Goal: Task Accomplishment & Management: Complete application form

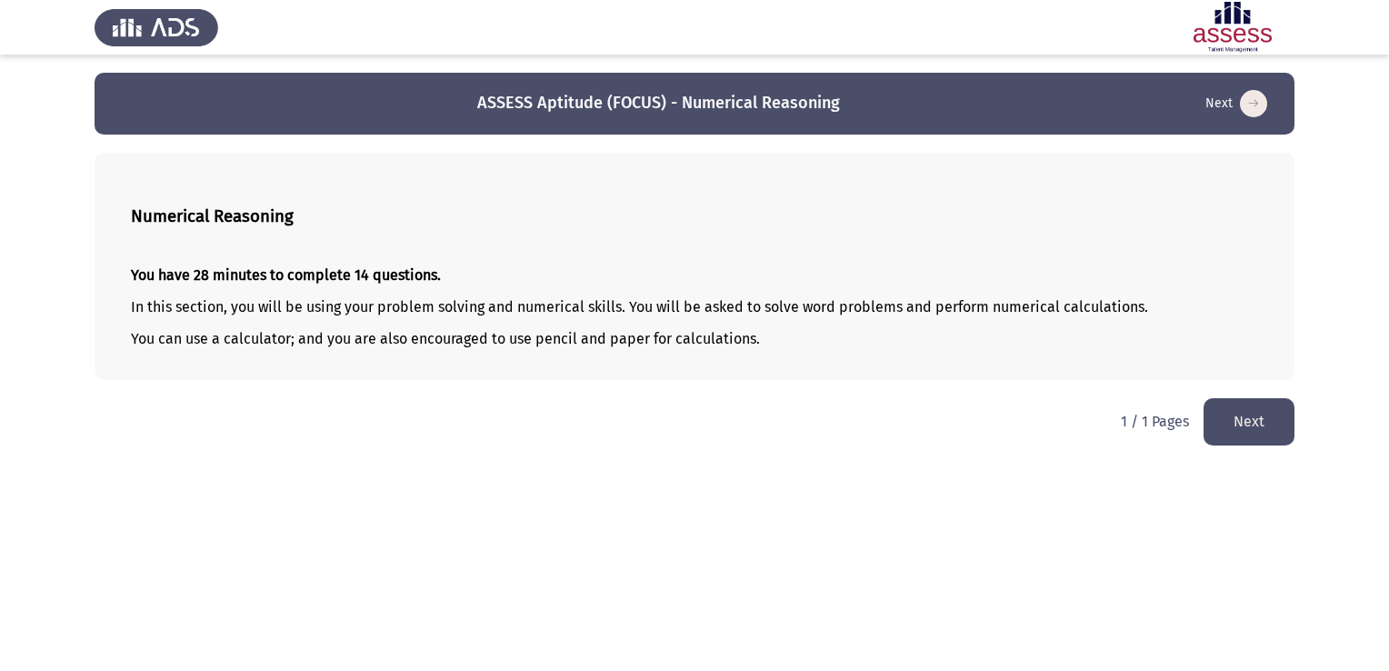
click at [1230, 429] on button "Next" at bounding box center [1249, 421] width 91 height 46
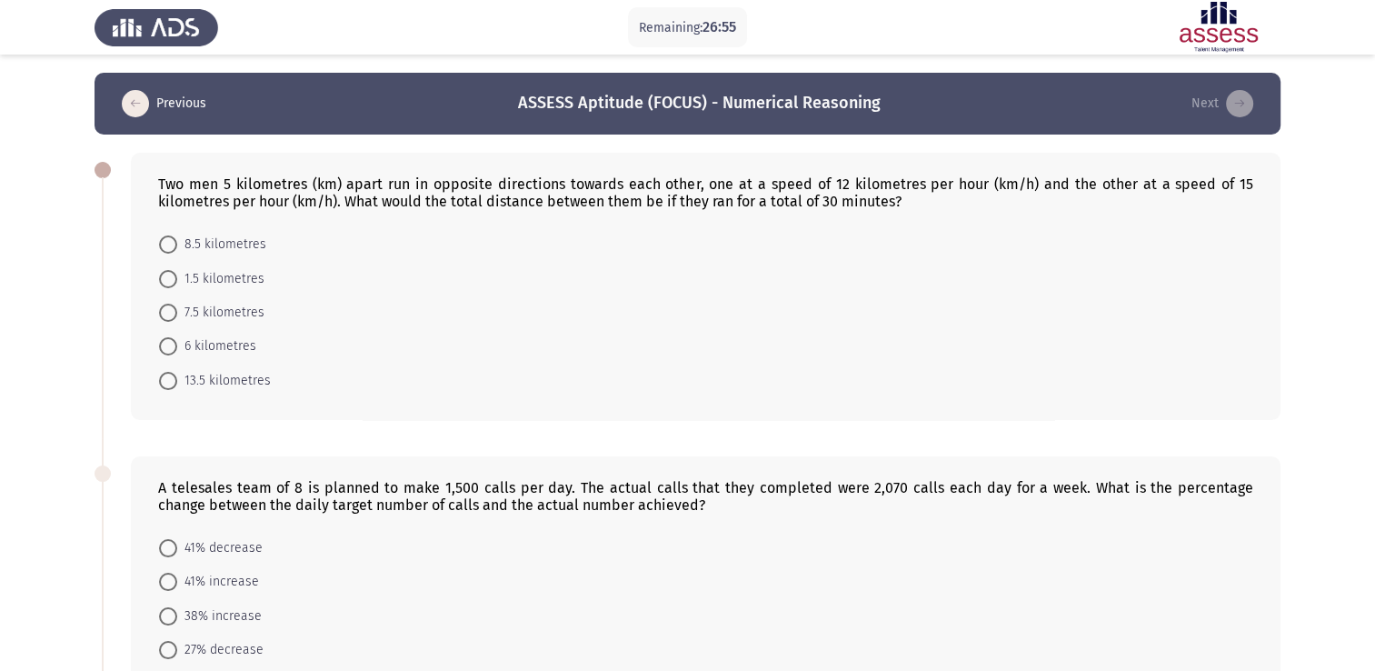
click at [161, 249] on span at bounding box center [168, 244] width 18 height 18
click at [161, 249] on input "8.5 kilometres" at bounding box center [168, 244] width 18 height 18
radio input "true"
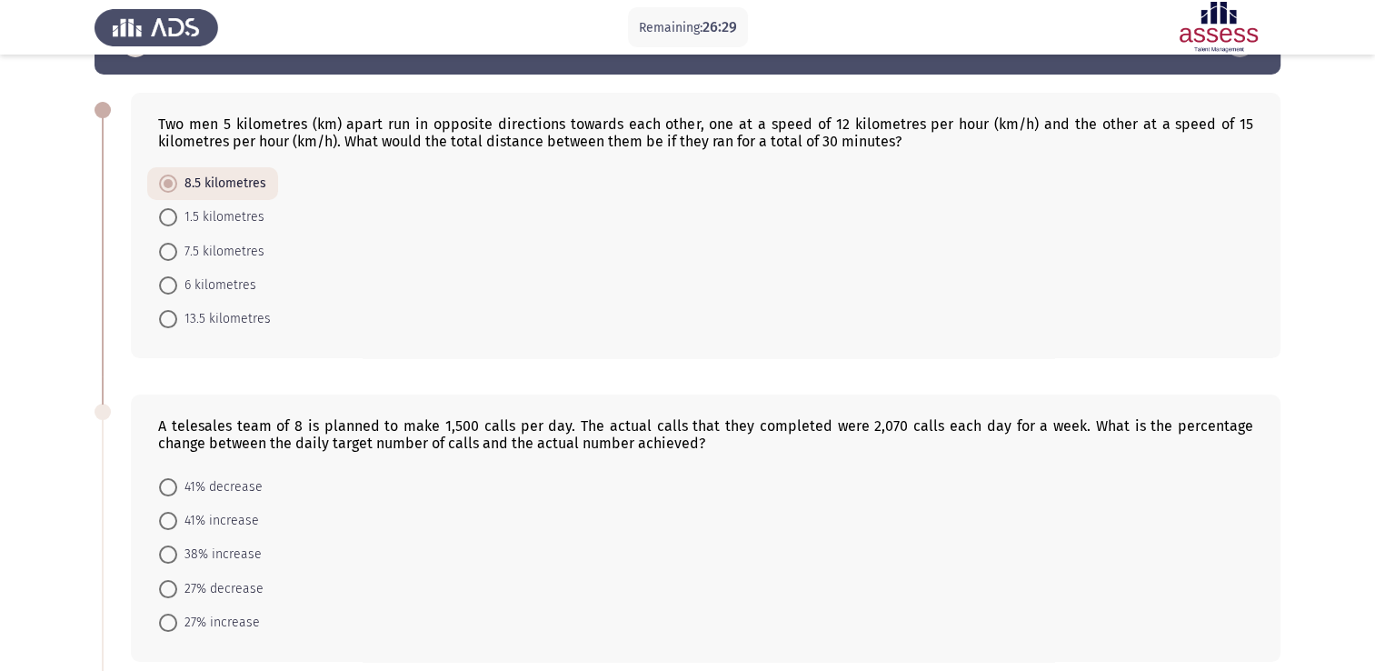
scroll to position [182, 0]
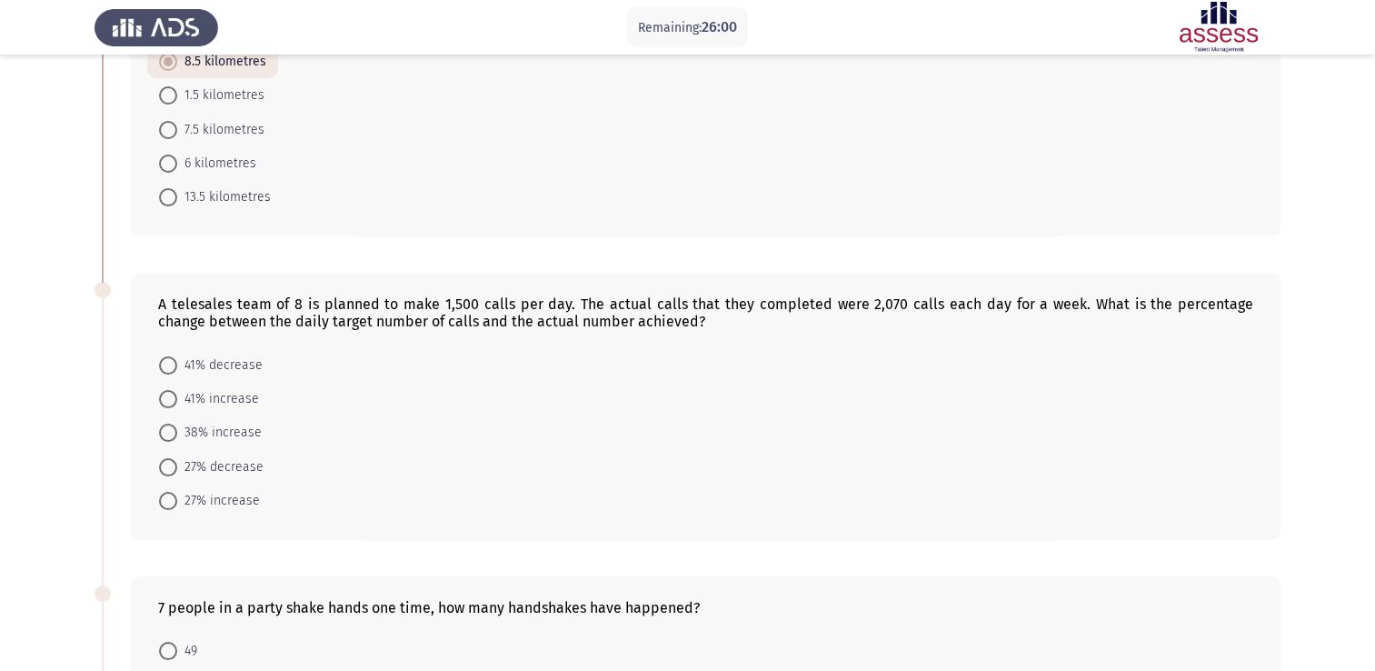
click at [164, 430] on span at bounding box center [168, 433] width 18 height 18
click at [164, 430] on input "38% increase" at bounding box center [168, 433] width 18 height 18
radio input "true"
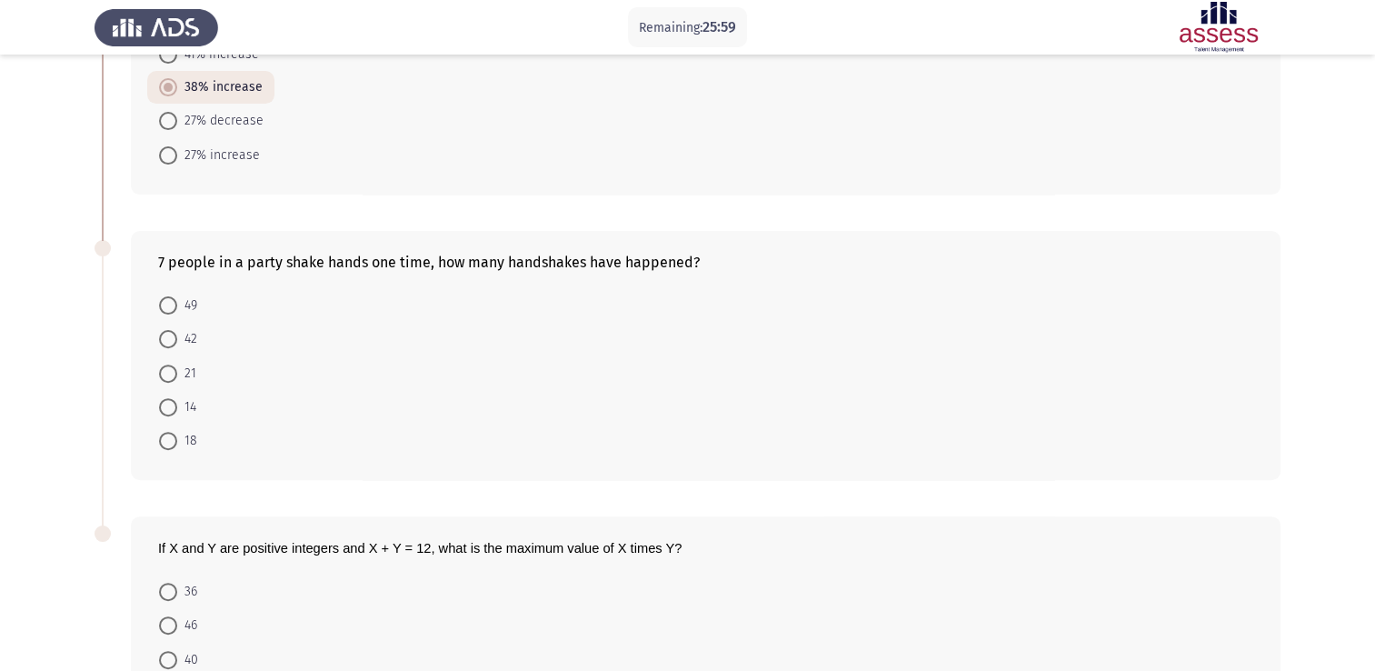
scroll to position [545, 0]
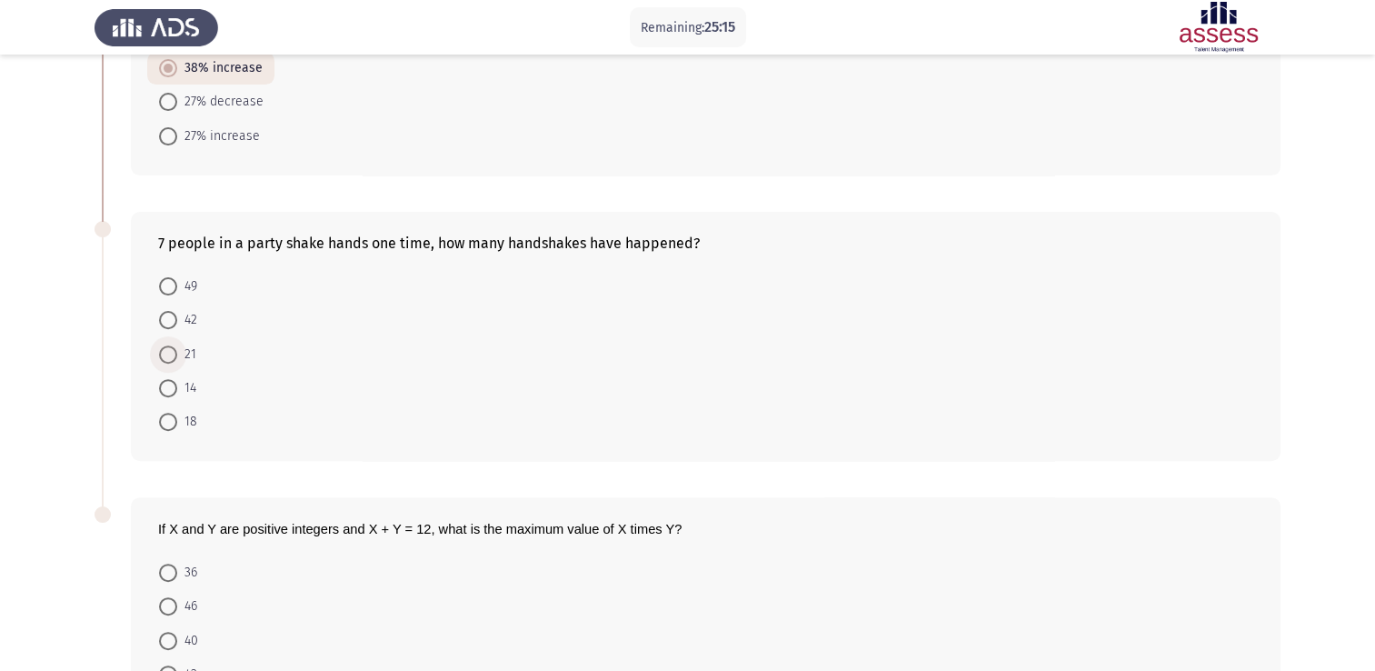
click at [169, 353] on span at bounding box center [168, 354] width 18 height 18
click at [169, 353] on input "21" at bounding box center [168, 354] width 18 height 18
radio input "true"
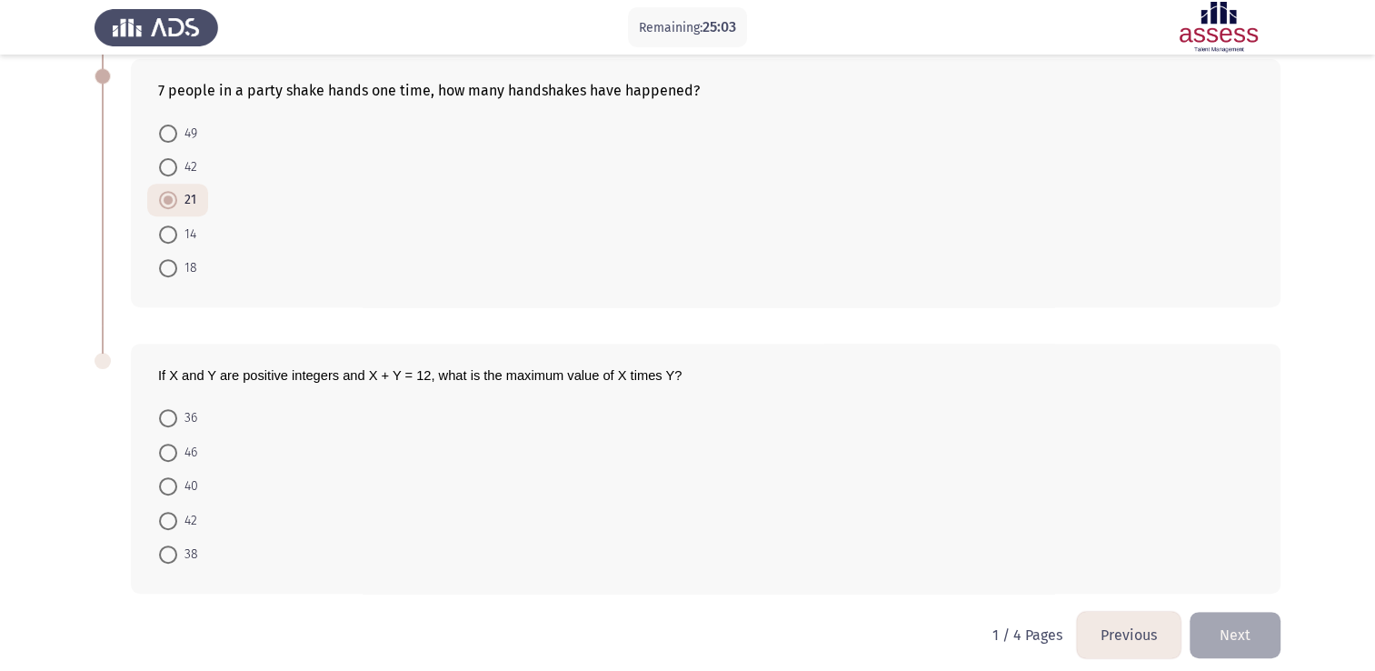
scroll to position [709, 0]
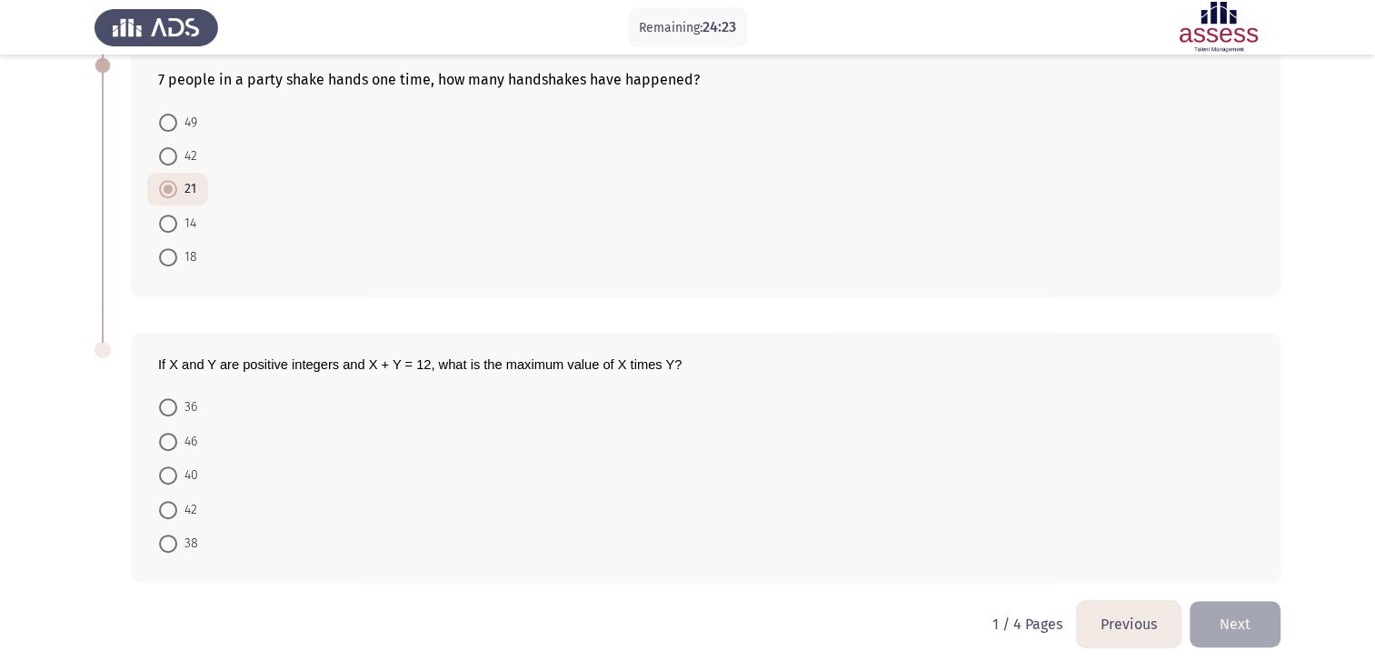
click at [293, 367] on span "If X and Y are positive integers and X + Y = 12, what is the maximum value of X…" at bounding box center [420, 364] width 524 height 15
click at [171, 413] on span at bounding box center [168, 407] width 18 height 18
click at [171, 413] on input "36" at bounding box center [168, 407] width 18 height 18
radio input "true"
click at [1229, 624] on button "Next" at bounding box center [1235, 623] width 91 height 46
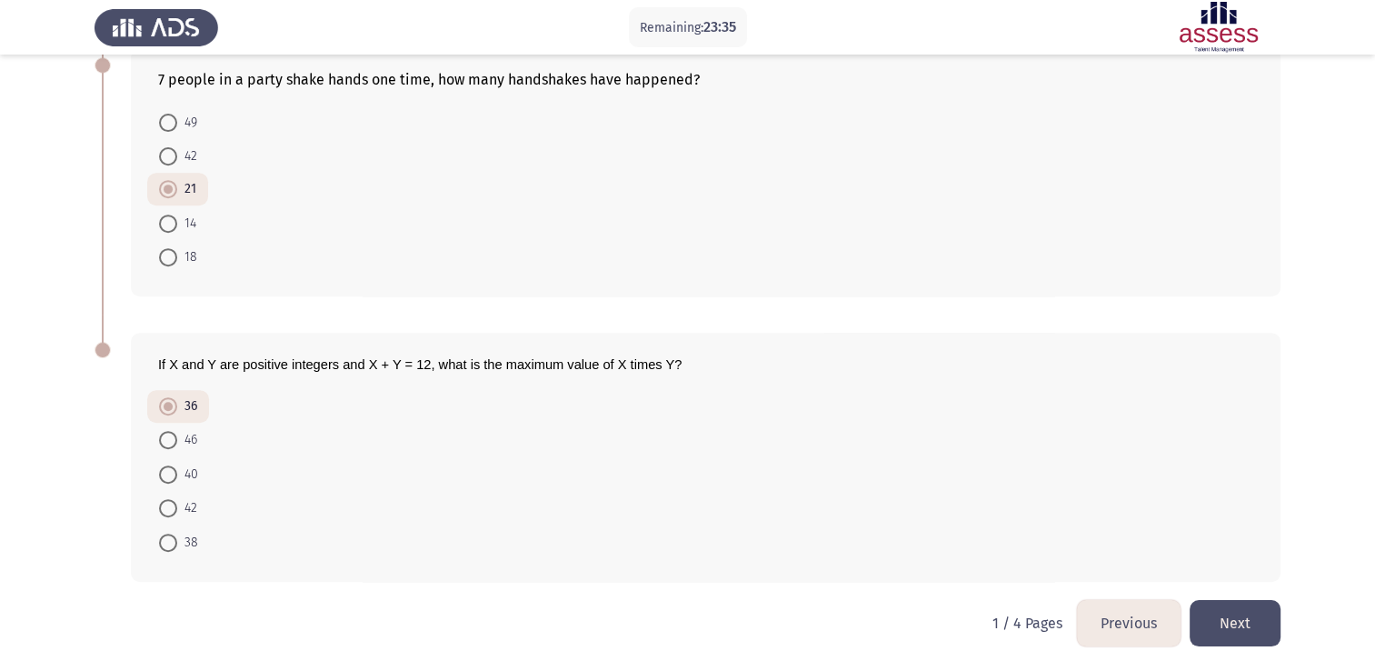
scroll to position [0, 0]
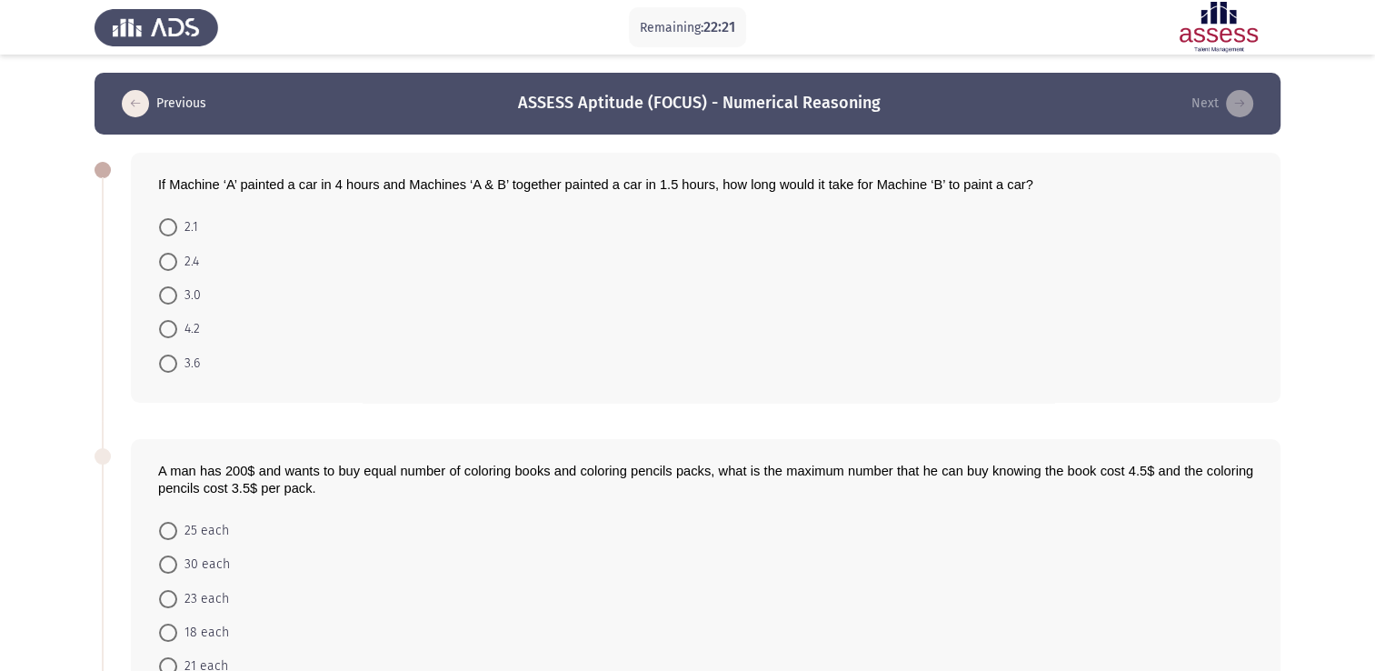
click at [167, 257] on span at bounding box center [168, 262] width 18 height 18
click at [167, 257] on input "2.4" at bounding box center [168, 262] width 18 height 18
radio input "true"
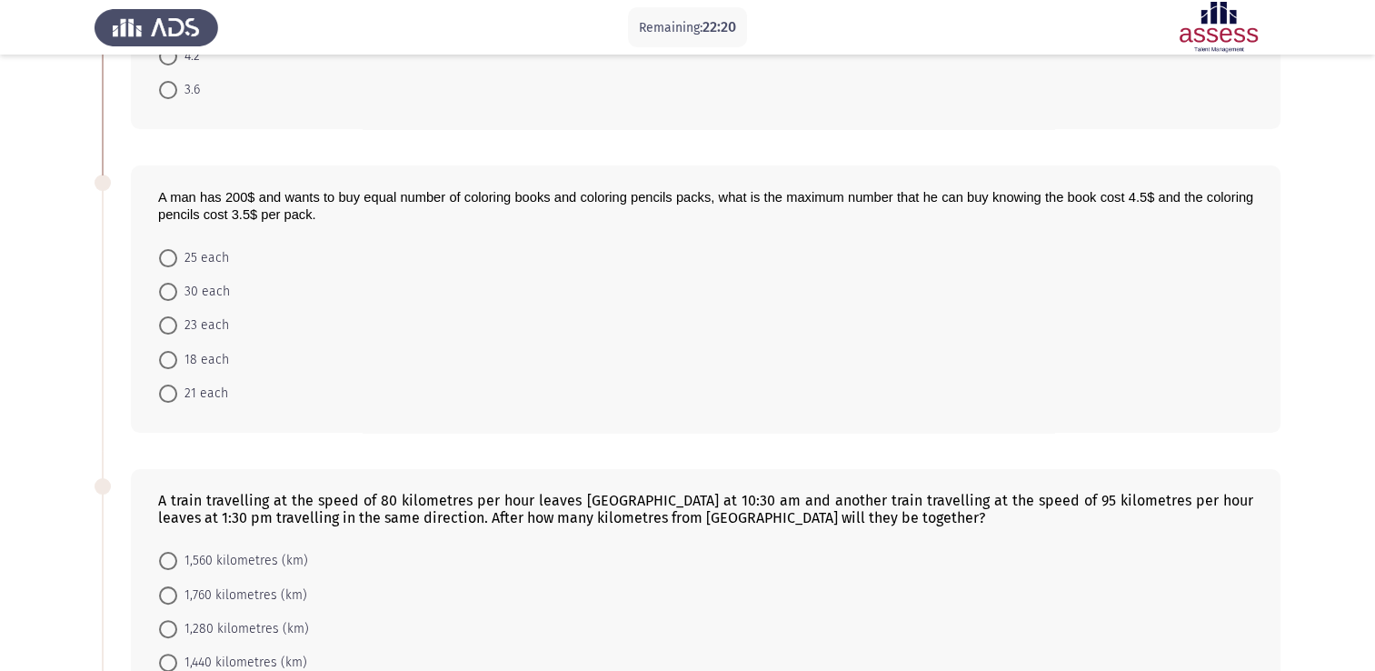
scroll to position [273, 0]
click at [163, 253] on span at bounding box center [168, 257] width 18 height 18
click at [163, 253] on input "25 each" at bounding box center [168, 257] width 18 height 18
radio input "true"
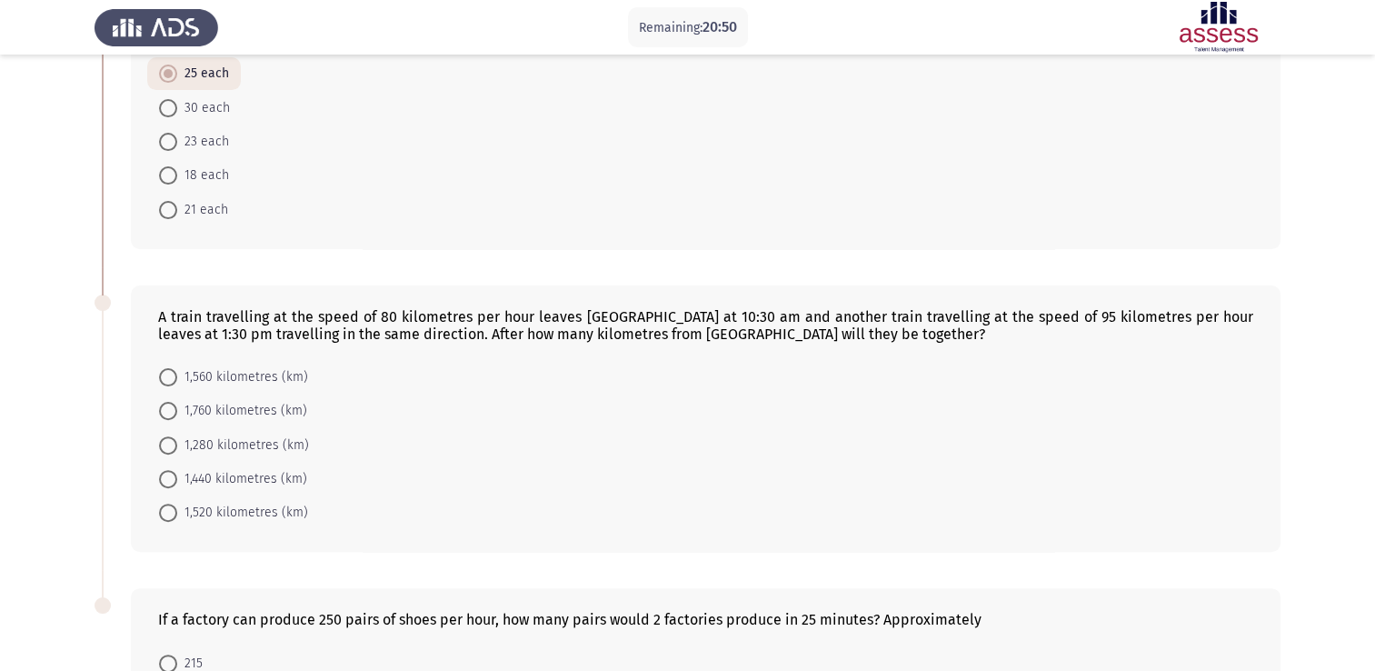
scroll to position [545, 0]
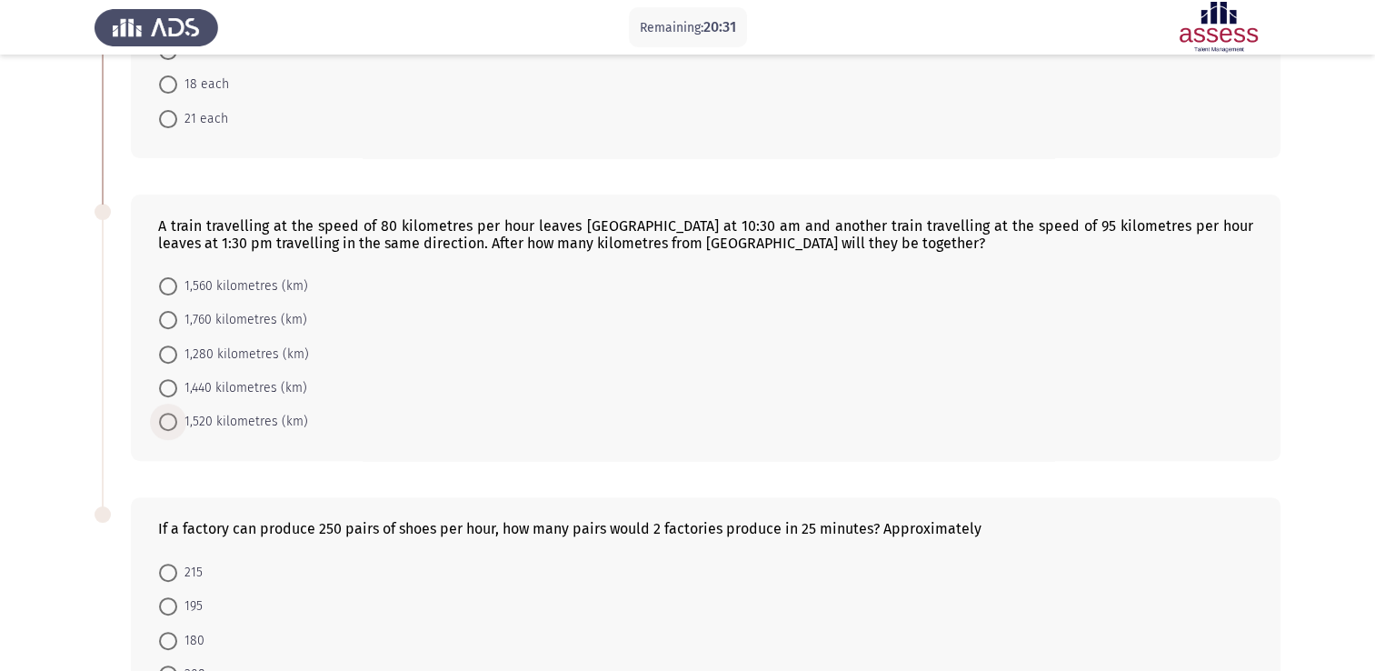
click at [167, 413] on span at bounding box center [168, 422] width 18 height 18
click at [167, 413] on input "1,520 kilometres (km)" at bounding box center [168, 422] width 18 height 18
radio input "true"
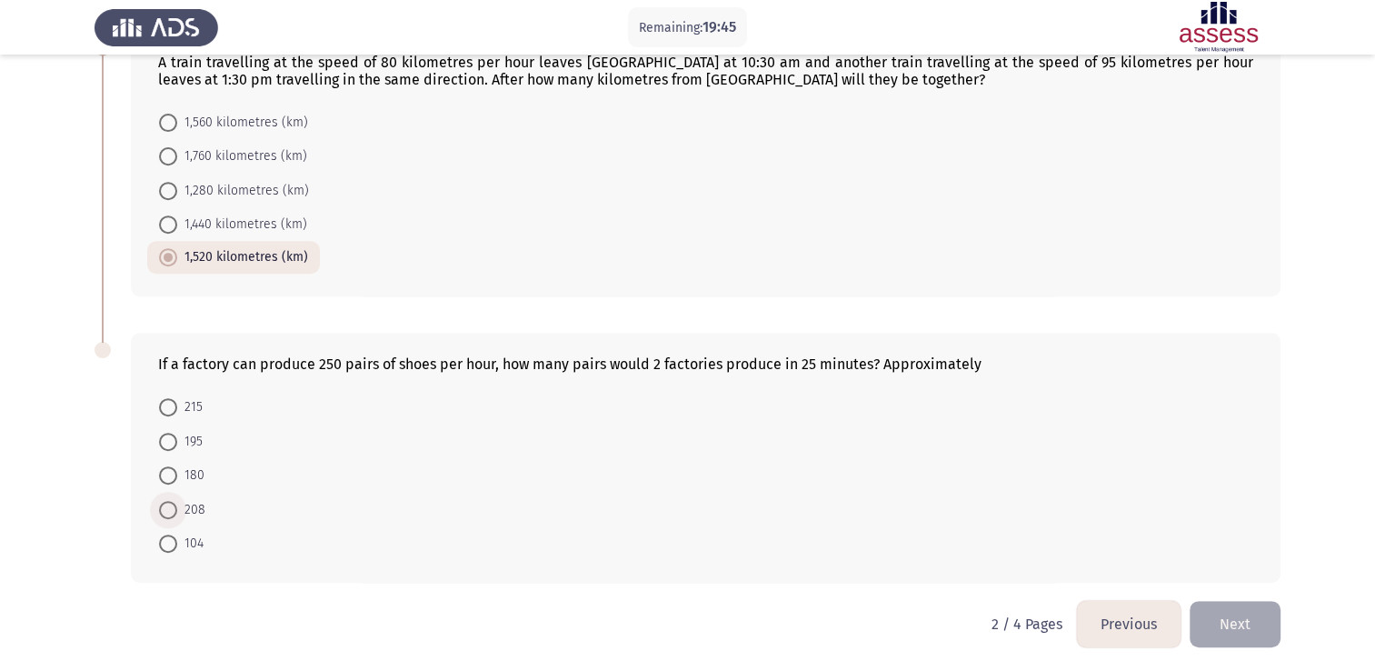
click at [164, 507] on span at bounding box center [168, 510] width 18 height 18
click at [164, 507] on input "208" at bounding box center [168, 510] width 18 height 18
radio input "true"
click at [1239, 627] on button "Next" at bounding box center [1235, 623] width 91 height 46
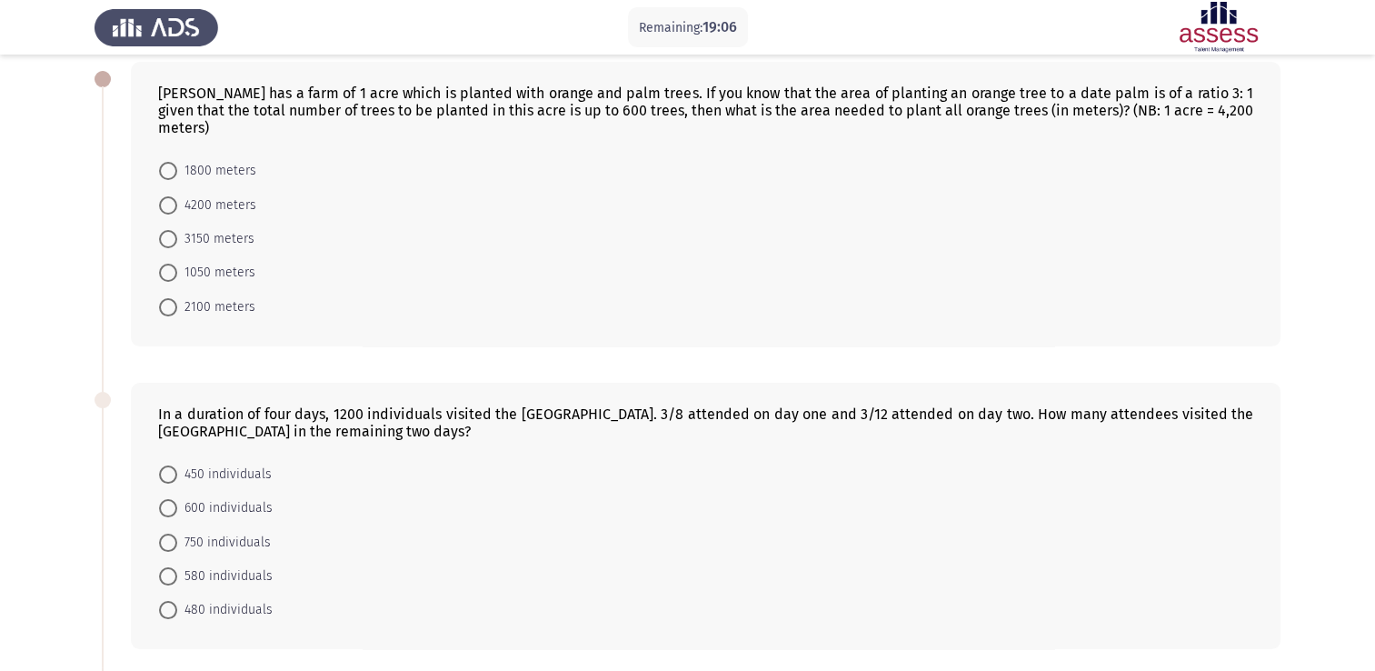
scroll to position [0, 0]
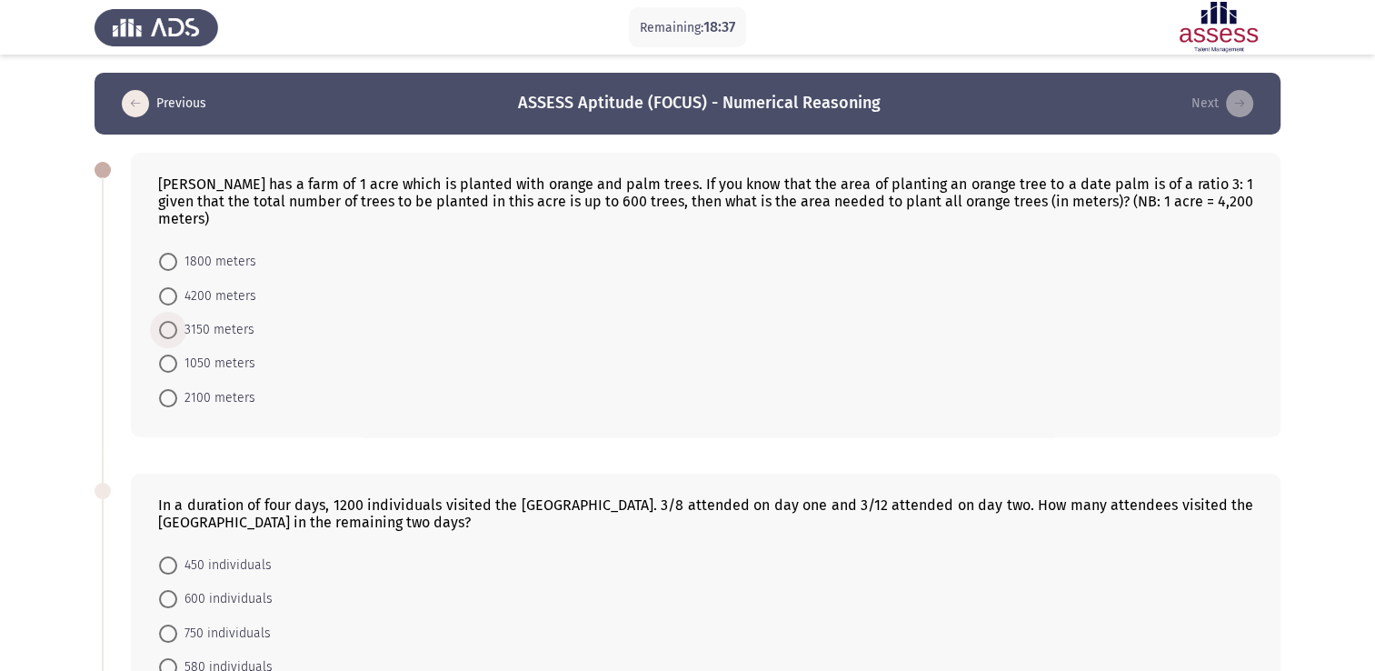
click at [175, 321] on span at bounding box center [168, 330] width 18 height 18
click at [175, 321] on input "3150 meters" at bounding box center [168, 330] width 18 height 18
radio input "true"
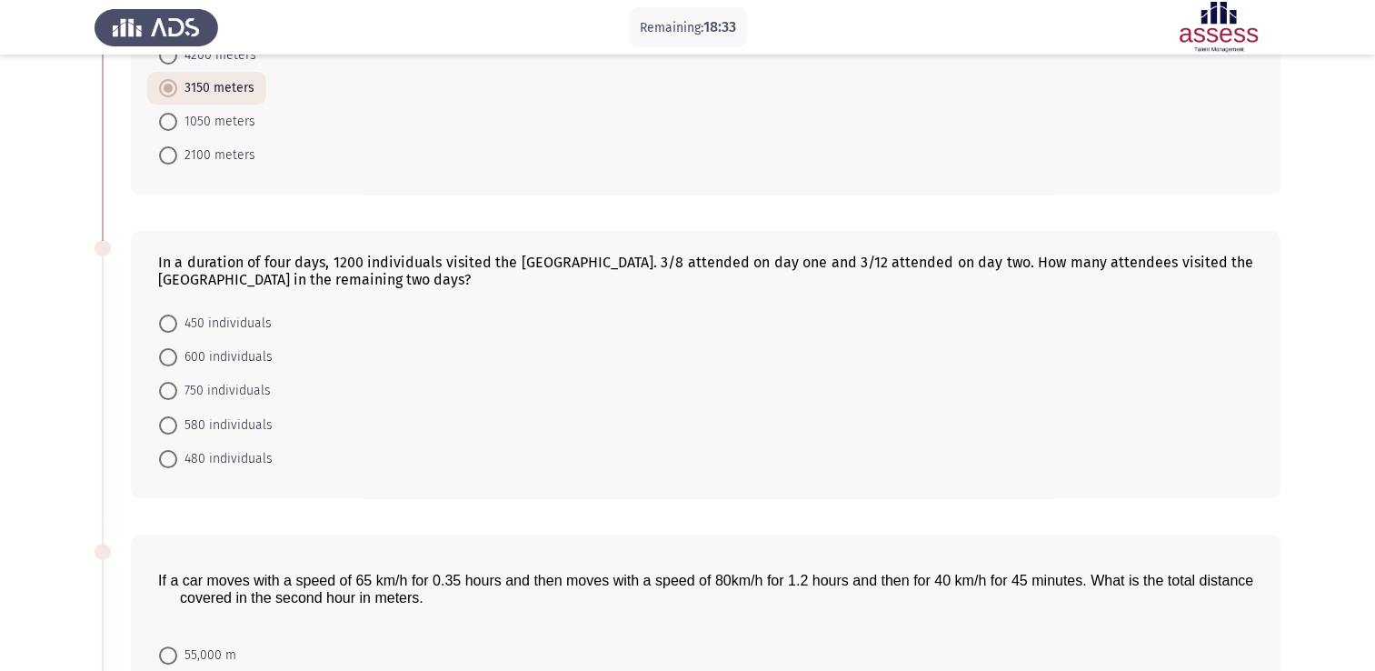
scroll to position [273, 0]
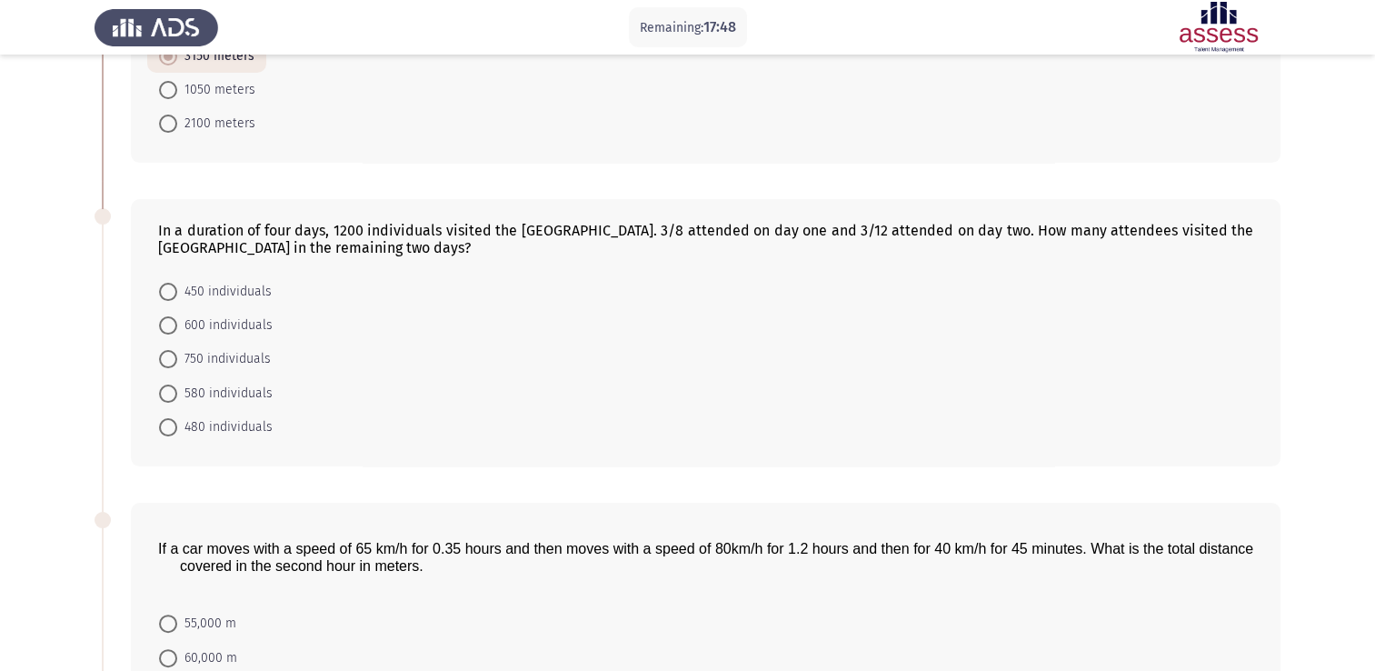
click at [175, 283] on span at bounding box center [168, 292] width 18 height 18
click at [175, 283] on input "450 individuals" at bounding box center [168, 292] width 18 height 18
radio input "true"
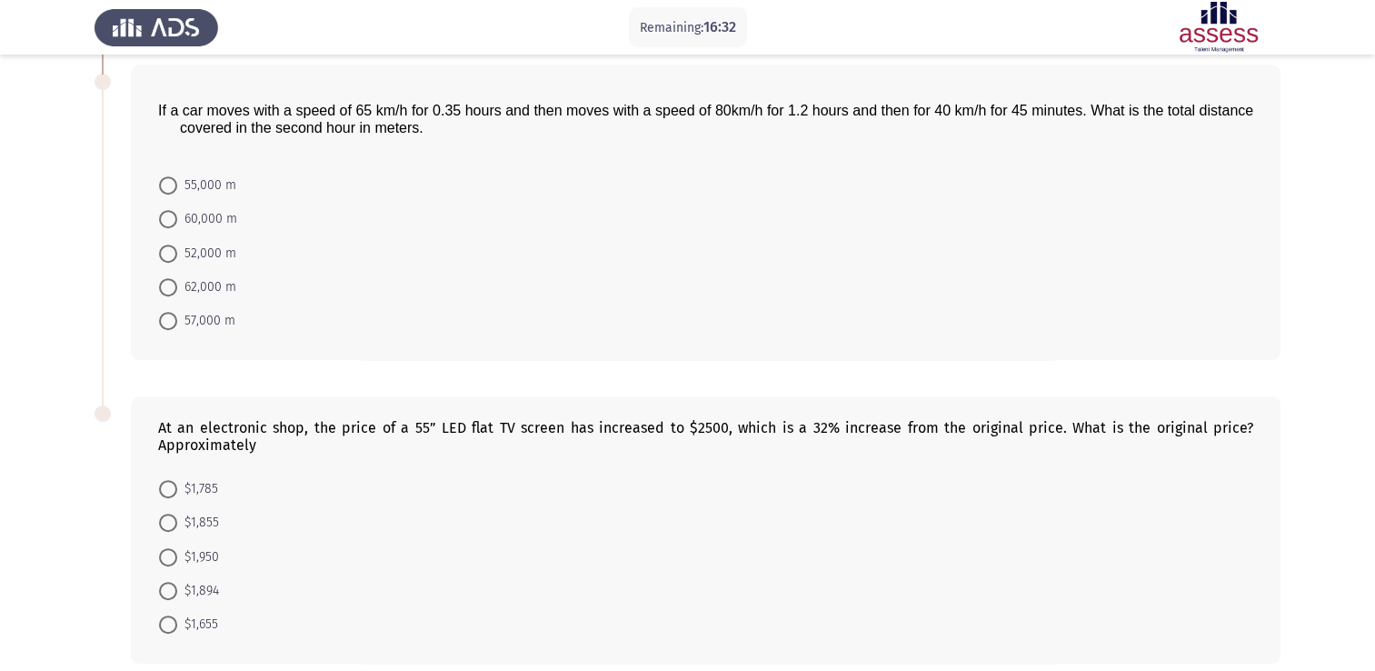
scroll to position [684, 0]
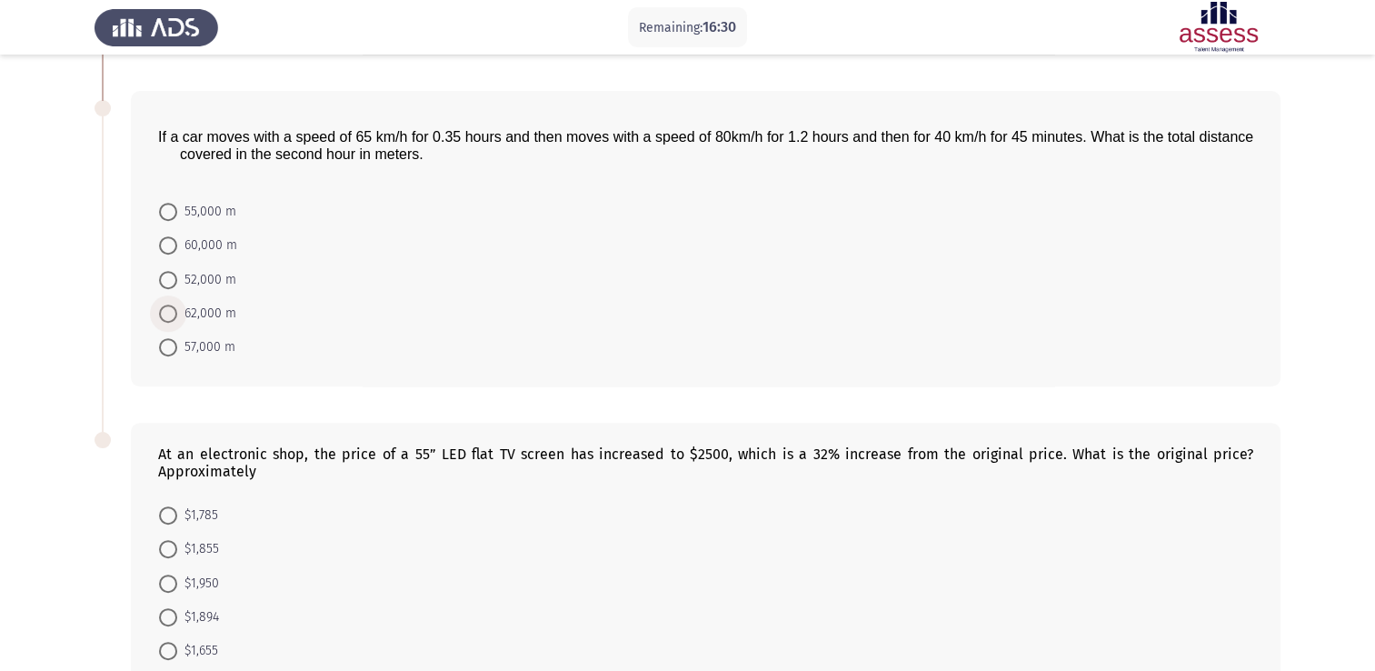
click at [172, 305] on span at bounding box center [168, 314] width 18 height 18
click at [172, 305] on input "62,000 m" at bounding box center [168, 314] width 18 height 18
radio input "true"
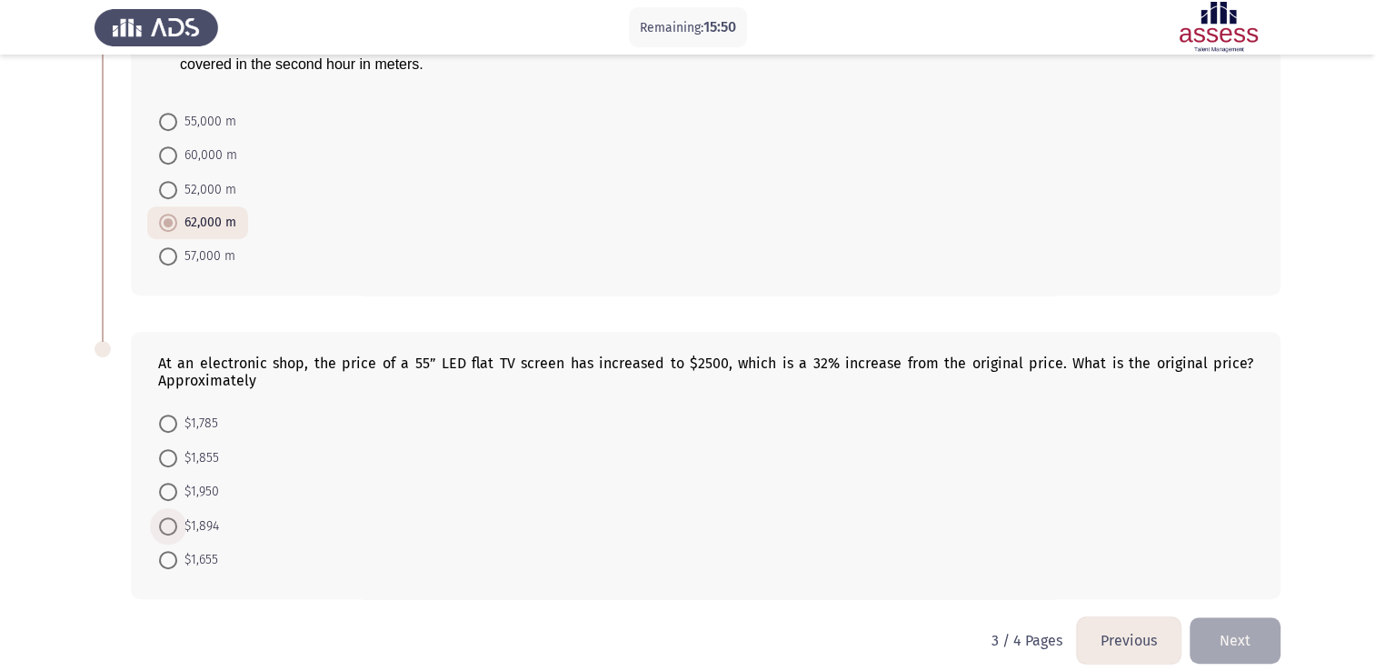
click at [171, 517] on span at bounding box center [168, 526] width 18 height 18
click at [171, 517] on input "$1,894" at bounding box center [168, 526] width 18 height 18
radio input "true"
click at [1232, 617] on button "Next" at bounding box center [1235, 640] width 91 height 46
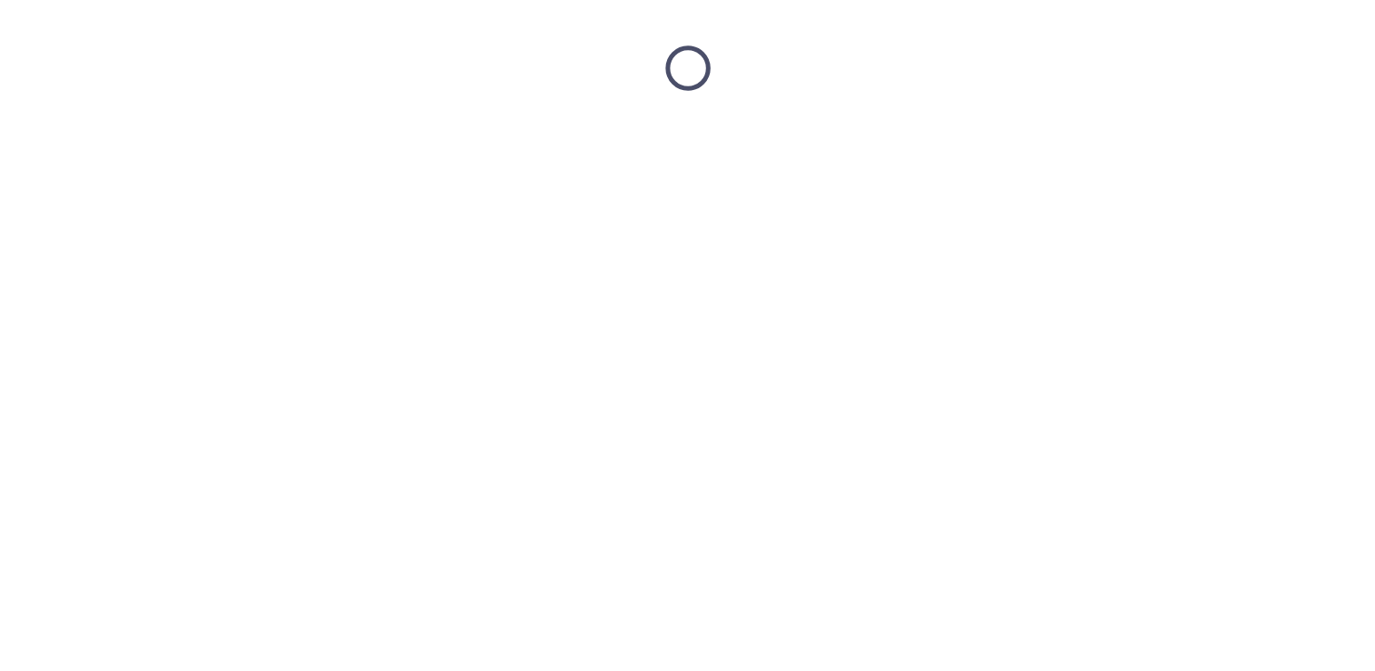
scroll to position [0, 0]
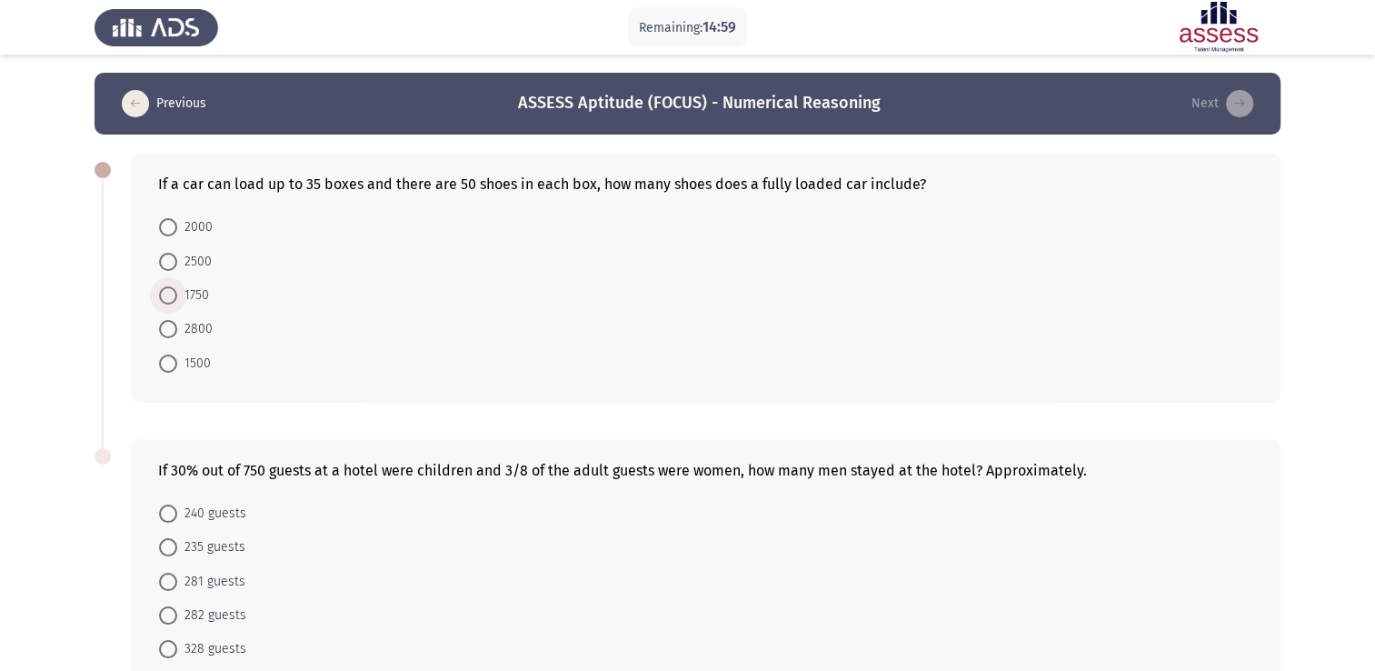
click at [163, 287] on span at bounding box center [168, 295] width 18 height 18
click at [163, 287] on input "1750" at bounding box center [168, 295] width 18 height 18
radio input "true"
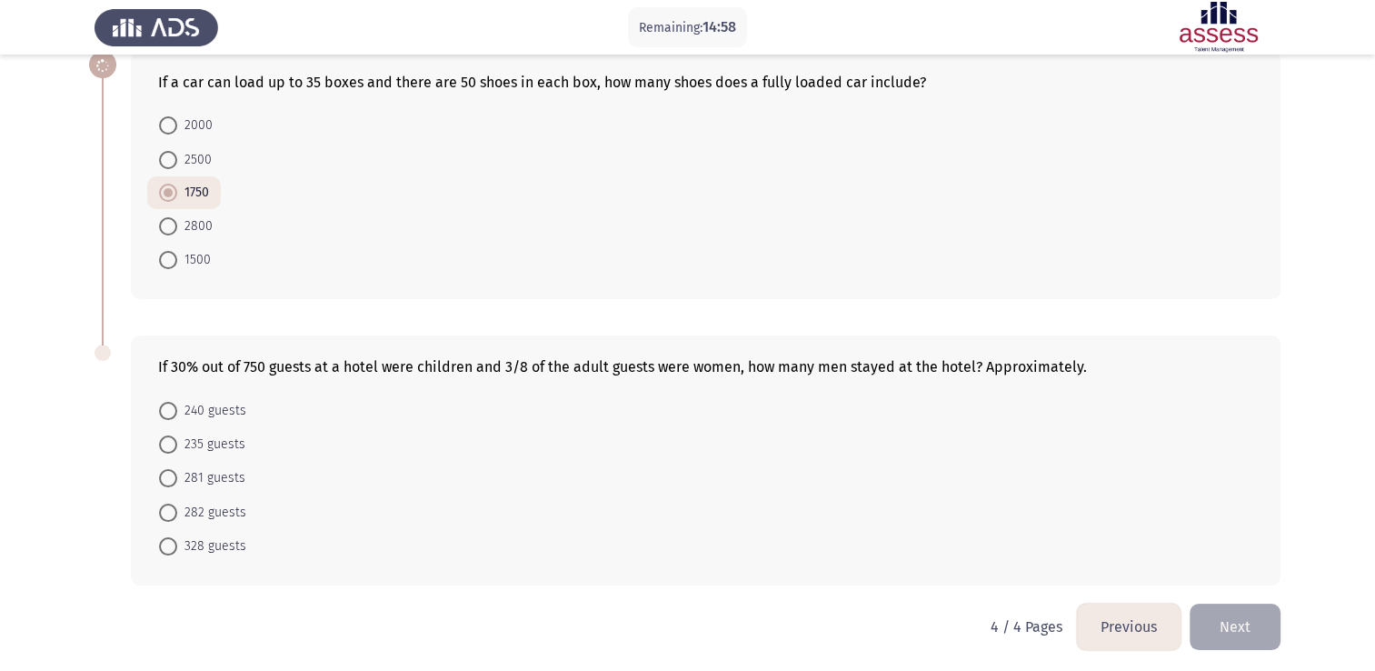
scroll to position [105, 0]
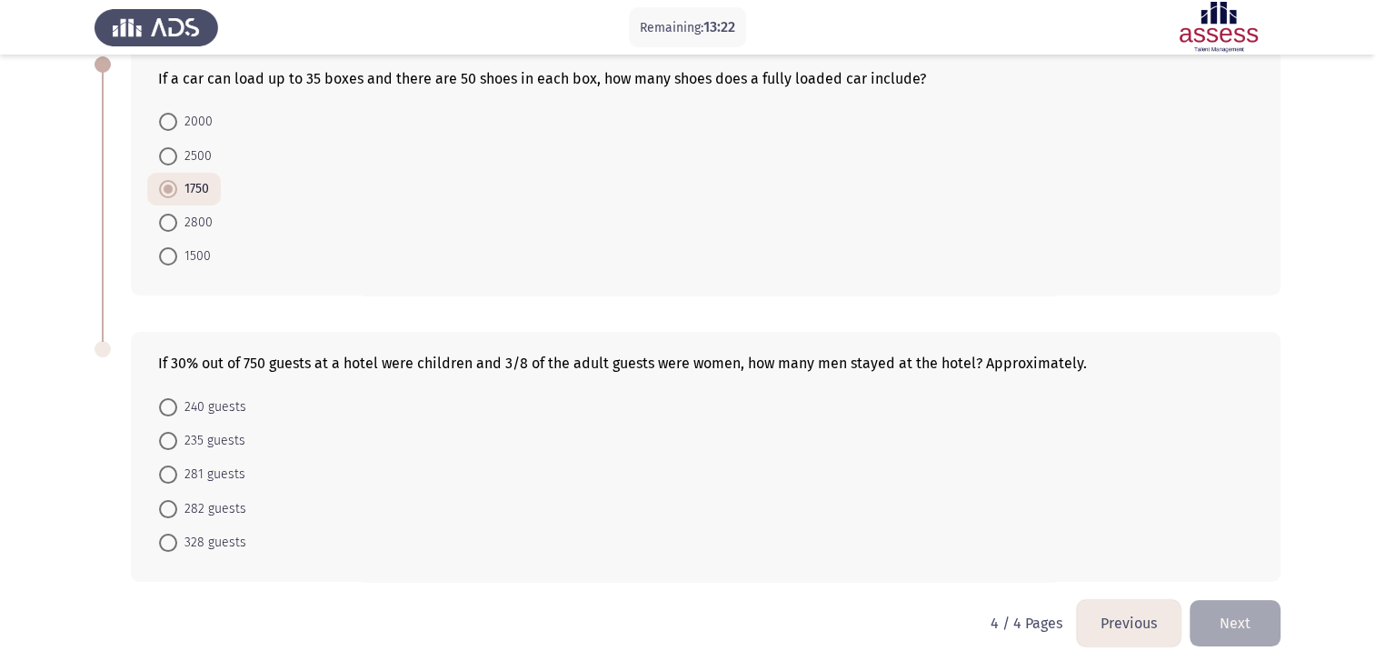
click at [173, 544] on span at bounding box center [168, 543] width 18 height 18
click at [173, 544] on input "328 guests" at bounding box center [168, 543] width 18 height 18
radio input "true"
click at [1244, 627] on button "Next" at bounding box center [1235, 623] width 91 height 46
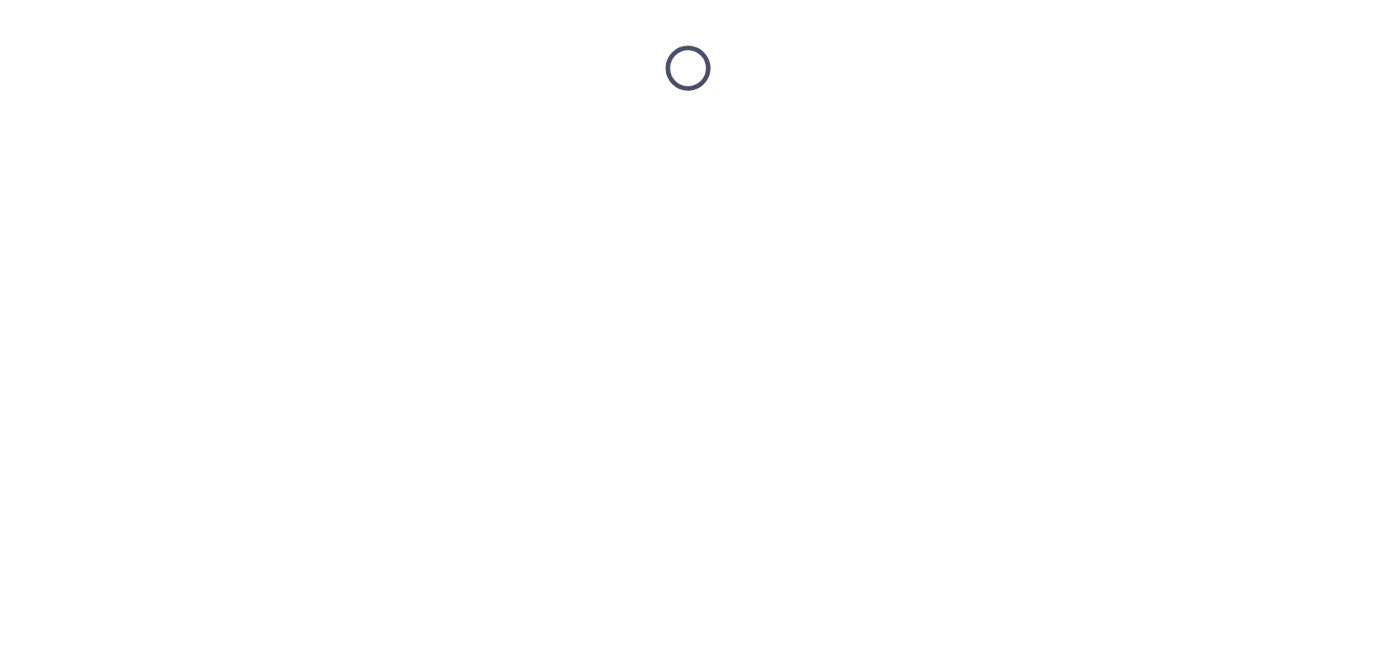
scroll to position [0, 0]
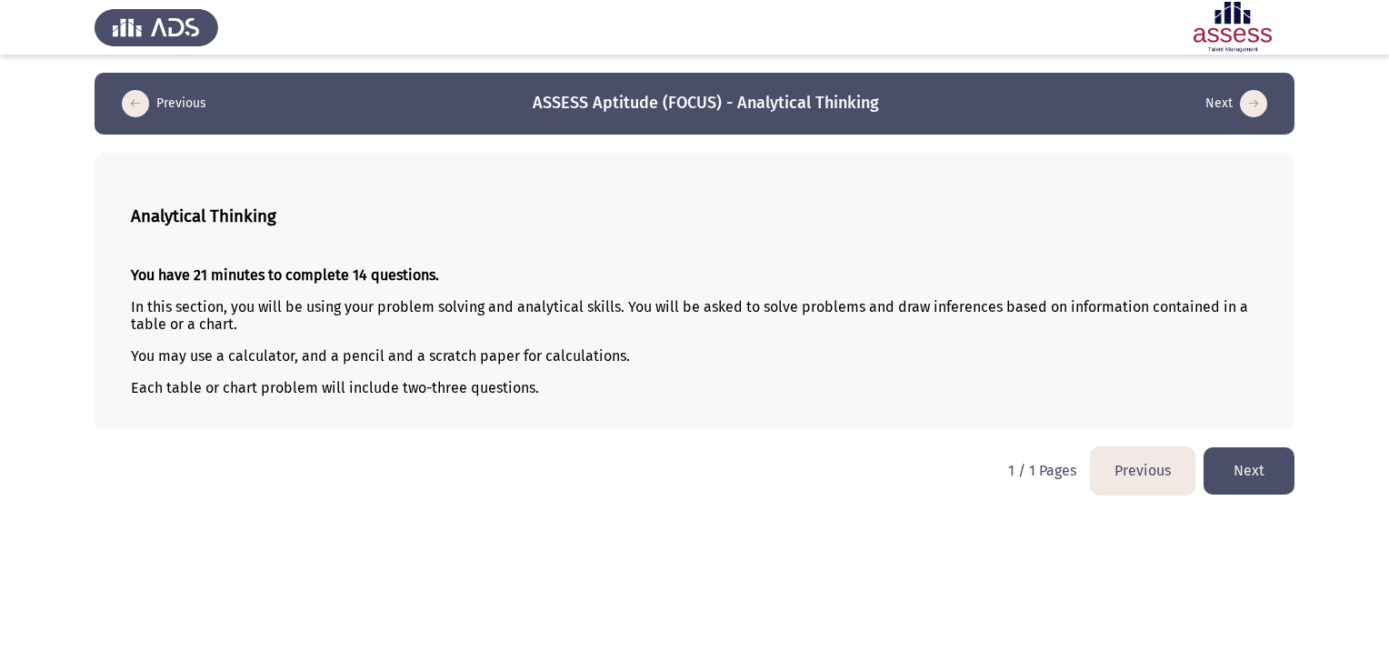
click at [1262, 483] on button "Next" at bounding box center [1249, 470] width 91 height 46
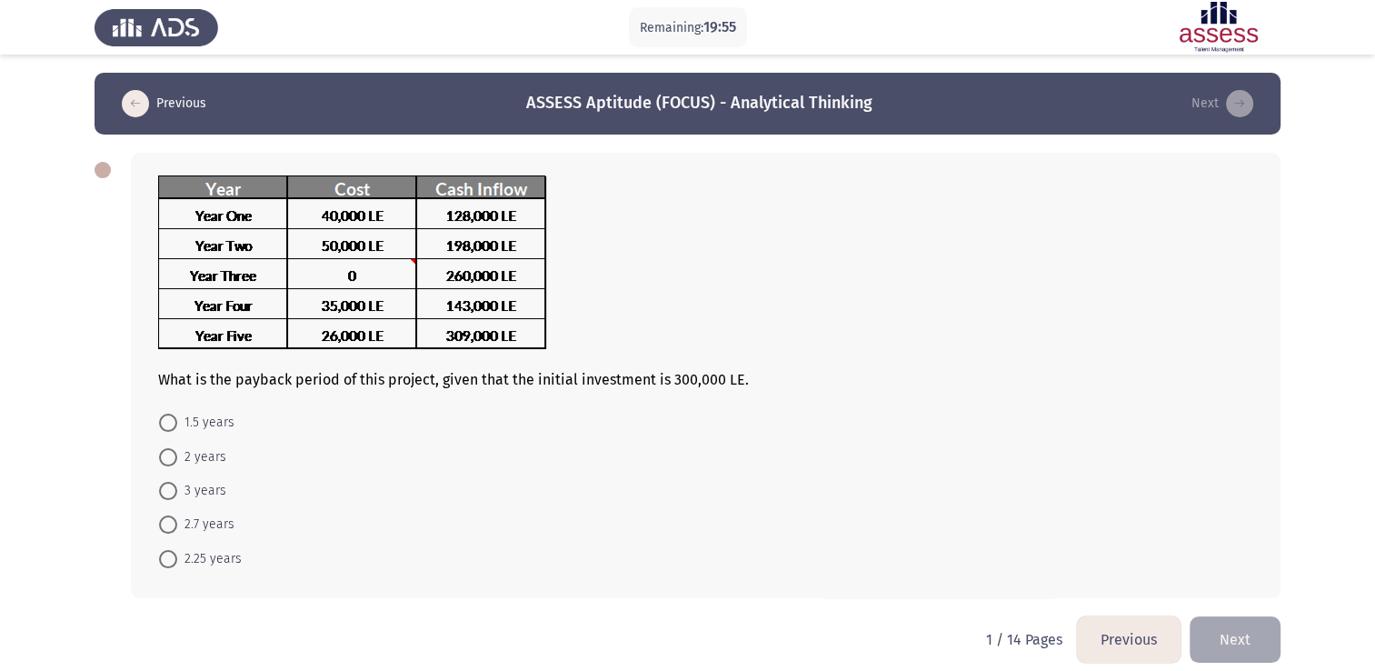
click at [173, 562] on span at bounding box center [168, 559] width 18 height 18
click at [173, 562] on input "2.25 years" at bounding box center [168, 559] width 18 height 18
radio input "true"
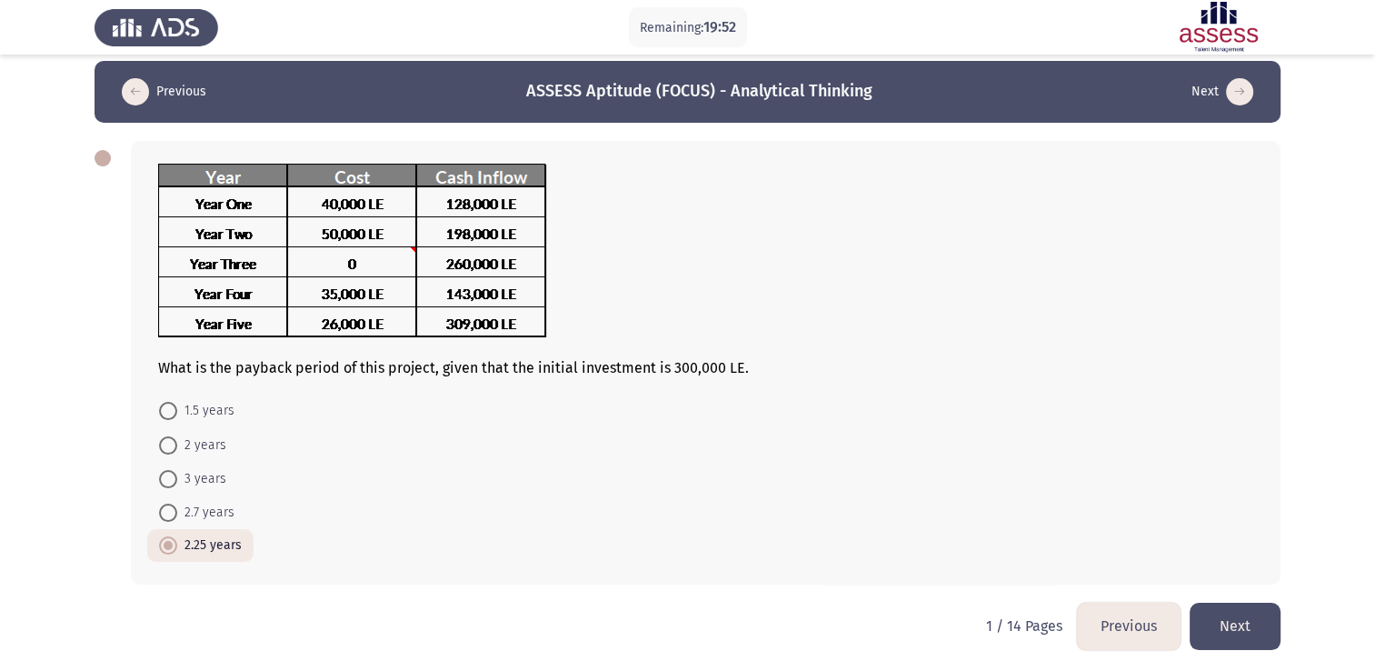
scroll to position [15, 0]
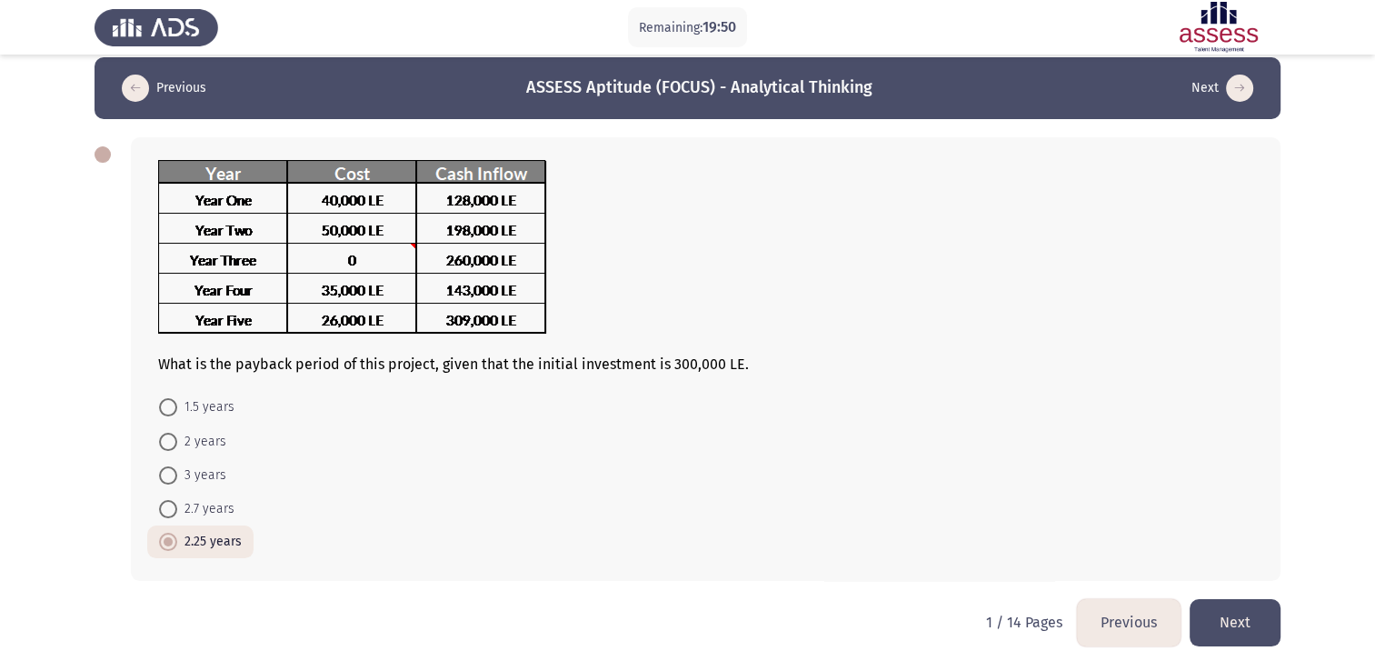
click at [1253, 613] on button "Next" at bounding box center [1235, 622] width 91 height 46
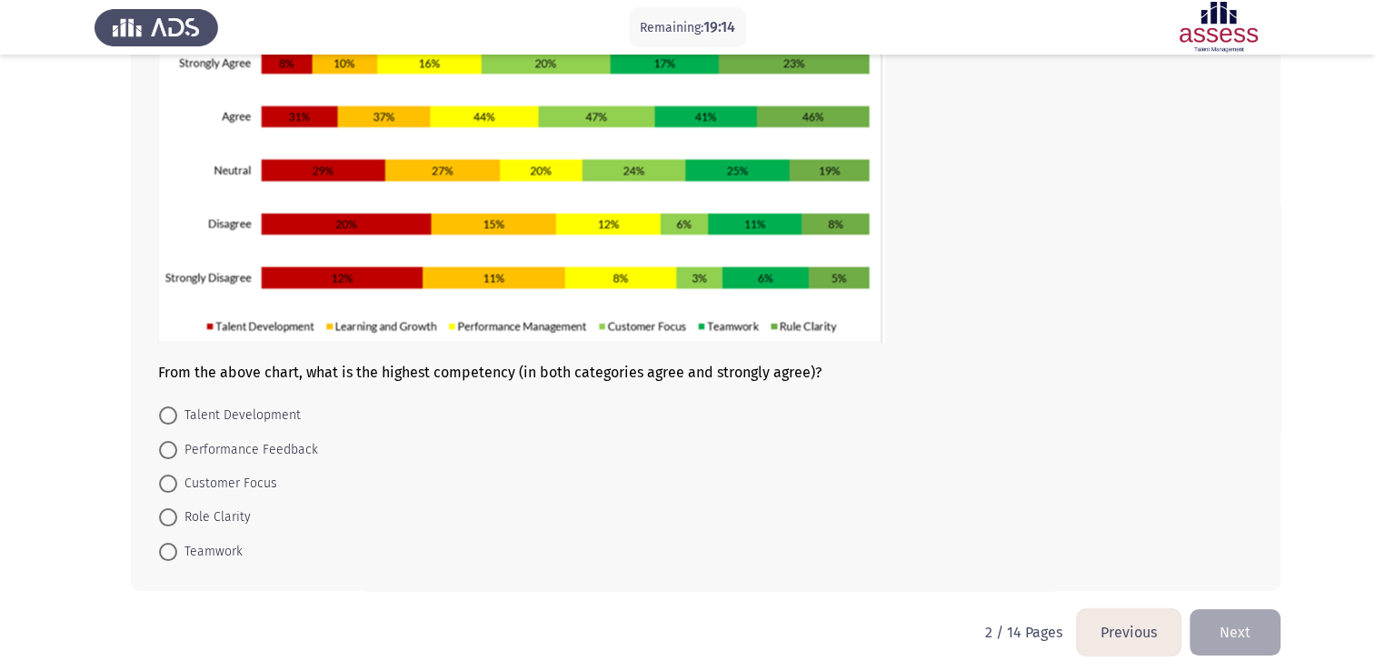
scroll to position [91, 0]
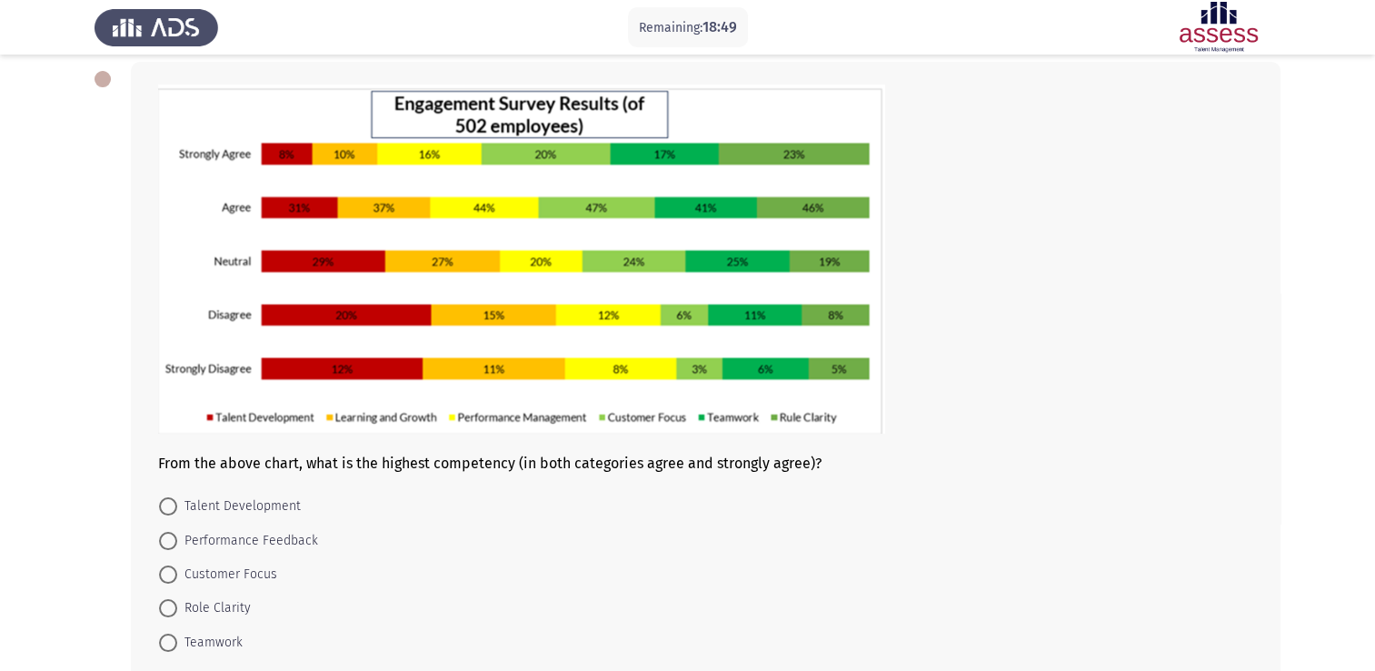
click at [164, 601] on span at bounding box center [168, 608] width 18 height 18
click at [164, 601] on input "Role Clarity" at bounding box center [168, 608] width 18 height 18
radio input "true"
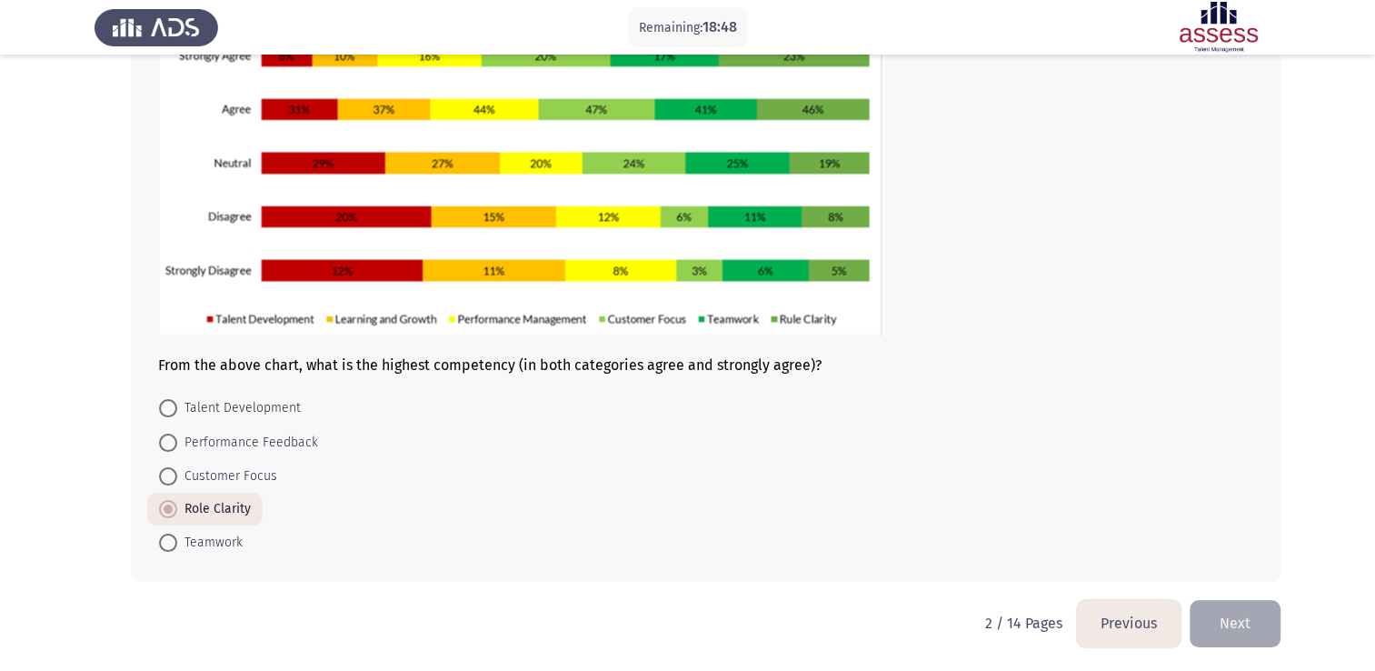
scroll to position [190, 0]
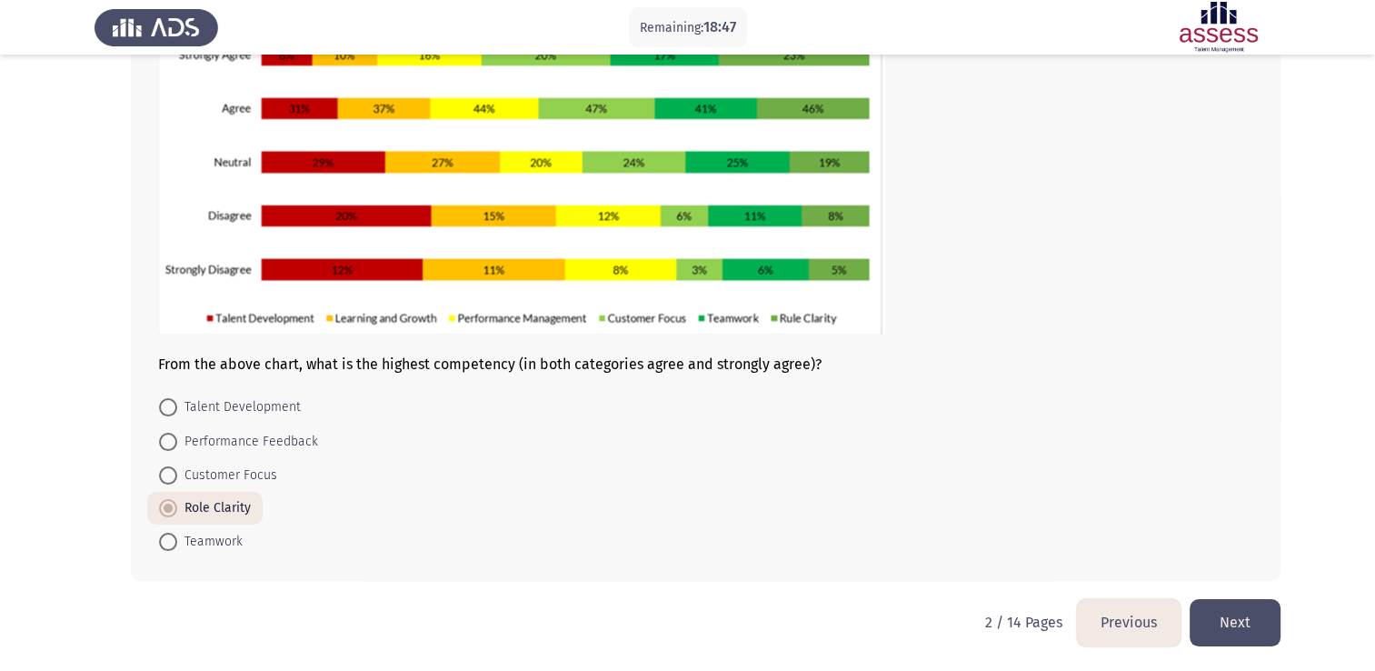
click at [1254, 619] on button "Next" at bounding box center [1235, 622] width 91 height 46
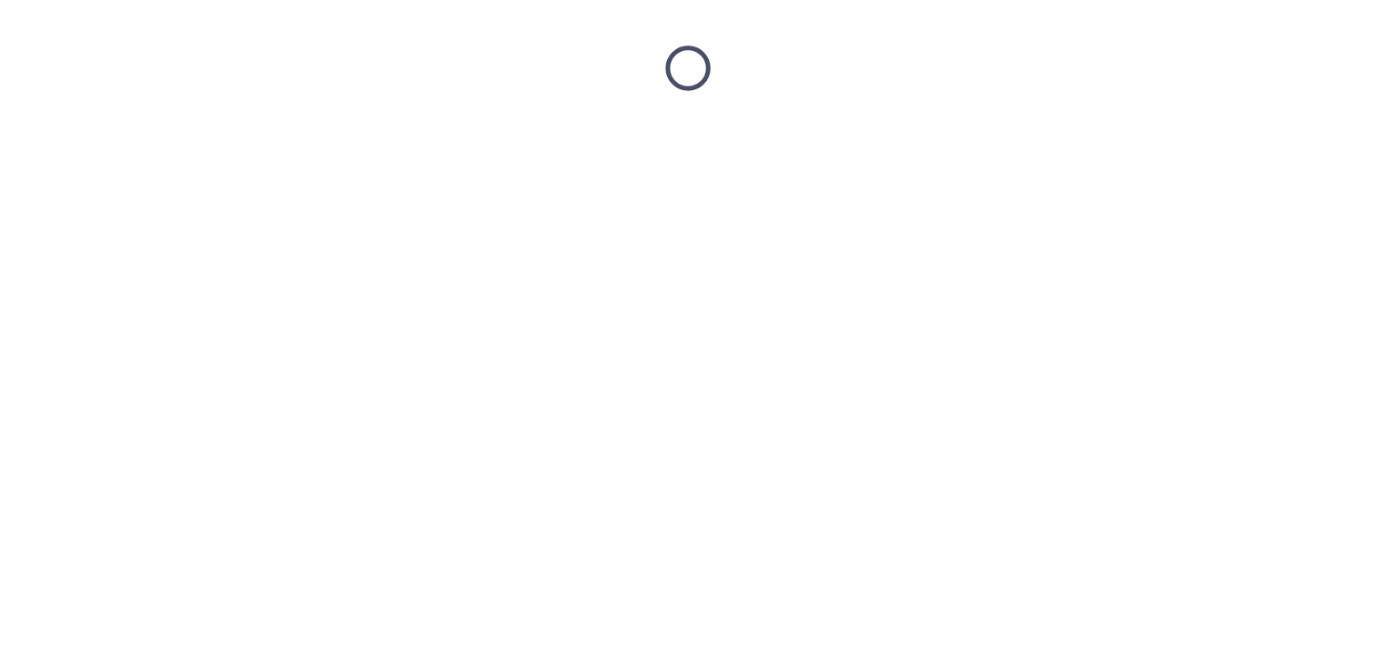
scroll to position [0, 0]
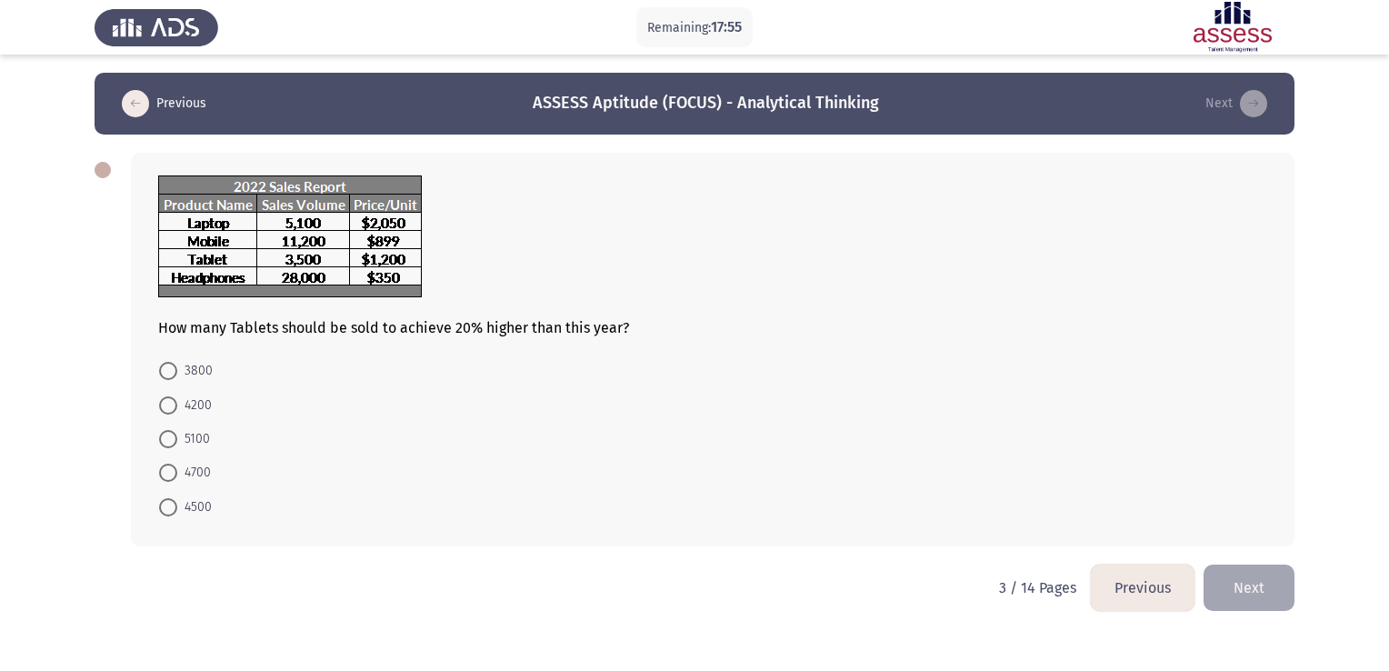
click at [165, 407] on span at bounding box center [168, 405] width 18 height 18
click at [165, 407] on input "4200" at bounding box center [168, 405] width 18 height 18
radio input "true"
click at [1237, 598] on button "Next" at bounding box center [1249, 586] width 91 height 46
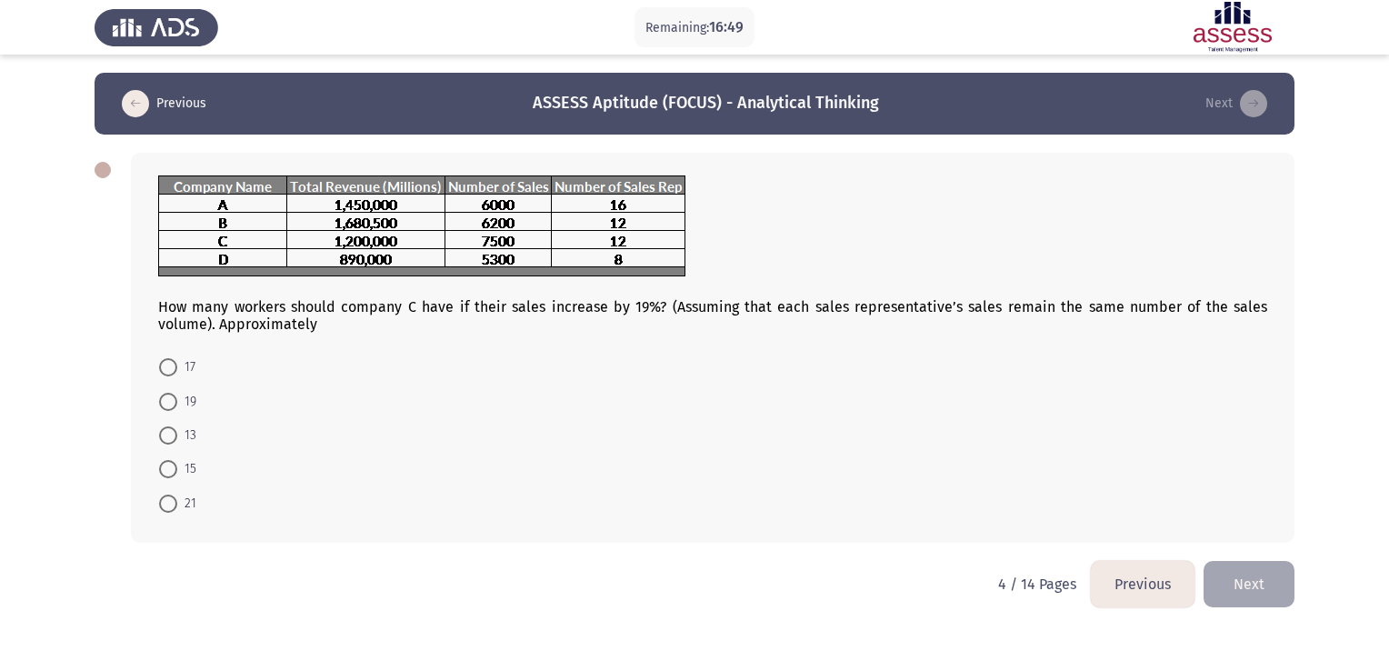
click at [172, 472] on span at bounding box center [168, 469] width 18 height 18
click at [172, 472] on input "15" at bounding box center [168, 469] width 18 height 18
radio input "true"
click at [1242, 589] on button "Next" at bounding box center [1249, 582] width 91 height 46
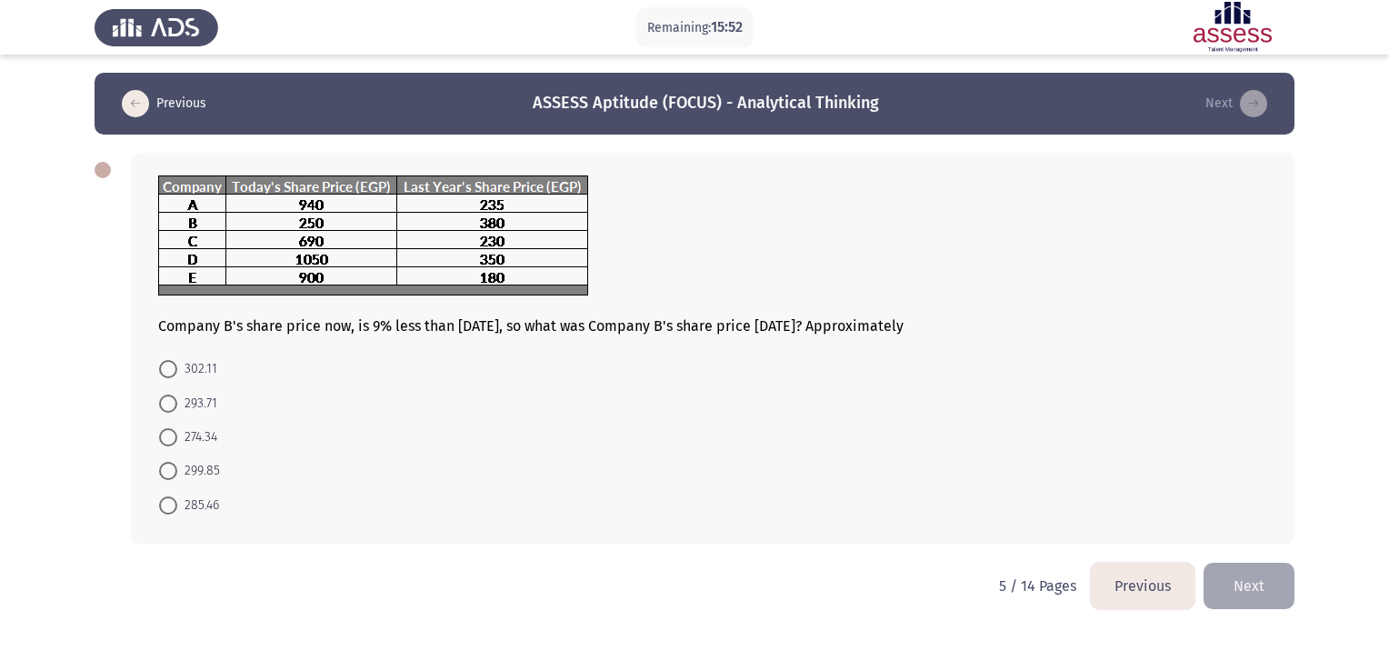
click at [160, 433] on span at bounding box center [168, 437] width 18 height 18
click at [160, 433] on input "274.34" at bounding box center [168, 437] width 18 height 18
radio input "true"
click at [1274, 584] on button "Next" at bounding box center [1249, 584] width 91 height 46
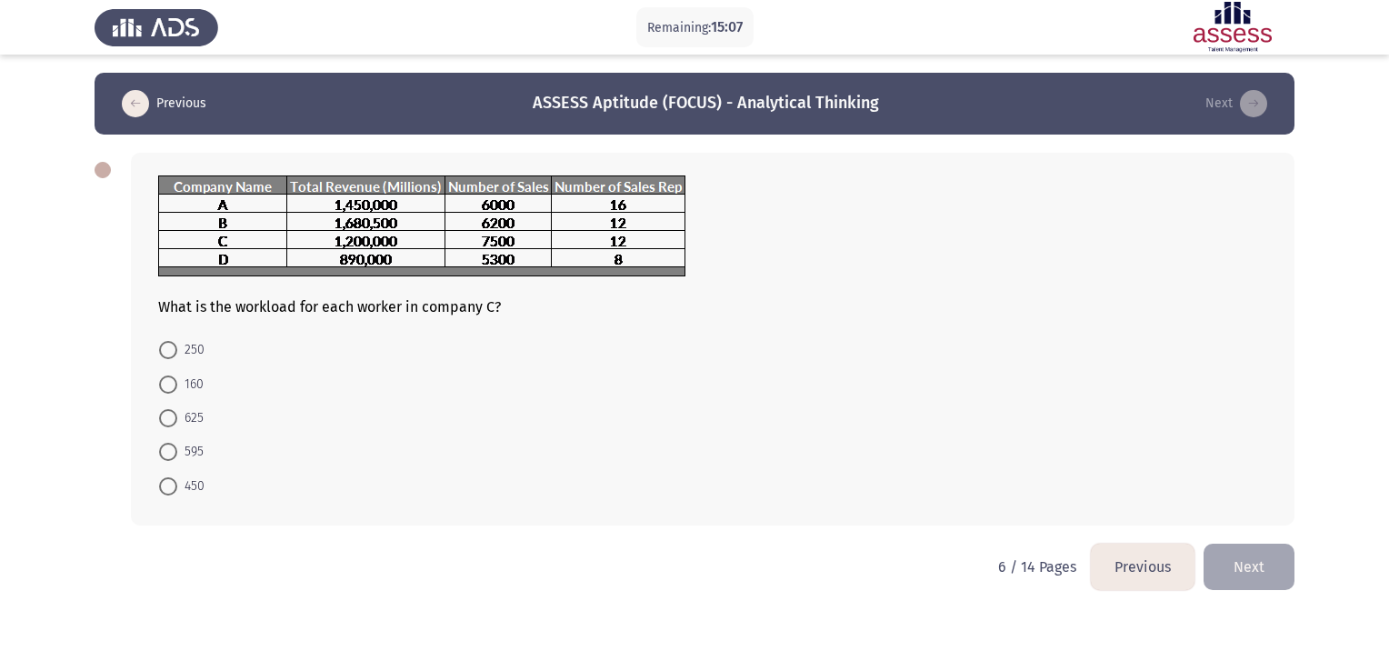
click at [166, 420] on span at bounding box center [168, 418] width 18 height 18
click at [166, 420] on input "625" at bounding box center [168, 418] width 18 height 18
radio input "true"
click at [1268, 564] on button "Next" at bounding box center [1249, 565] width 91 height 46
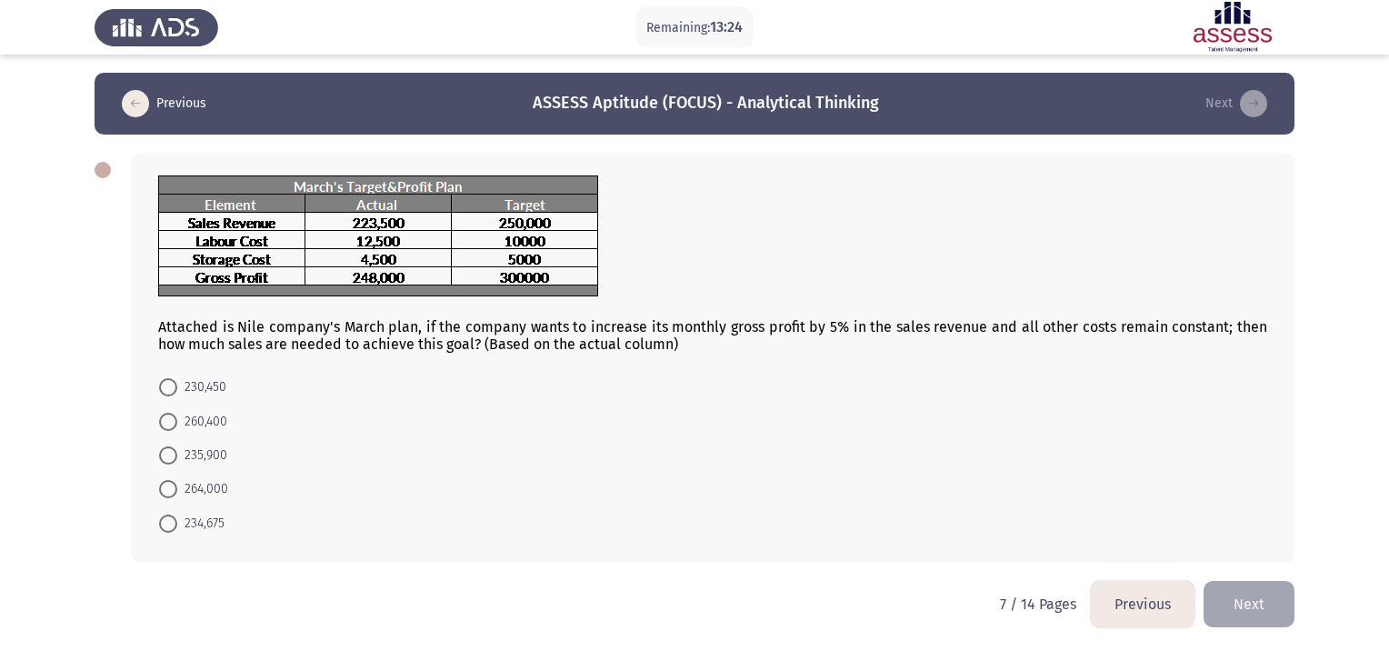
click at [174, 521] on span at bounding box center [168, 523] width 18 height 18
click at [174, 521] on input "234,675" at bounding box center [168, 523] width 18 height 18
radio input "true"
click at [1235, 598] on button "Next" at bounding box center [1249, 602] width 91 height 46
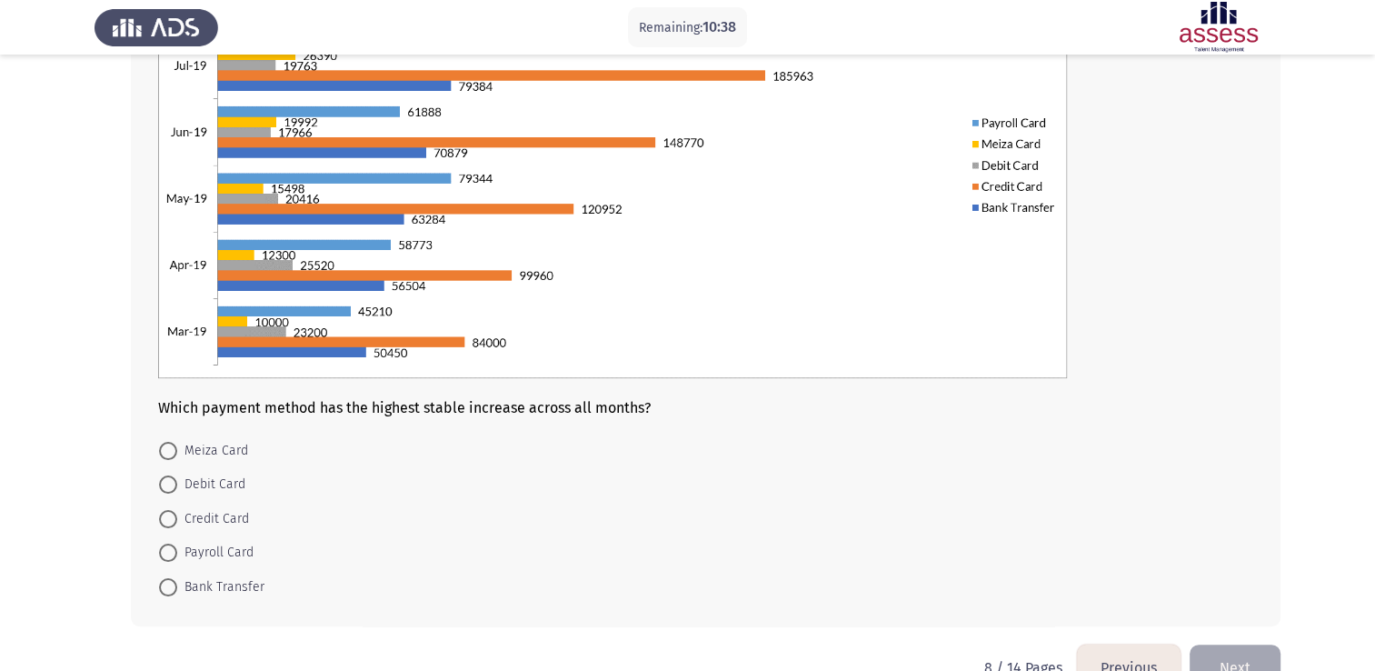
scroll to position [304, 0]
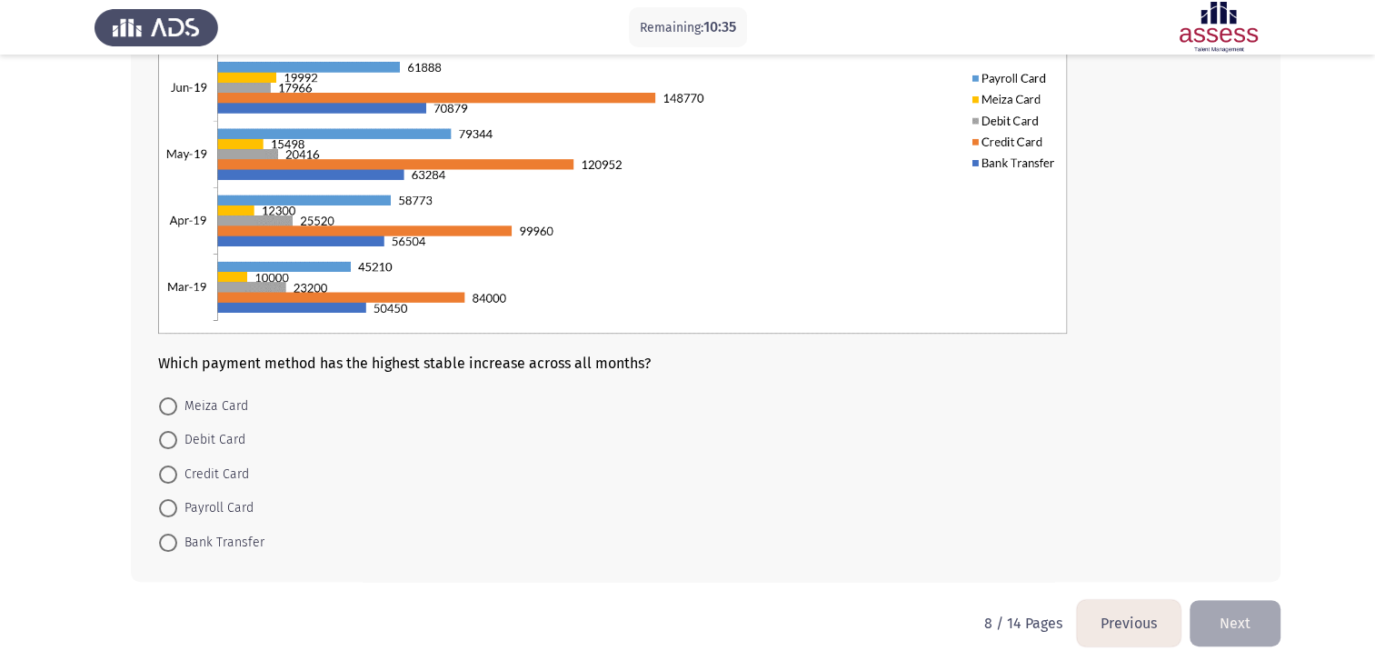
click at [171, 409] on span at bounding box center [168, 406] width 18 height 18
click at [171, 409] on input "Meiza Card" at bounding box center [168, 406] width 18 height 18
radio input "true"
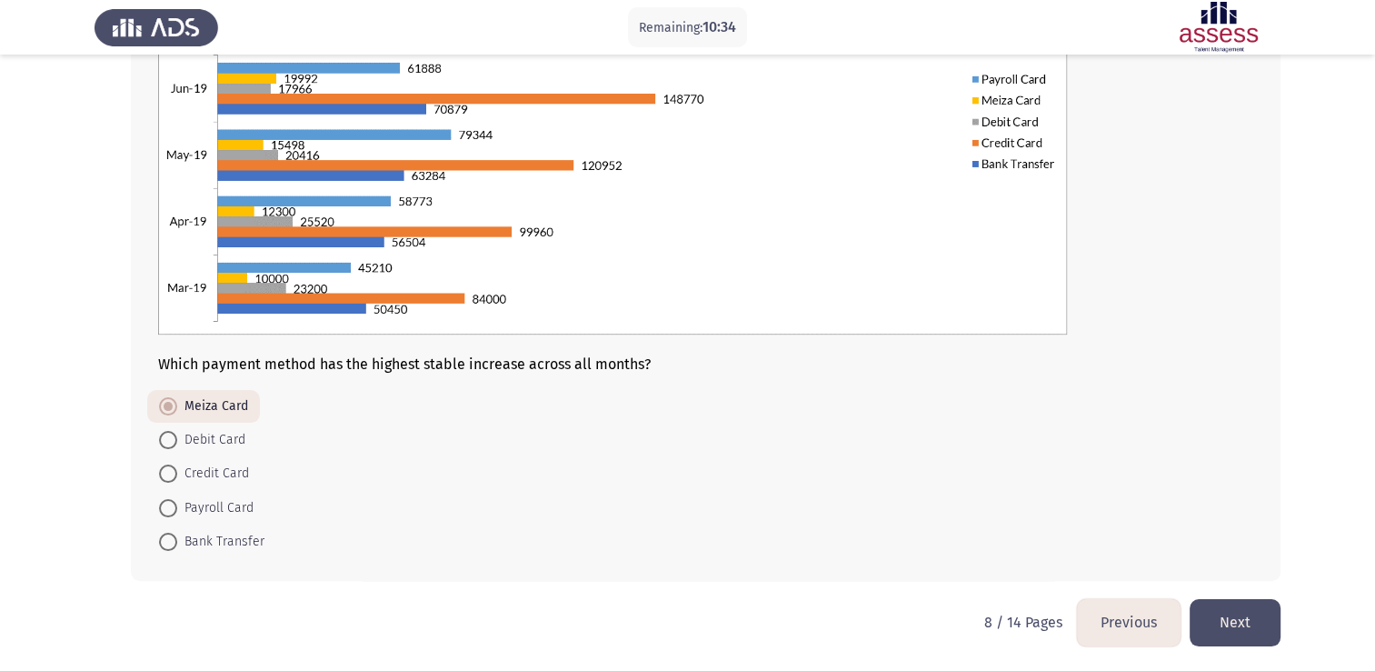
click at [1236, 617] on button "Next" at bounding box center [1235, 622] width 91 height 46
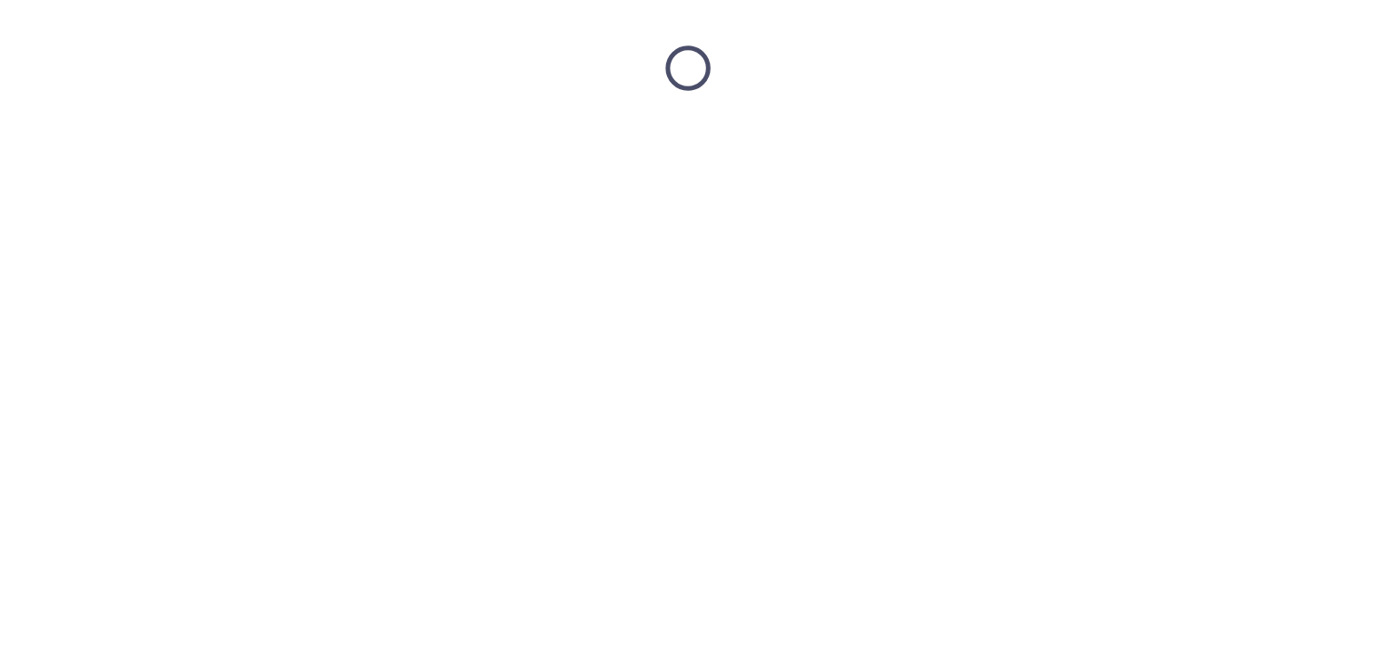
scroll to position [0, 0]
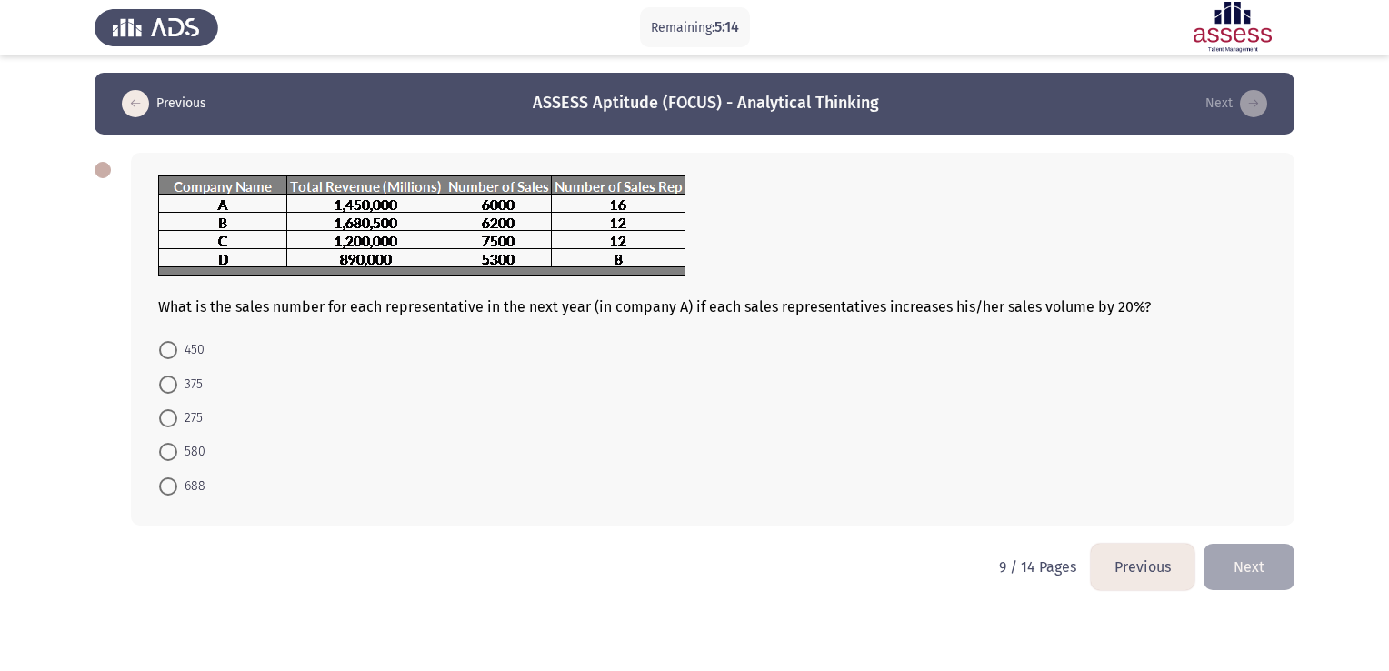
click at [169, 359] on span at bounding box center [168, 350] width 18 height 18
click at [169, 359] on input "450" at bounding box center [168, 350] width 18 height 18
radio input "true"
click at [1245, 568] on button "Next" at bounding box center [1249, 565] width 91 height 46
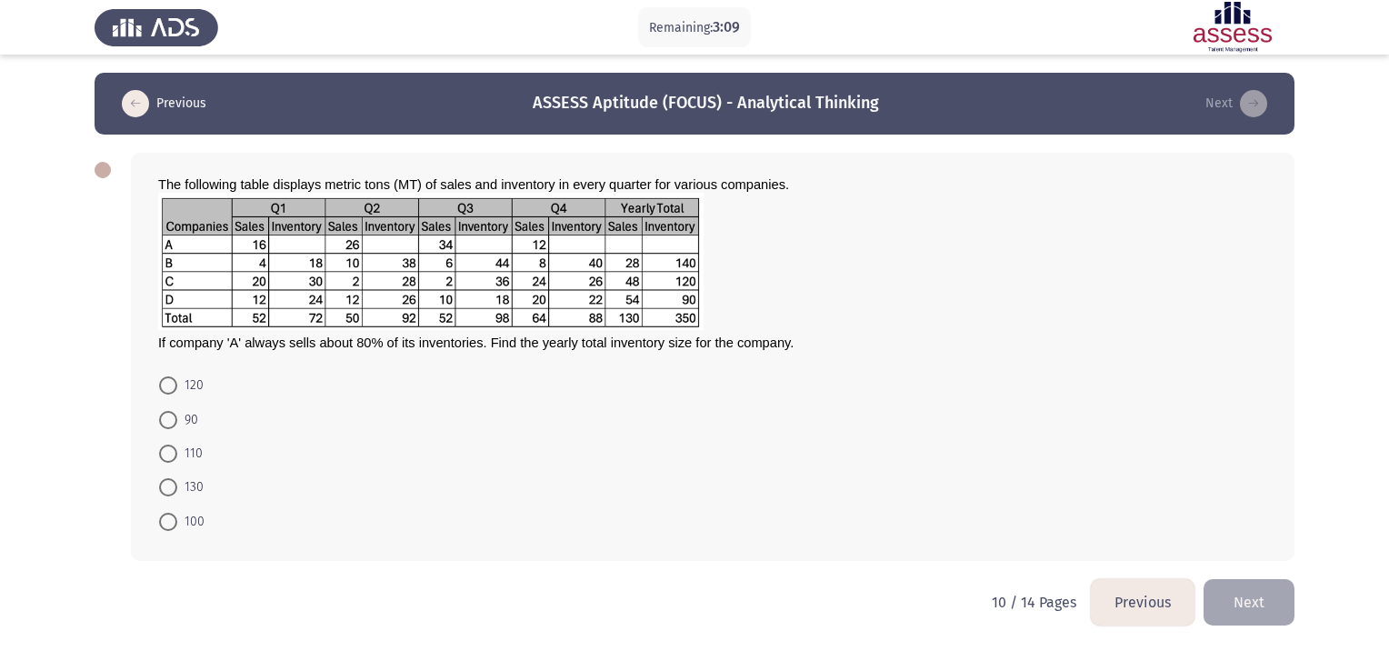
click at [160, 513] on span at bounding box center [168, 522] width 18 height 18
click at [160, 513] on input "100" at bounding box center [168, 522] width 18 height 18
radio input "true"
click at [1244, 598] on button "Next" at bounding box center [1249, 600] width 91 height 46
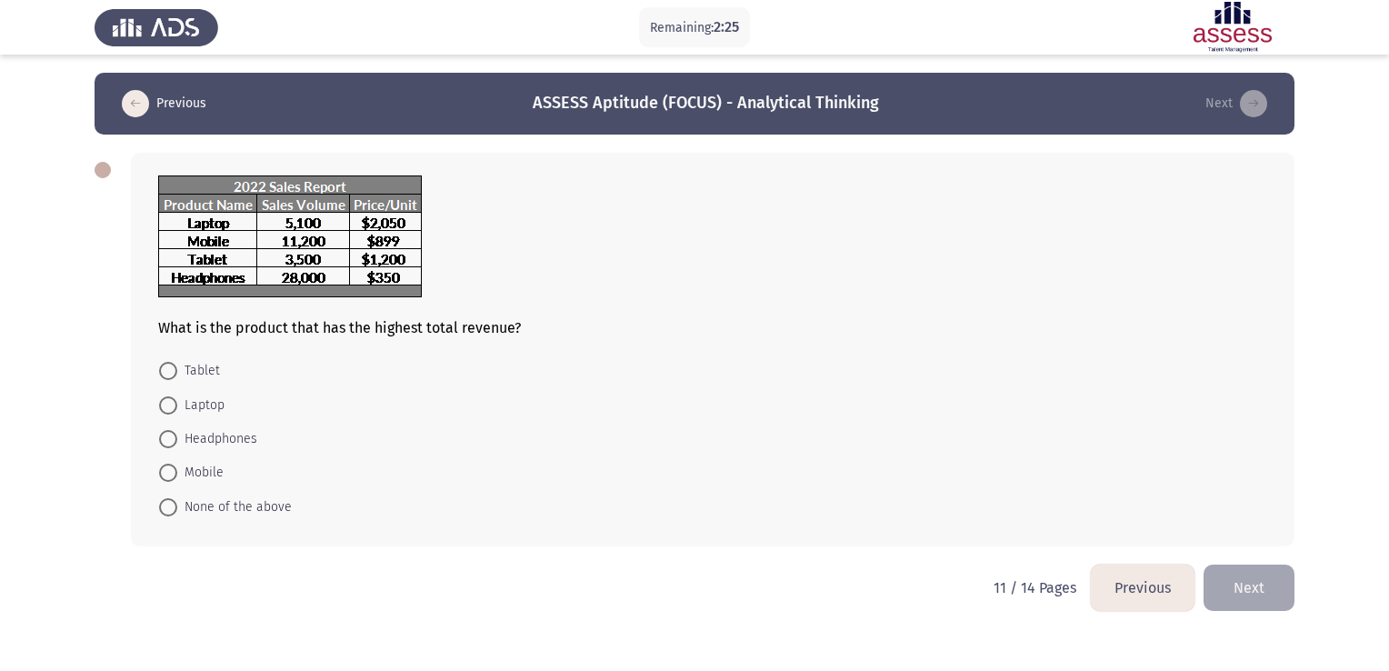
click at [171, 402] on span at bounding box center [168, 405] width 18 height 18
click at [171, 402] on input "Laptop" at bounding box center [168, 405] width 18 height 18
radio input "true"
click at [1244, 569] on button "Next" at bounding box center [1249, 586] width 91 height 46
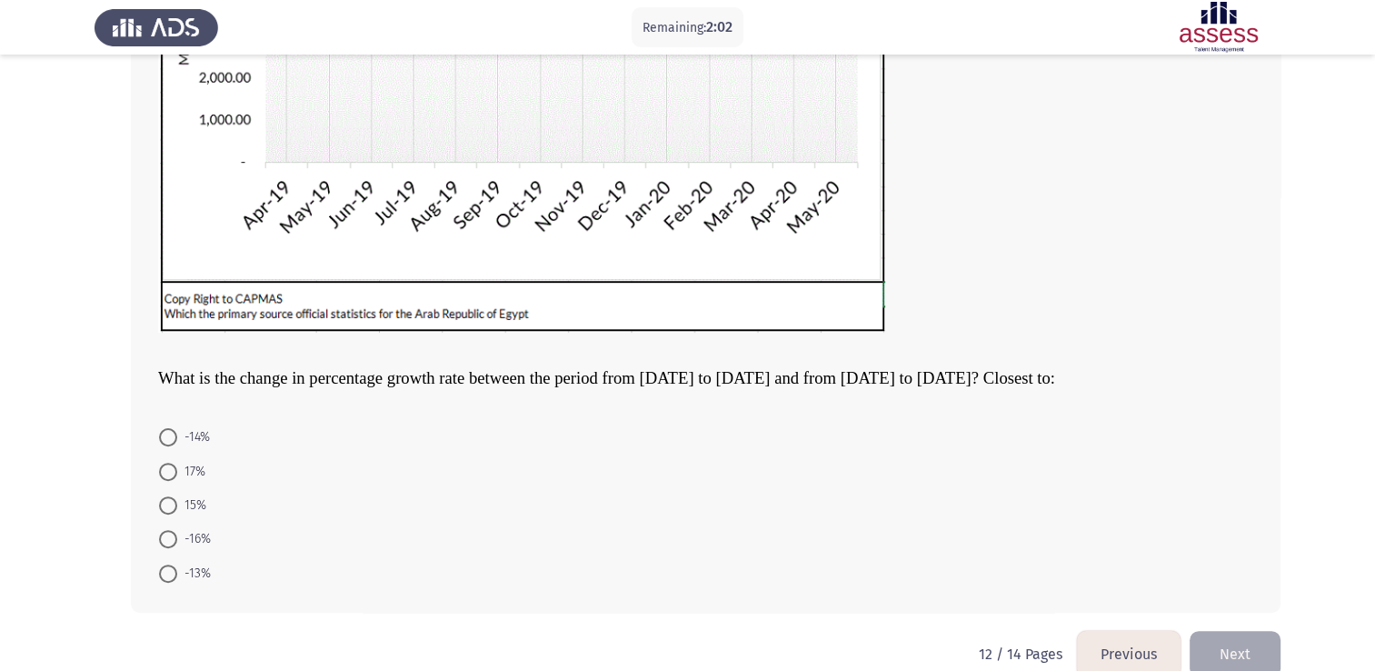
scroll to position [448, 0]
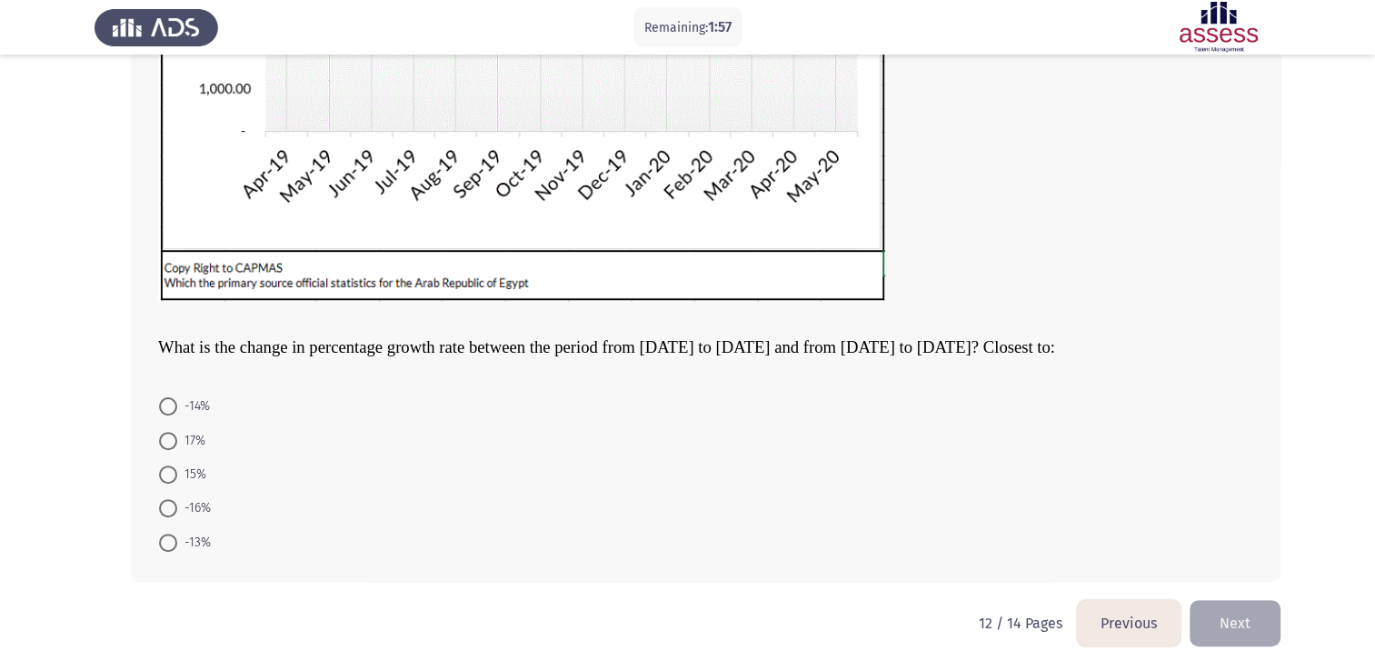
click at [167, 472] on span at bounding box center [168, 474] width 18 height 18
click at [167, 472] on input "15%" at bounding box center [168, 474] width 18 height 18
radio input "true"
click at [1244, 607] on button "Next" at bounding box center [1235, 622] width 91 height 46
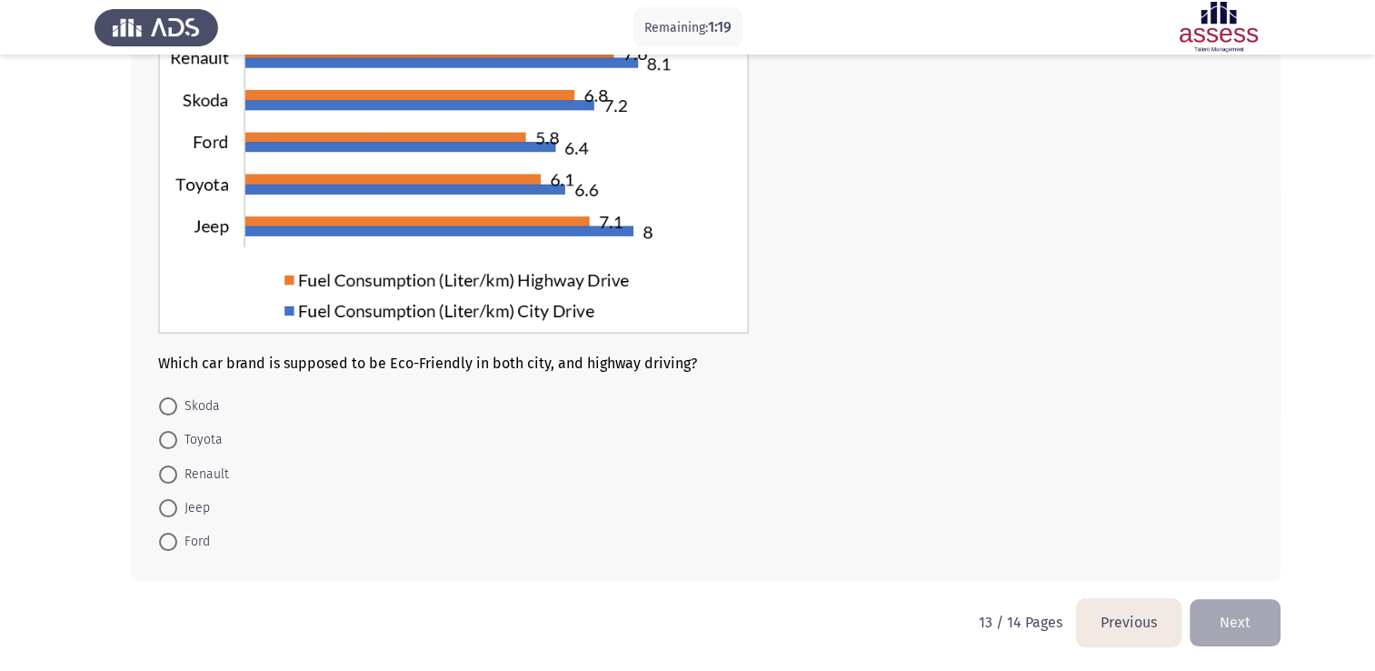
scroll to position [106, 0]
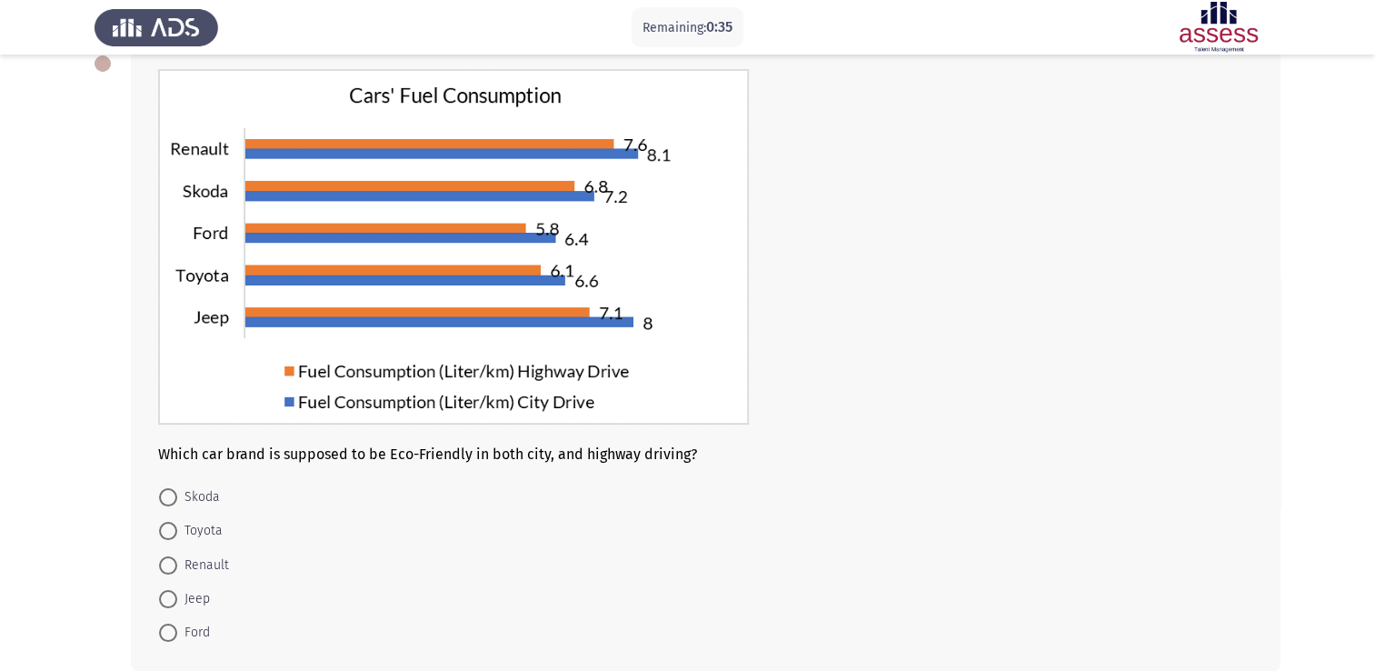
click at [171, 627] on span at bounding box center [168, 633] width 18 height 18
click at [171, 627] on input "Ford" at bounding box center [168, 633] width 18 height 18
radio input "true"
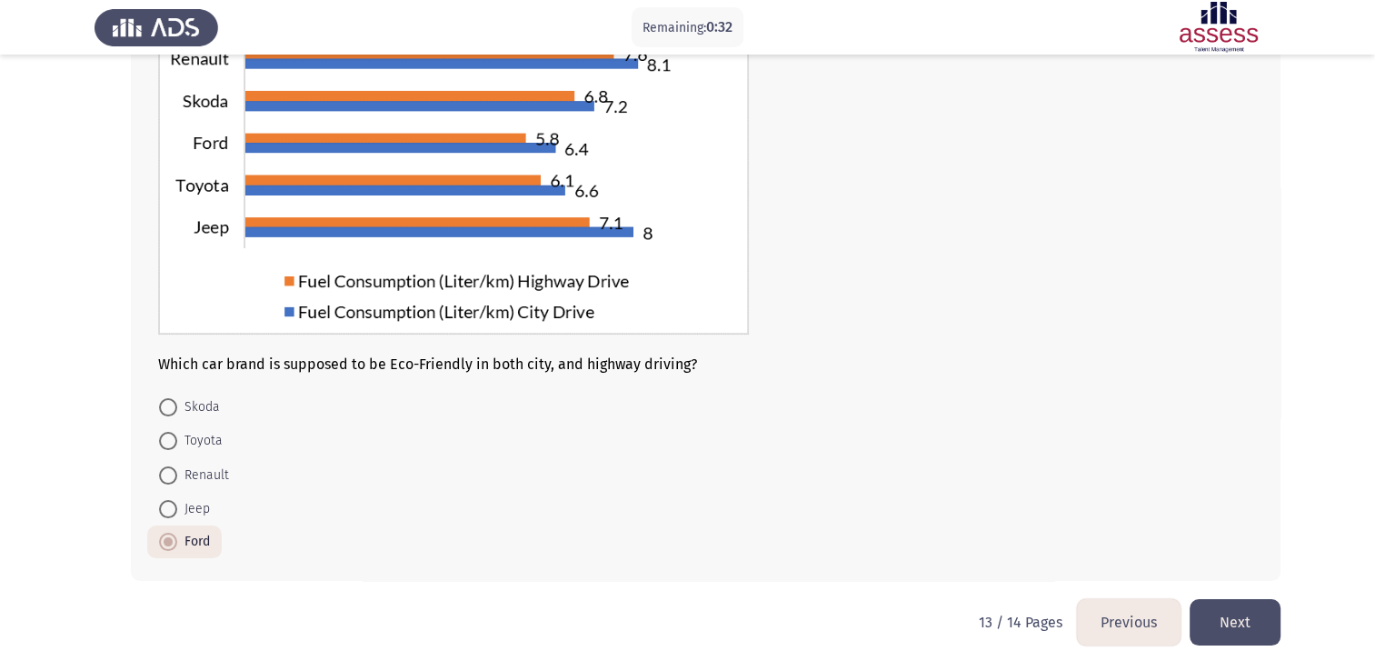
click at [1233, 605] on button "Next" at bounding box center [1235, 622] width 91 height 46
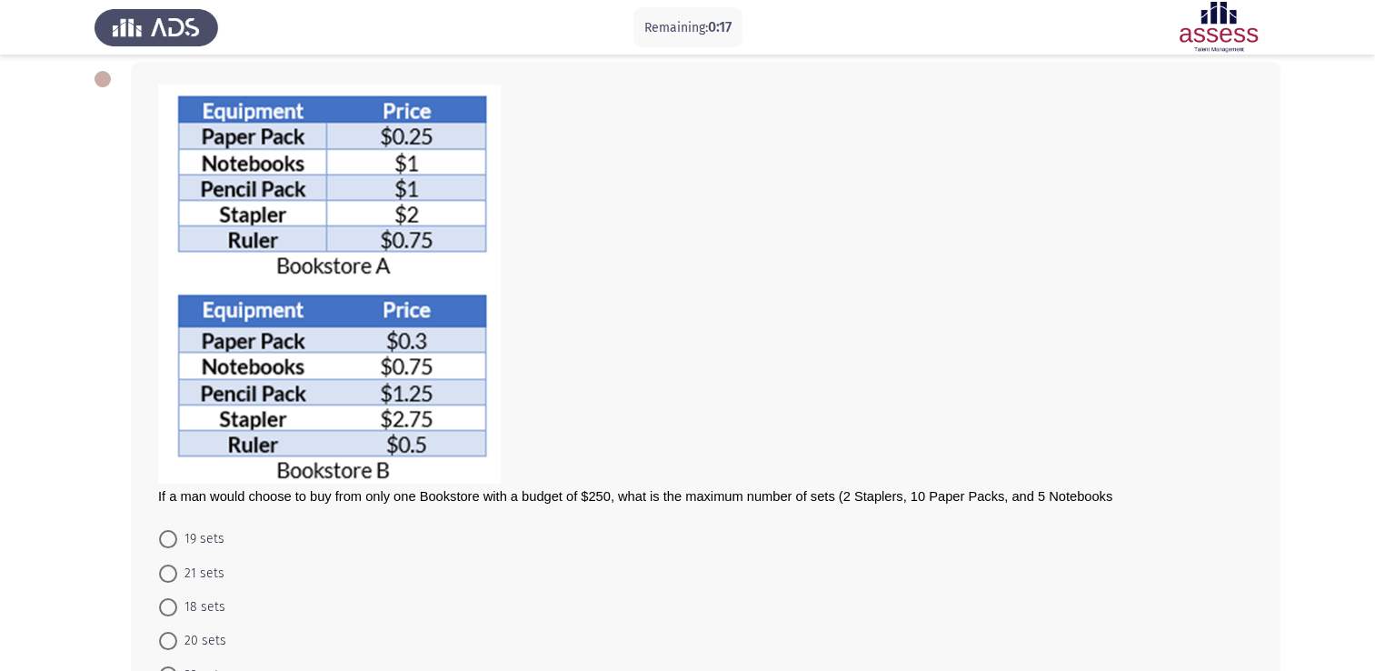
scroll to position [182, 0]
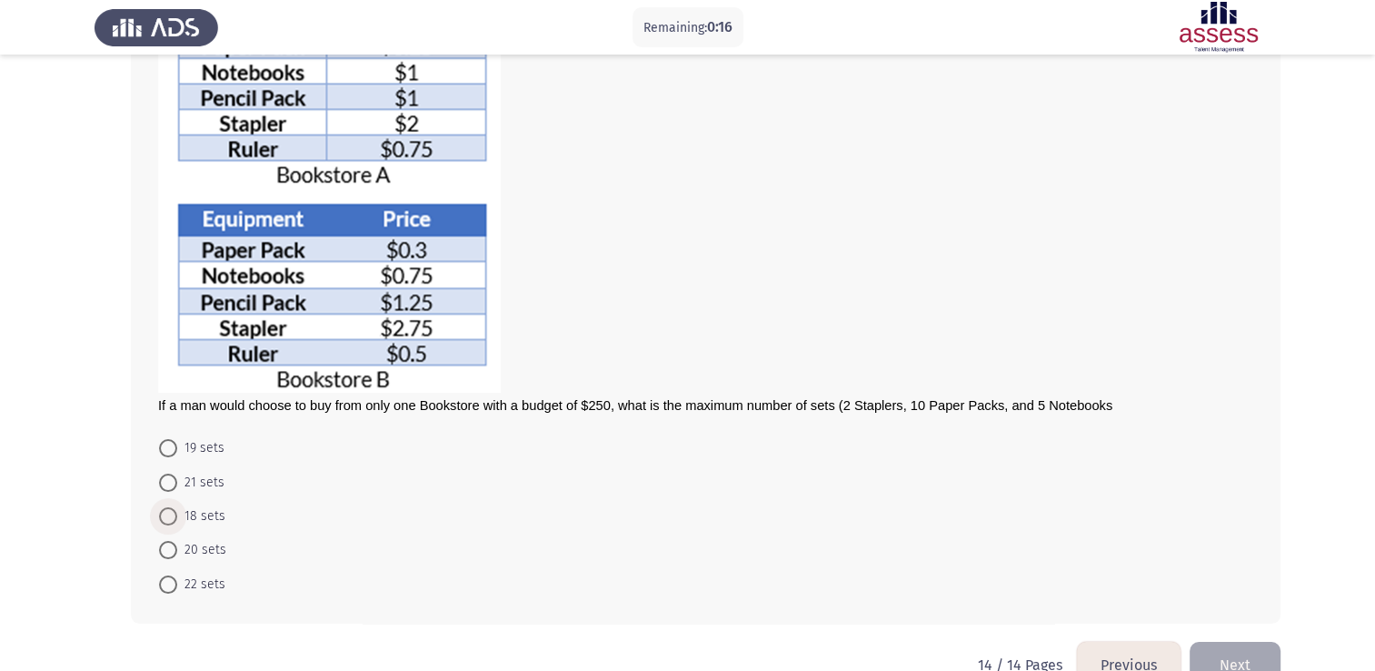
click at [170, 522] on span at bounding box center [168, 516] width 18 height 18
click at [170, 522] on input "18 sets" at bounding box center [168, 516] width 18 height 18
radio input "true"
click at [1229, 653] on button "Next" at bounding box center [1235, 663] width 91 height 46
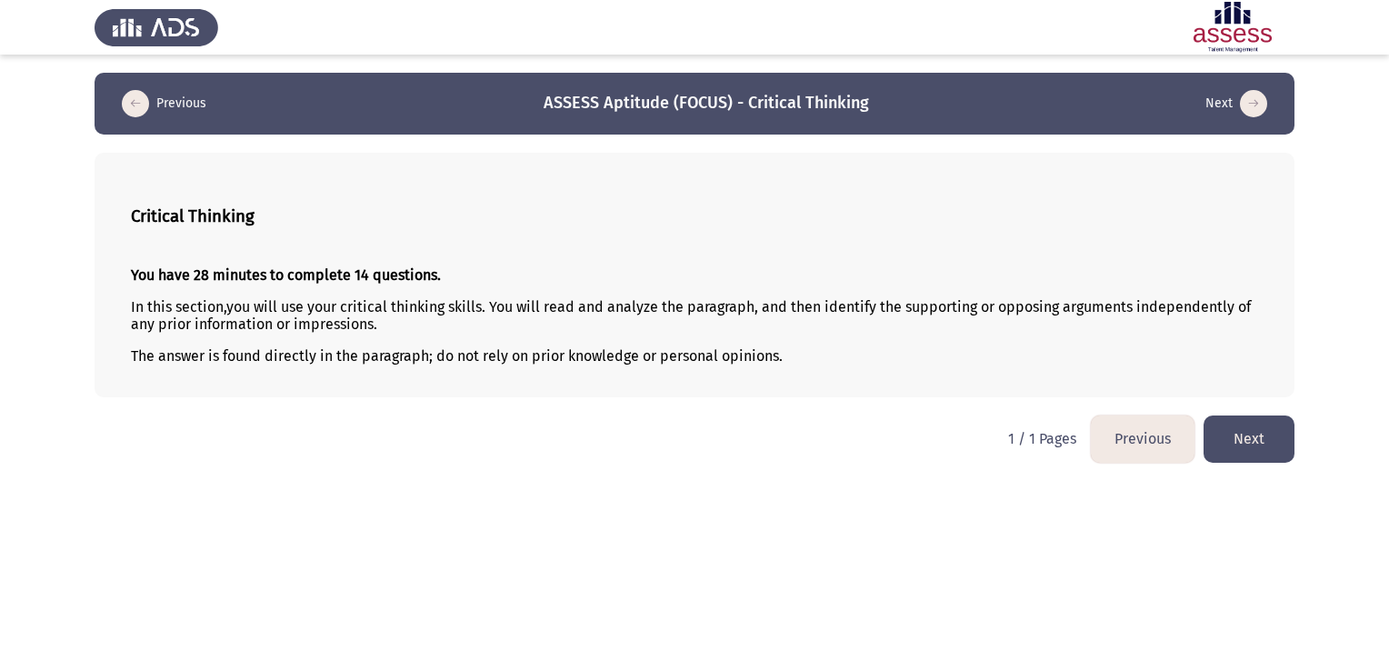
click at [1252, 451] on button "Next" at bounding box center [1249, 438] width 91 height 46
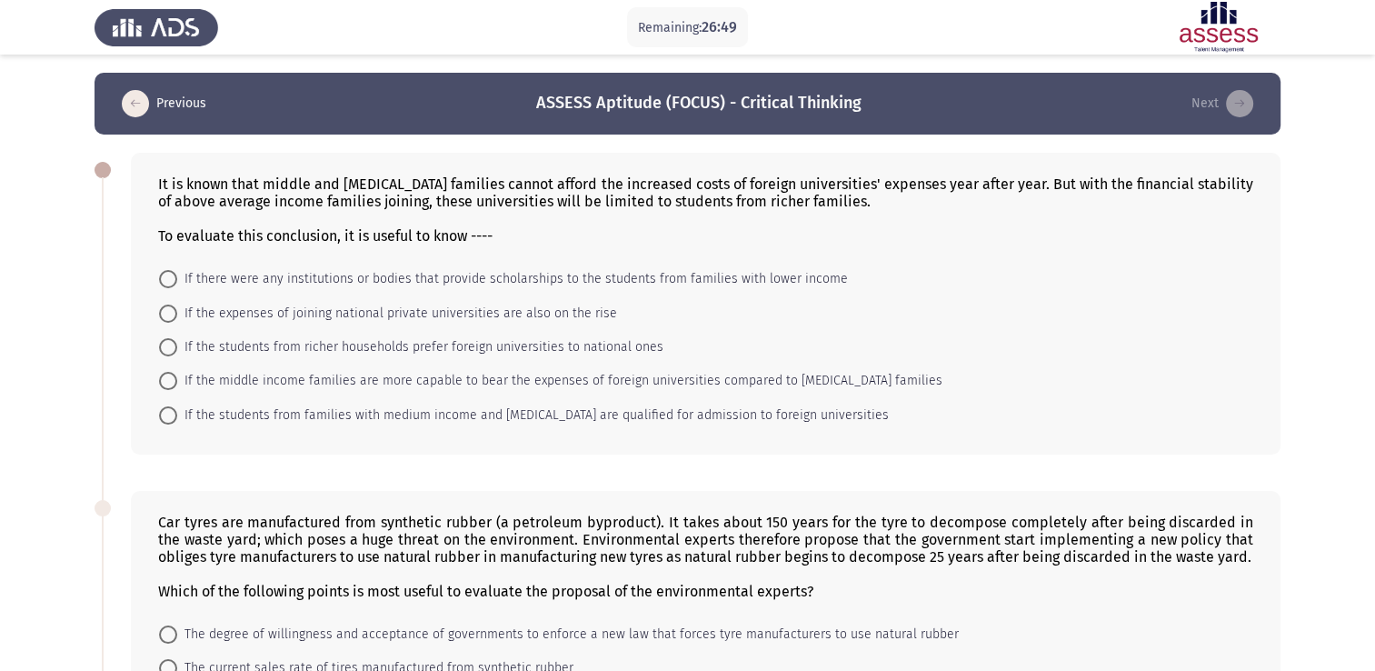
click at [174, 281] on span at bounding box center [168, 279] width 18 height 18
click at [174, 281] on input "If there were any institutions or bodies that provide scholarships to the stude…" at bounding box center [168, 279] width 18 height 18
radio input "true"
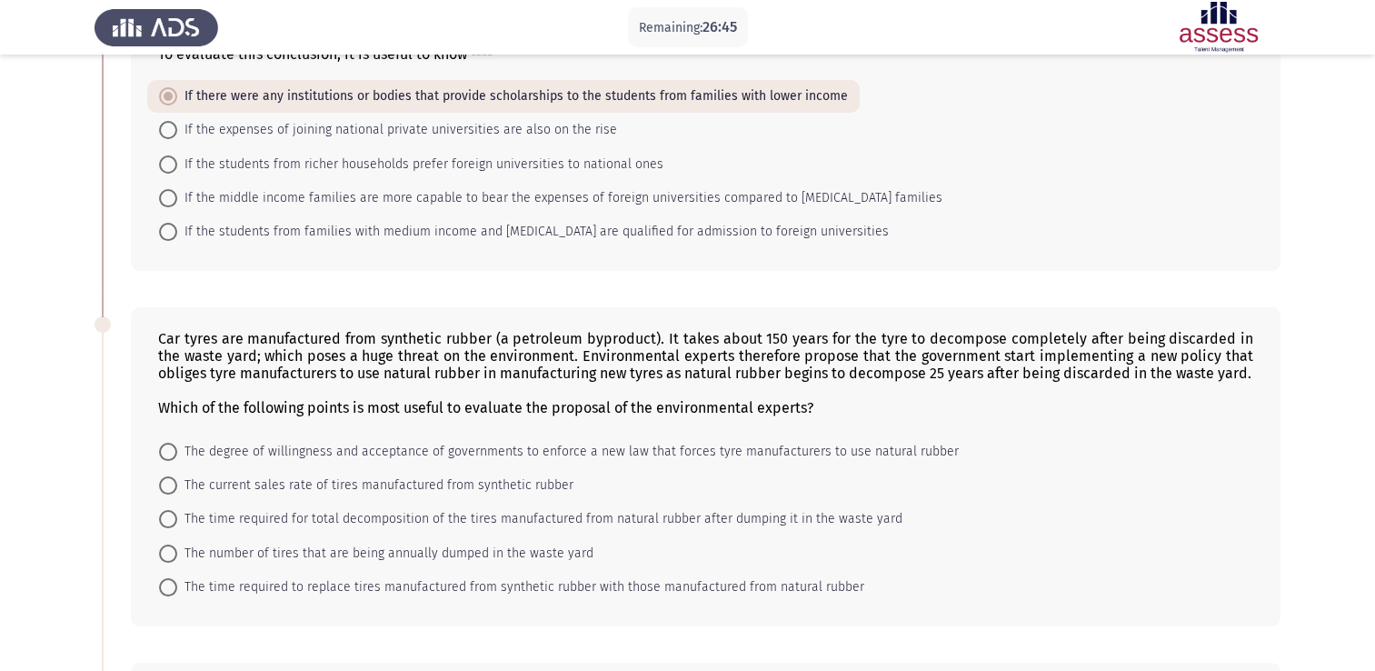
scroll to position [273, 0]
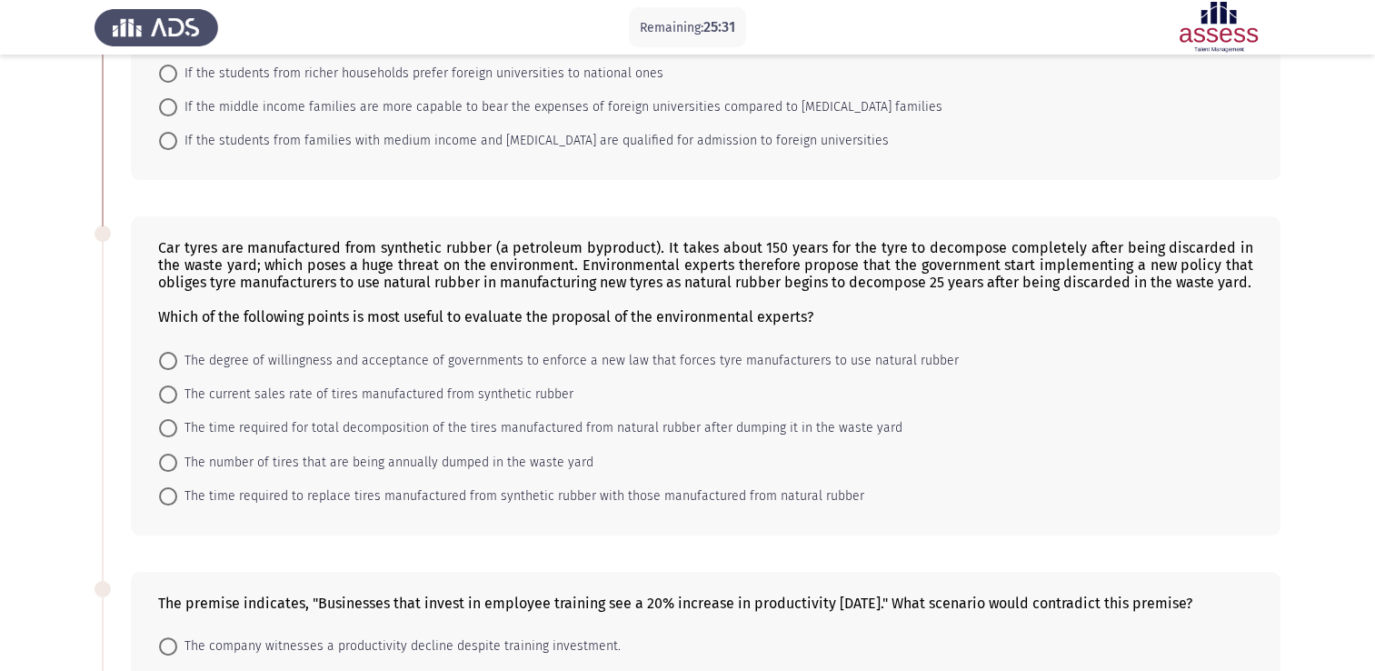
click at [170, 462] on span at bounding box center [168, 463] width 18 height 18
click at [170, 462] on input "The number of tires that are being annually dumped in the waste yard" at bounding box center [168, 463] width 18 height 18
radio input "true"
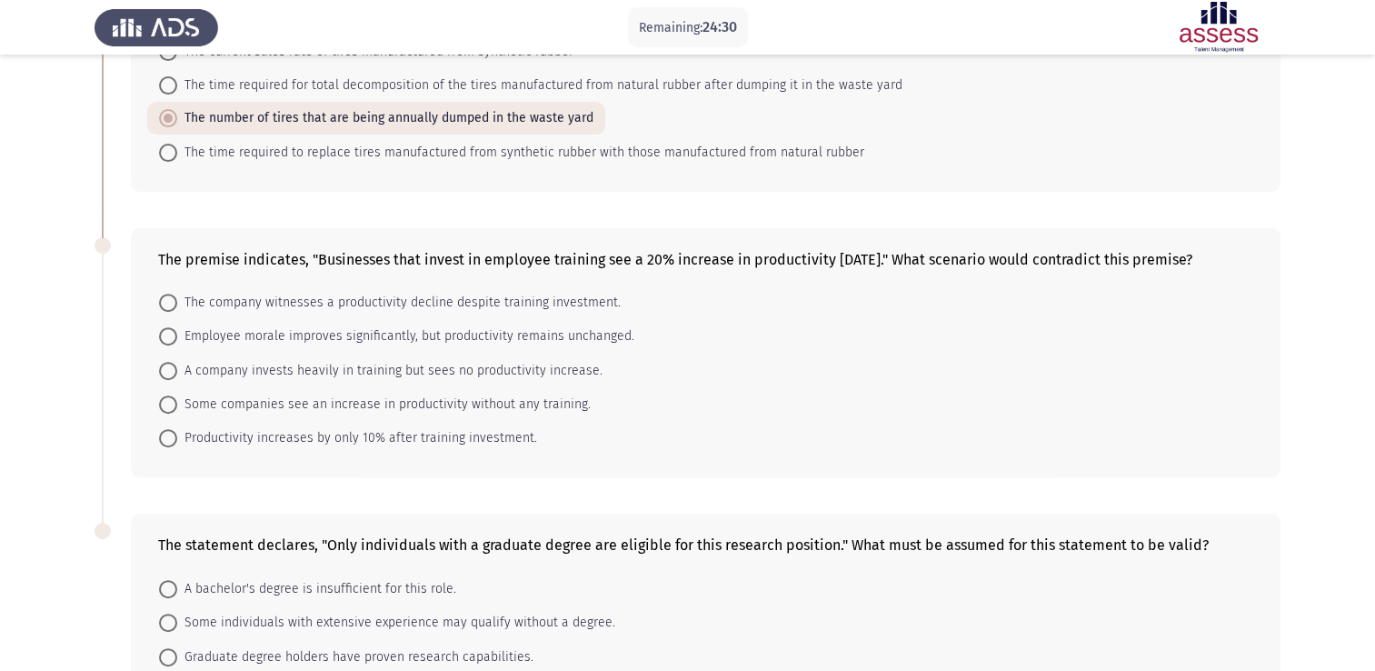
scroll to position [636, 0]
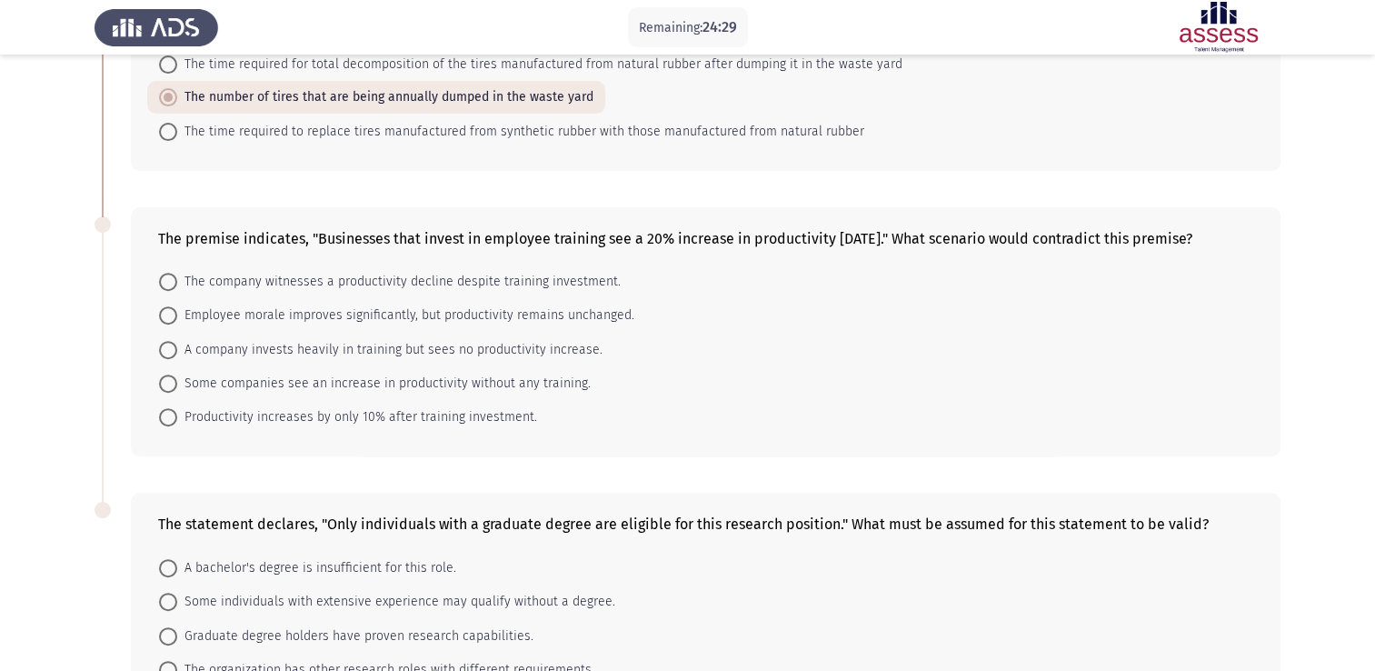
click at [169, 359] on span at bounding box center [168, 350] width 18 height 18
click at [169, 359] on input "A company invests heavily in training but sees no productivity increase." at bounding box center [168, 350] width 18 height 18
radio input "true"
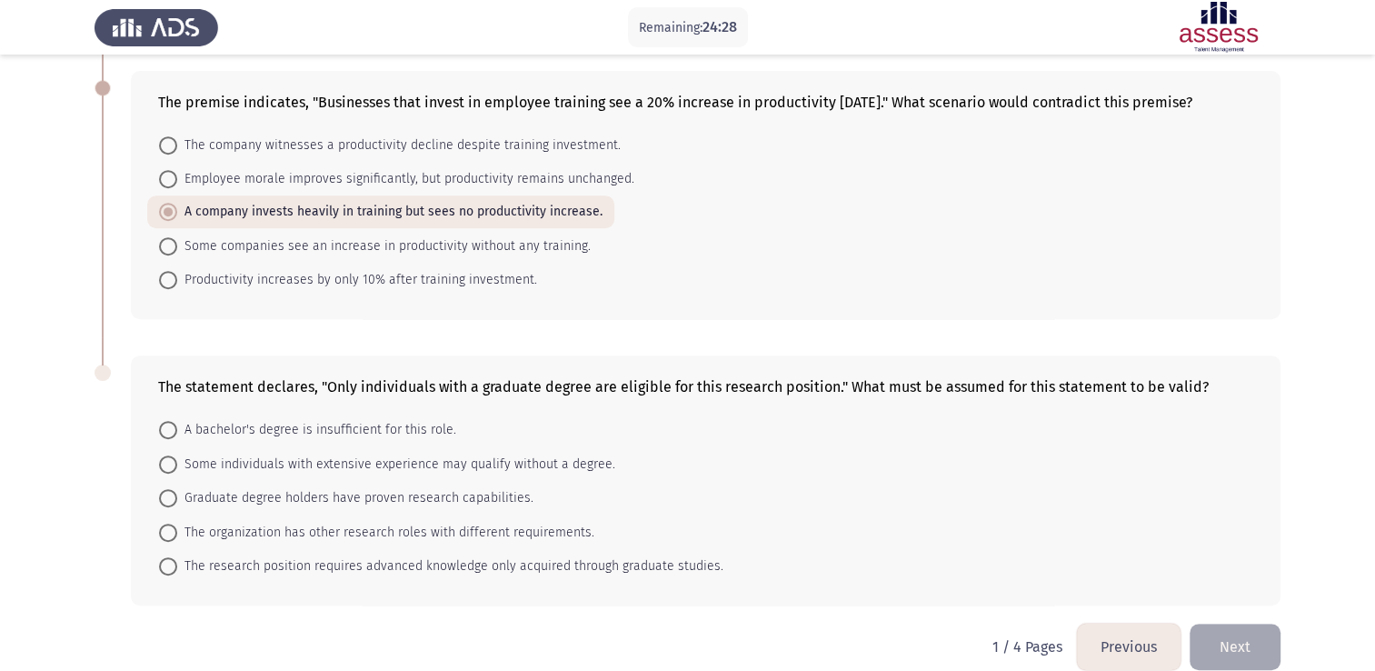
scroll to position [814, 0]
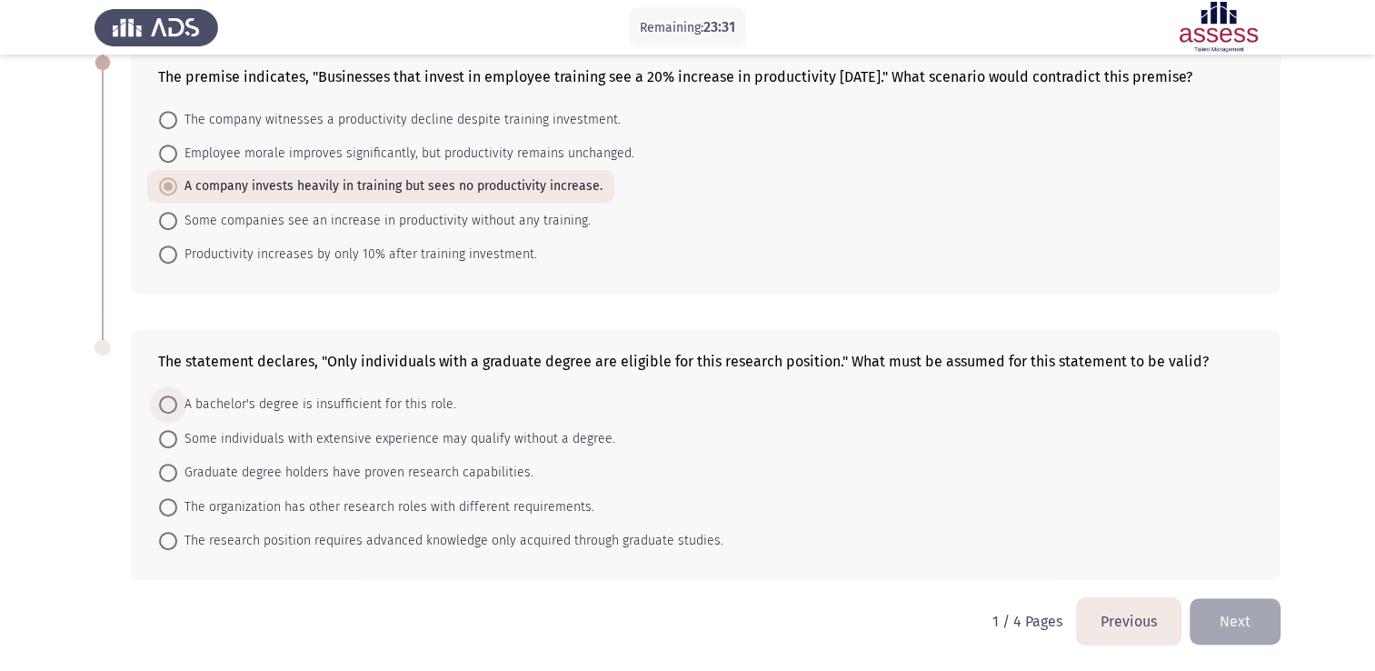
click at [179, 405] on span "A bachelor's degree is insufficient for this role." at bounding box center [316, 405] width 279 height 22
click at [177, 405] on input "A bachelor's degree is insufficient for this role." at bounding box center [168, 404] width 18 height 18
radio input "true"
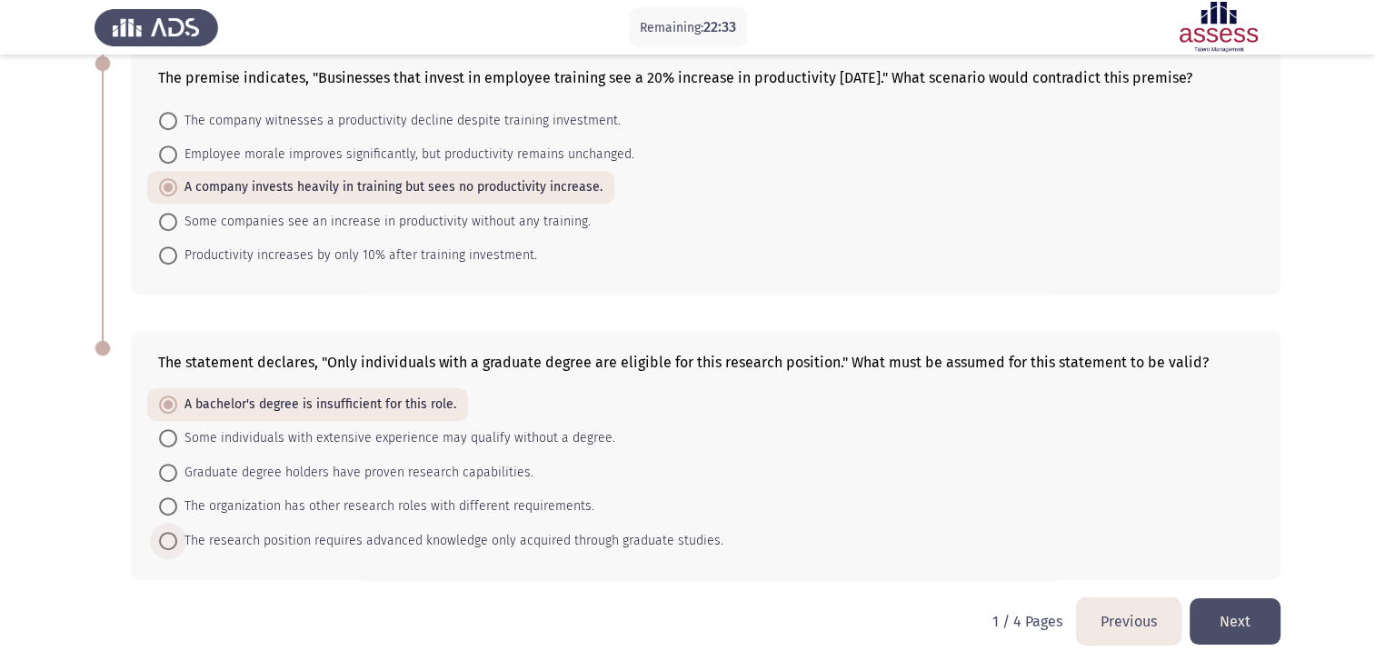
click at [345, 534] on span "The research position requires advanced knowledge only acquired through graduat…" at bounding box center [450, 541] width 546 height 22
click at [177, 534] on input "The research position requires advanced knowledge only acquired through graduat…" at bounding box center [168, 541] width 18 height 18
radio input "true"
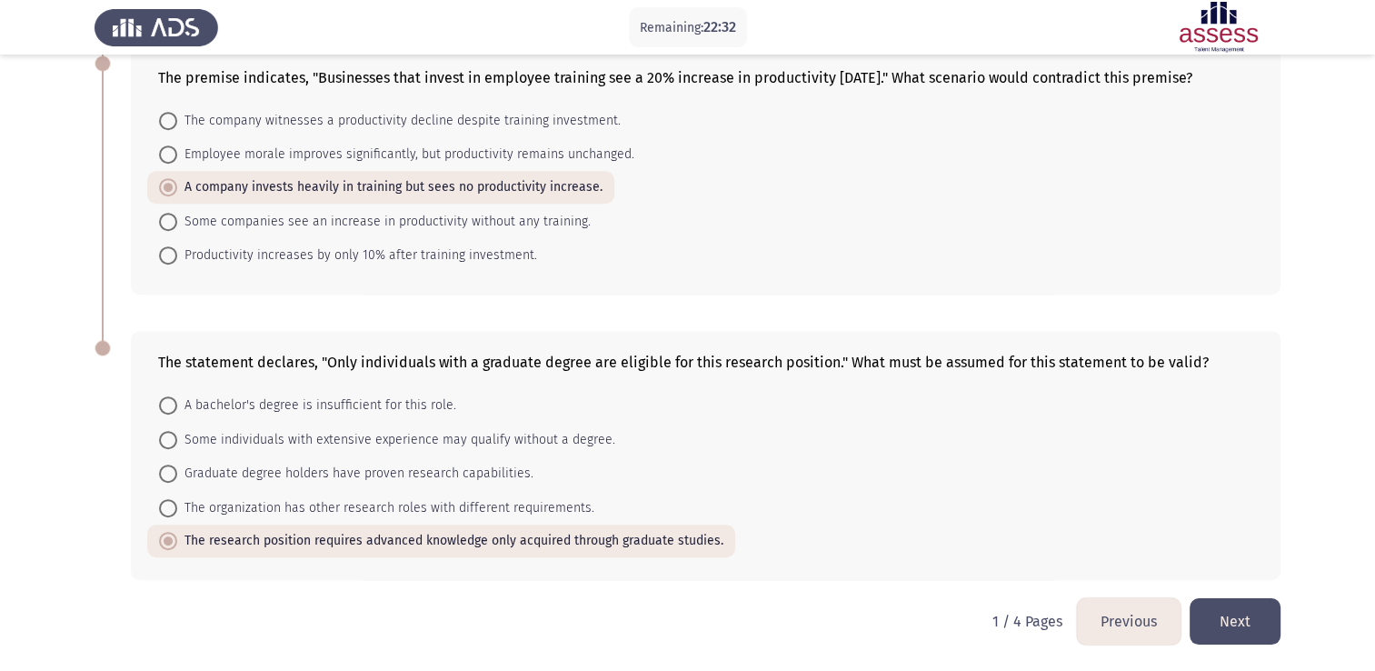
click at [1229, 608] on button "Next" at bounding box center [1235, 621] width 91 height 46
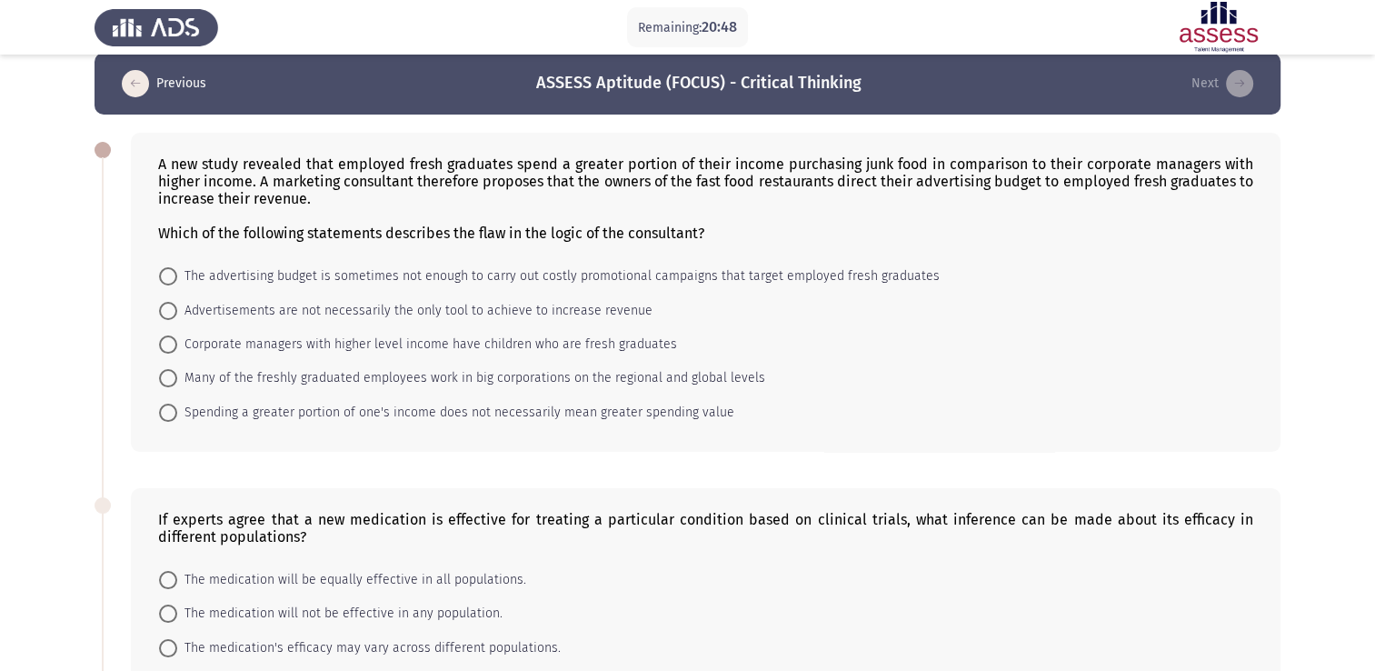
scroll to position [19, 0]
click at [611, 374] on span "Many of the freshly graduated employees work in big corporations on the regiona…" at bounding box center [471, 379] width 588 height 22
click at [177, 374] on input "Many of the freshly graduated employees work in big corporations on the regiona…" at bounding box center [168, 379] width 18 height 18
radio input "true"
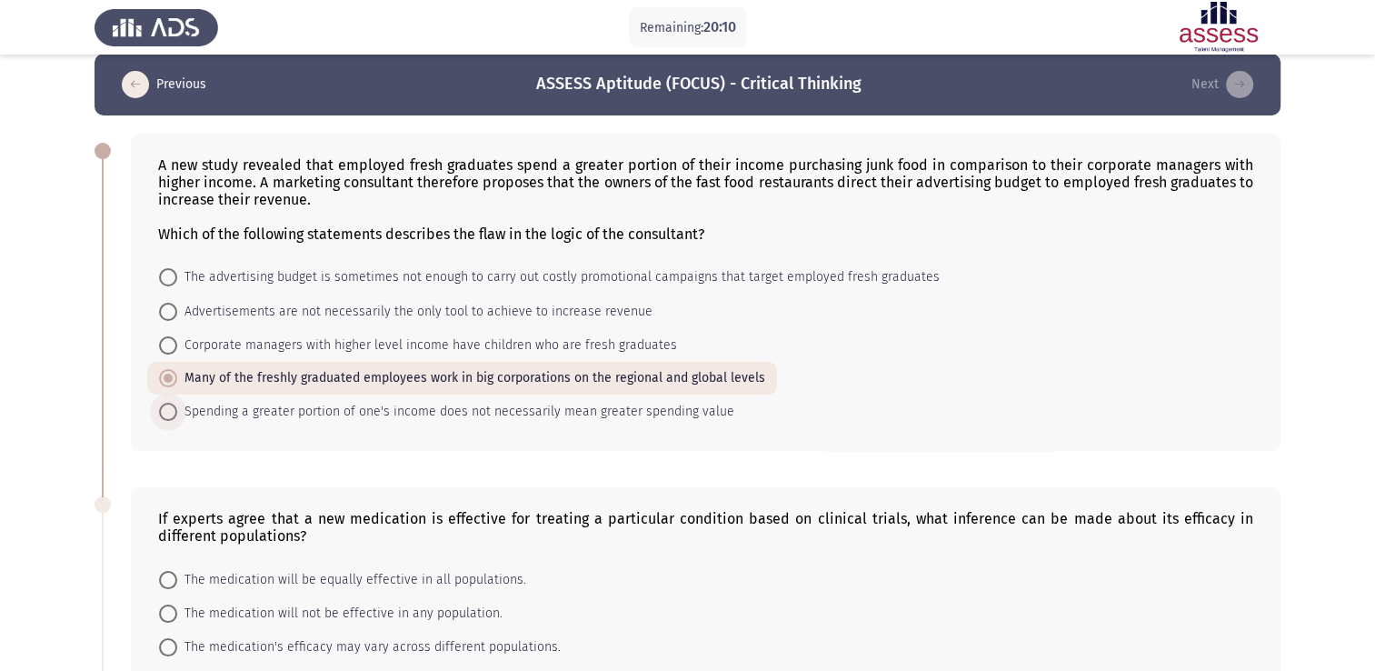
click at [383, 413] on span "Spending a greater portion of one's income does not necessarily mean greater sp…" at bounding box center [455, 412] width 557 height 22
click at [177, 413] on input "Spending a greater portion of one's income does not necessarily mean greater sp…" at bounding box center [168, 412] width 18 height 18
radio input "true"
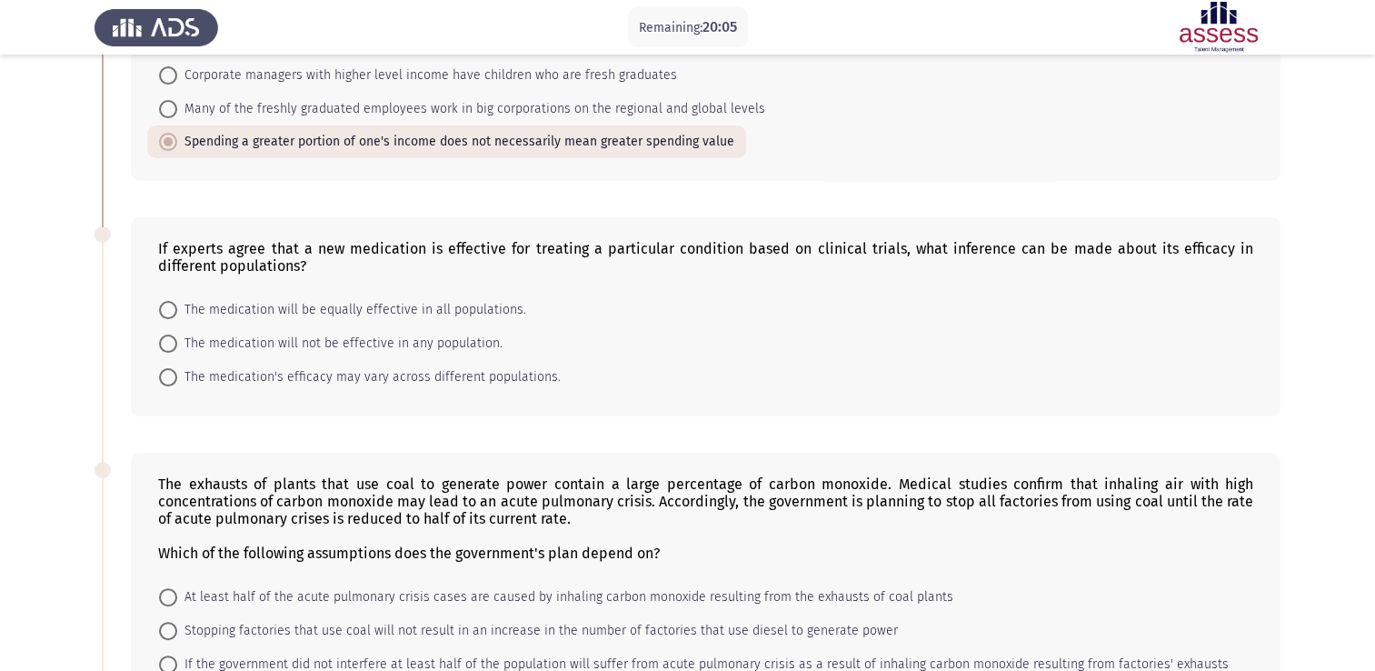
scroll to position [292, 0]
click at [469, 365] on span "The medication's efficacy may vary across different populations." at bounding box center [369, 375] width 384 height 22
click at [177, 365] on input "The medication's efficacy may vary across different populations." at bounding box center [168, 374] width 18 height 18
radio input "true"
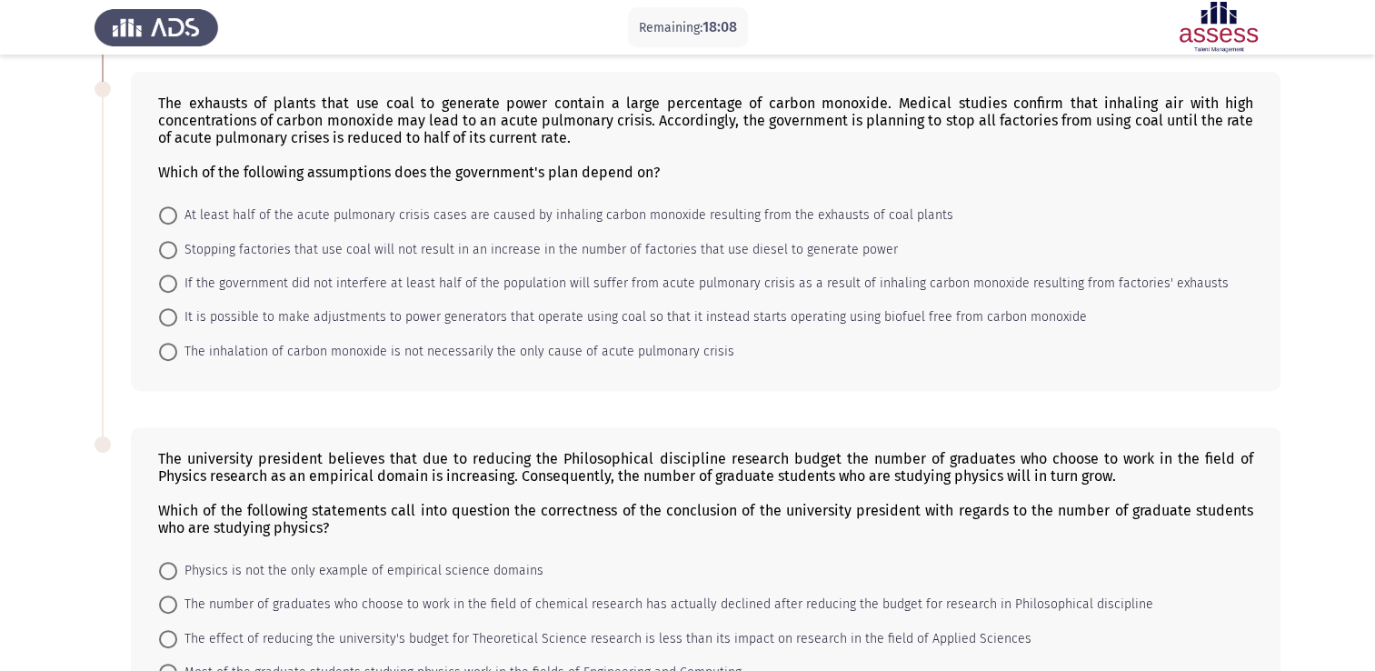
scroll to position [654, 0]
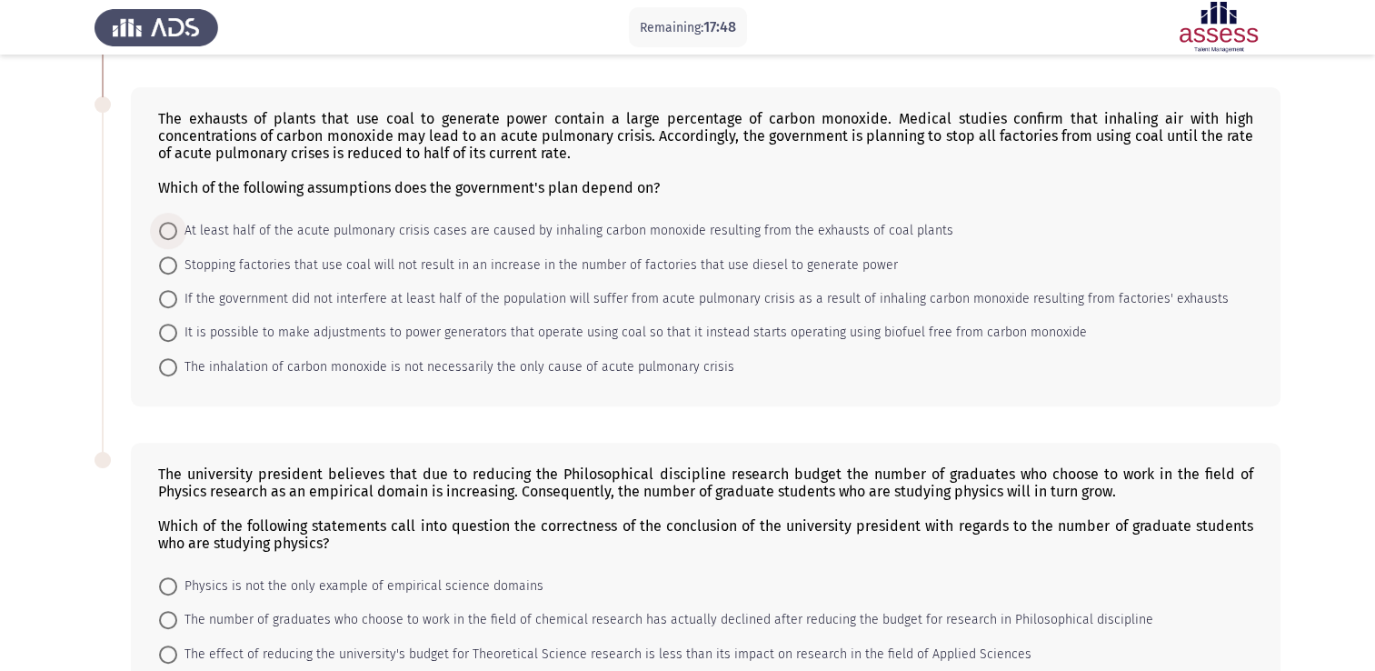
click at [625, 229] on span "At least half of the acute pulmonary crisis cases are caused by inhaling carbon…" at bounding box center [565, 231] width 776 height 22
click at [177, 229] on input "At least half of the acute pulmonary crisis cases are caused by inhaling carbon…" at bounding box center [168, 231] width 18 height 18
radio input "true"
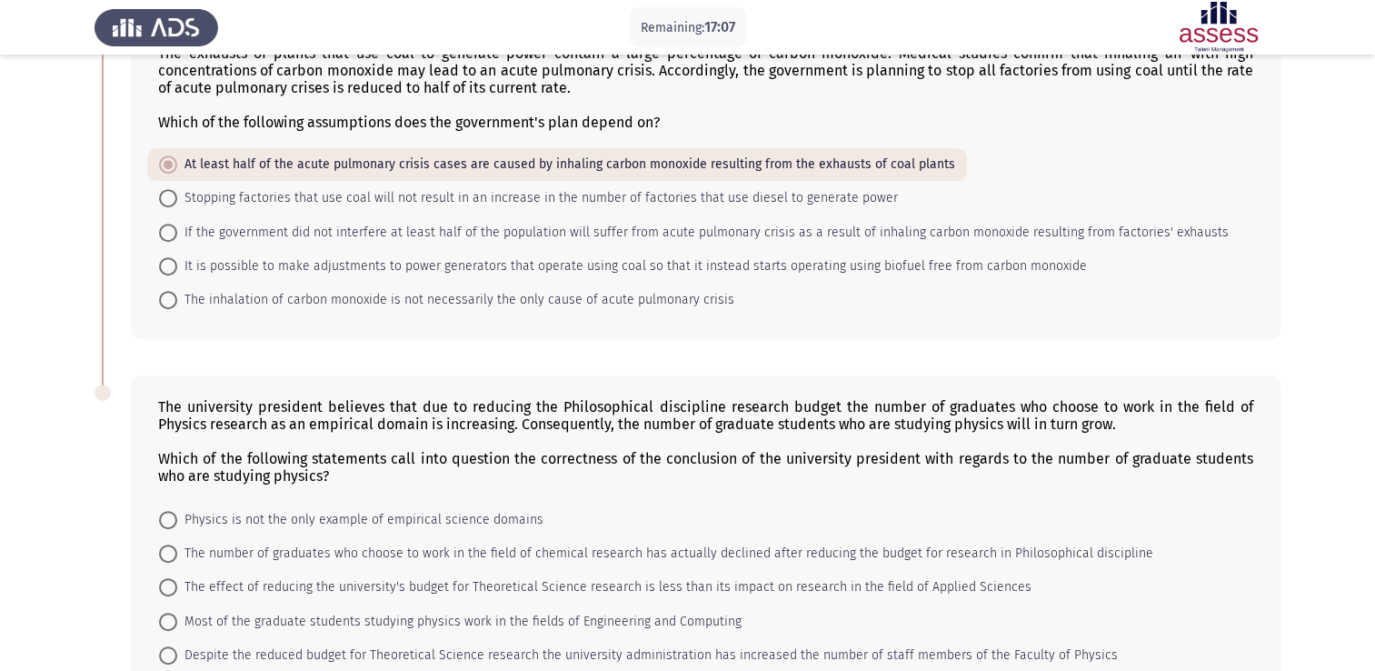
scroll to position [834, 0]
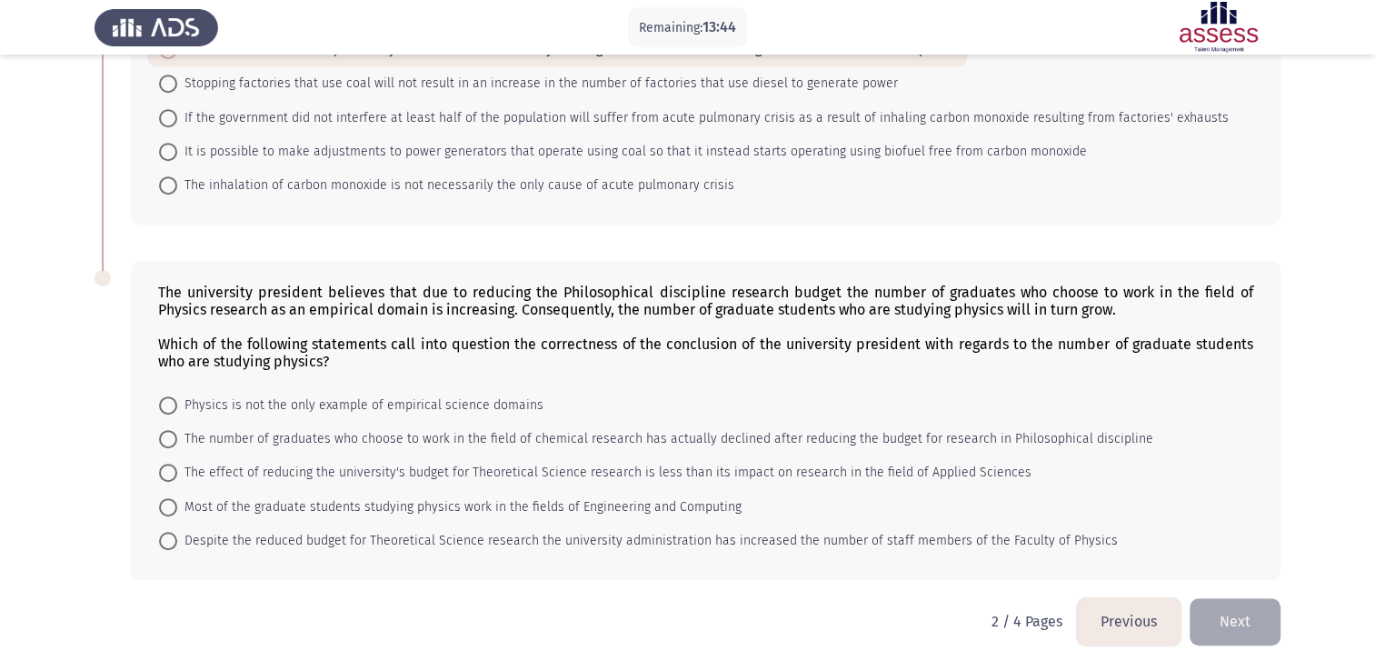
click at [175, 509] on span at bounding box center [168, 507] width 18 height 18
click at [175, 509] on input "Most of the graduate students studying physics work in the fields of Engineerin…" at bounding box center [168, 507] width 18 height 18
radio input "true"
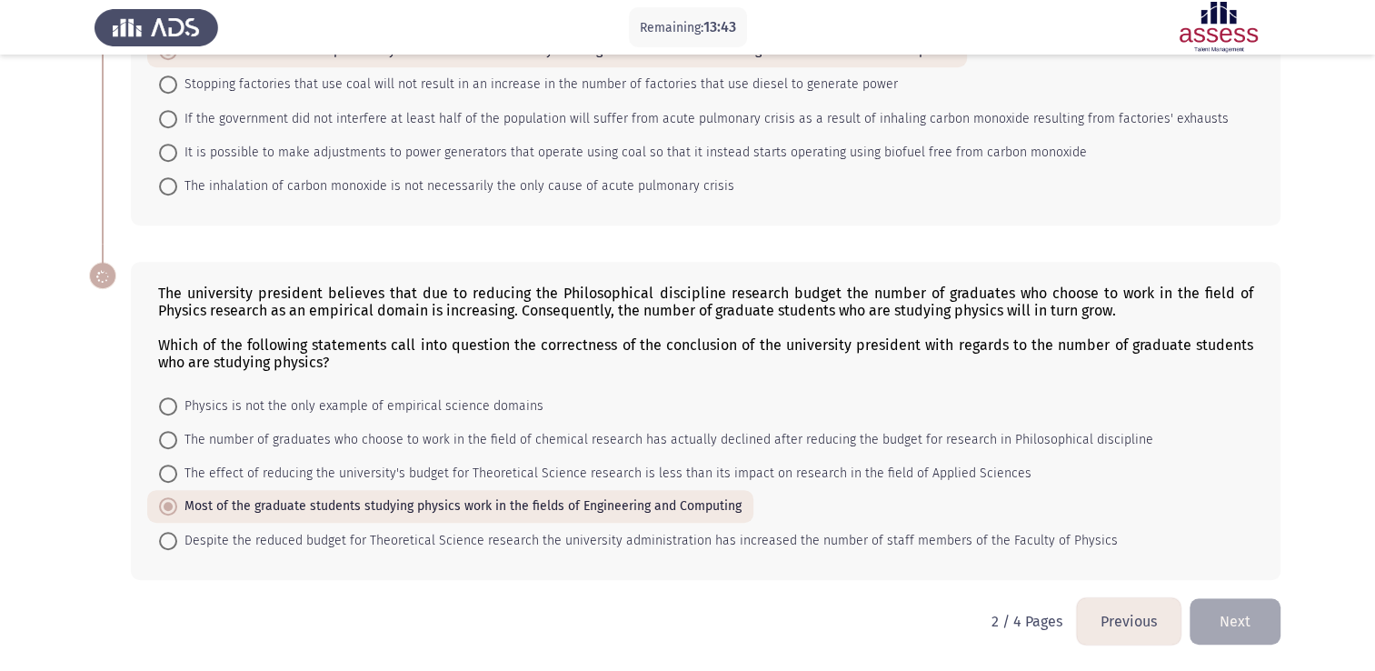
scroll to position [833, 0]
click at [1245, 631] on button "Next" at bounding box center [1235, 621] width 91 height 46
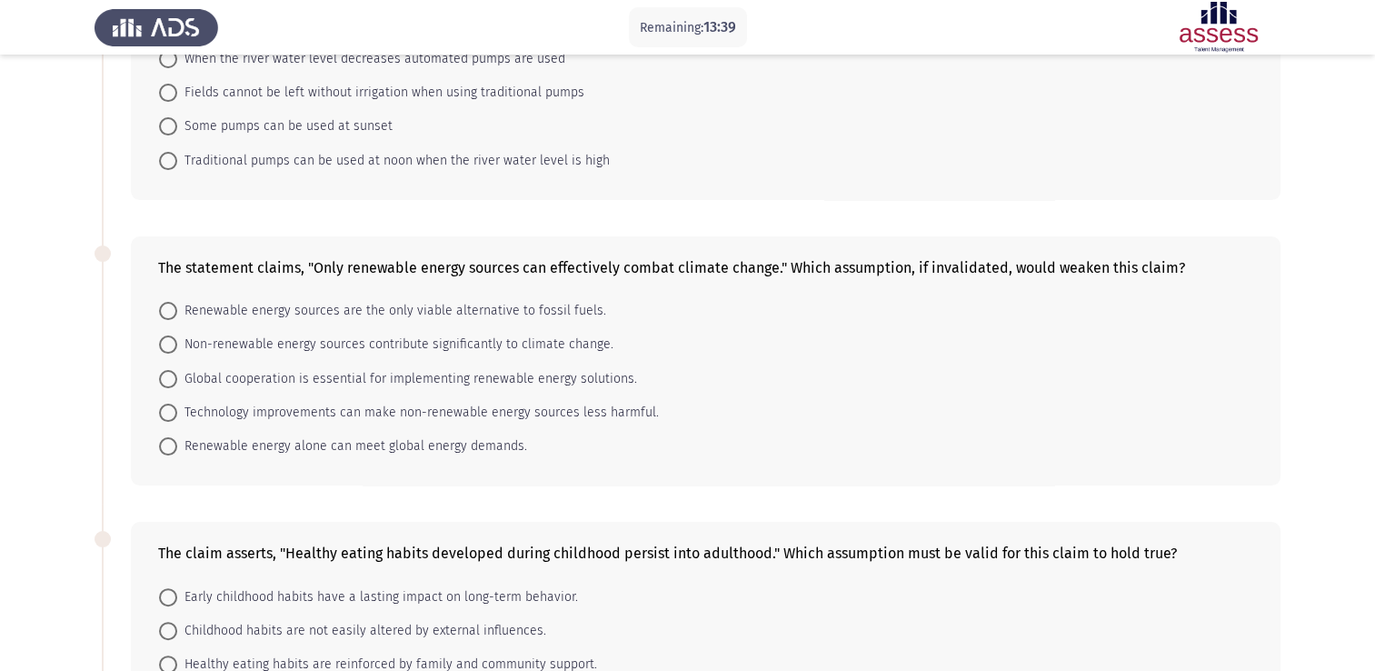
scroll to position [0, 0]
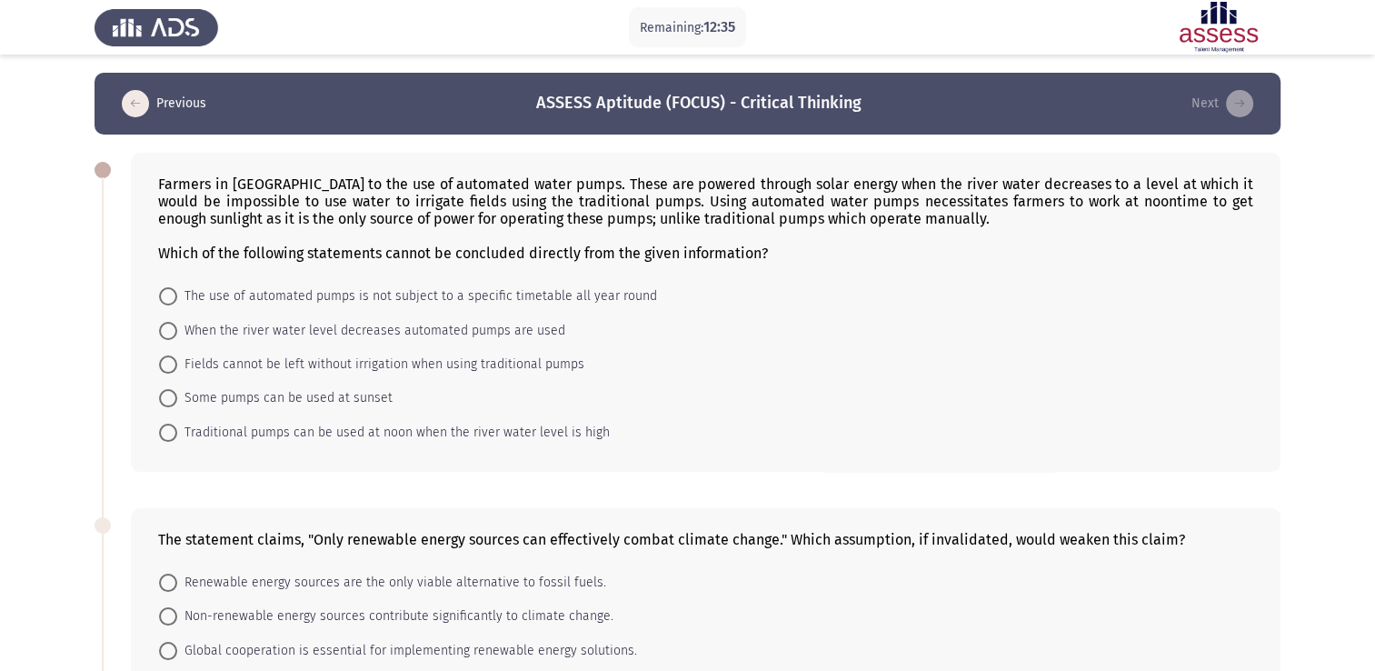
drag, startPoint x: 171, startPoint y: 396, endPoint x: 207, endPoint y: 352, distance: 57.5
click at [170, 396] on span at bounding box center [168, 398] width 18 height 18
click at [170, 396] on input "Some pumps can be used at sunset" at bounding box center [168, 398] width 18 height 18
radio input "true"
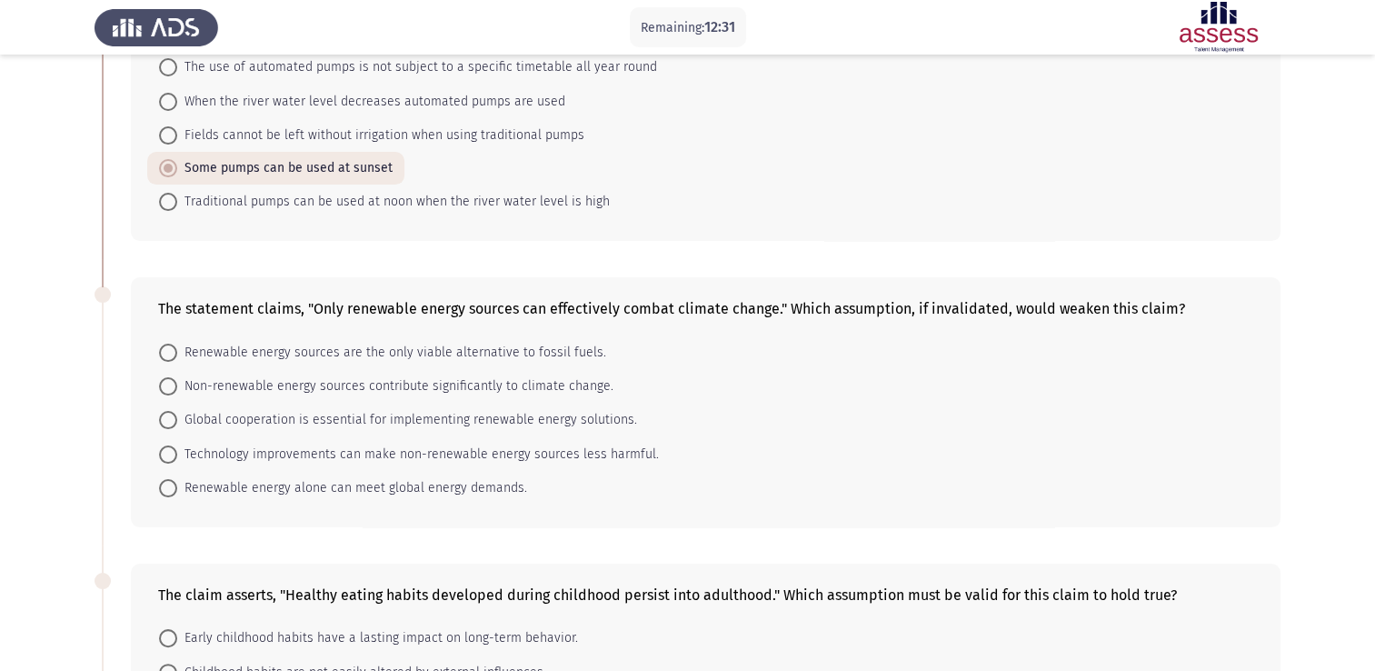
scroll to position [273, 0]
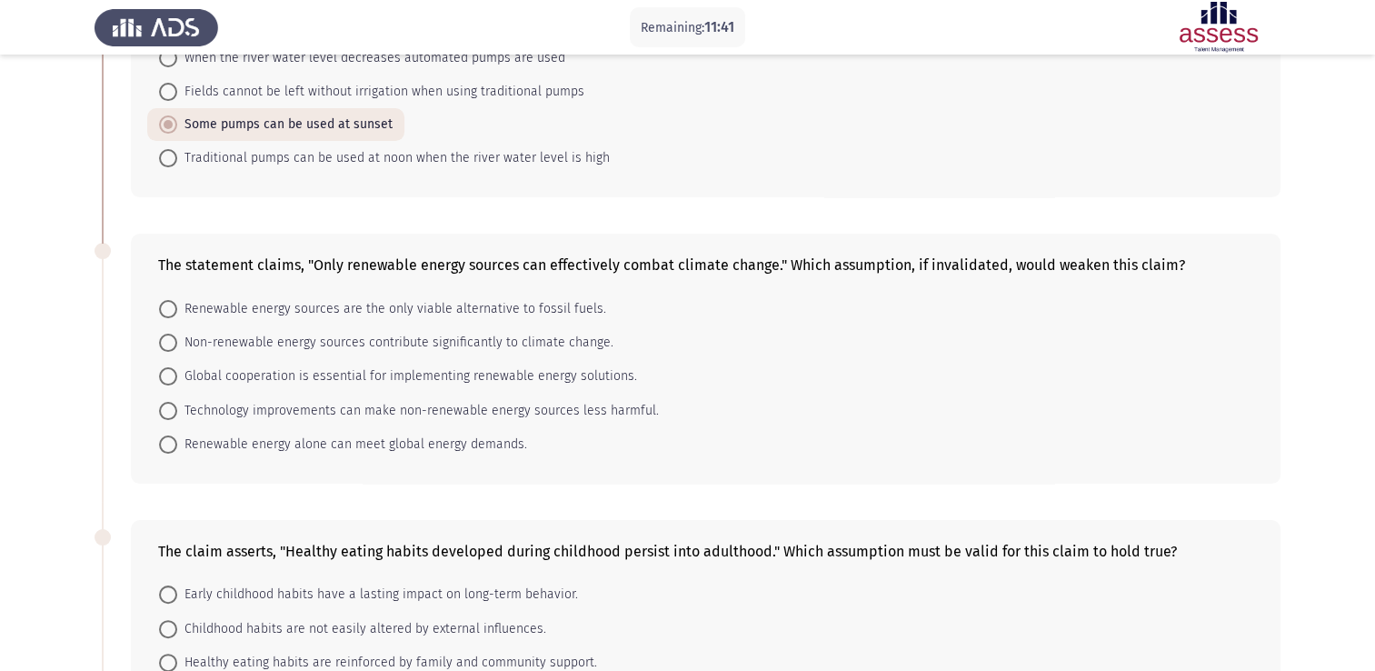
click at [584, 405] on span "Technology improvements can make non-renewable energy sources less harmful." at bounding box center [418, 411] width 482 height 22
click at [177, 405] on input "Technology improvements can make non-renewable energy sources less harmful." at bounding box center [168, 411] width 18 height 18
radio input "true"
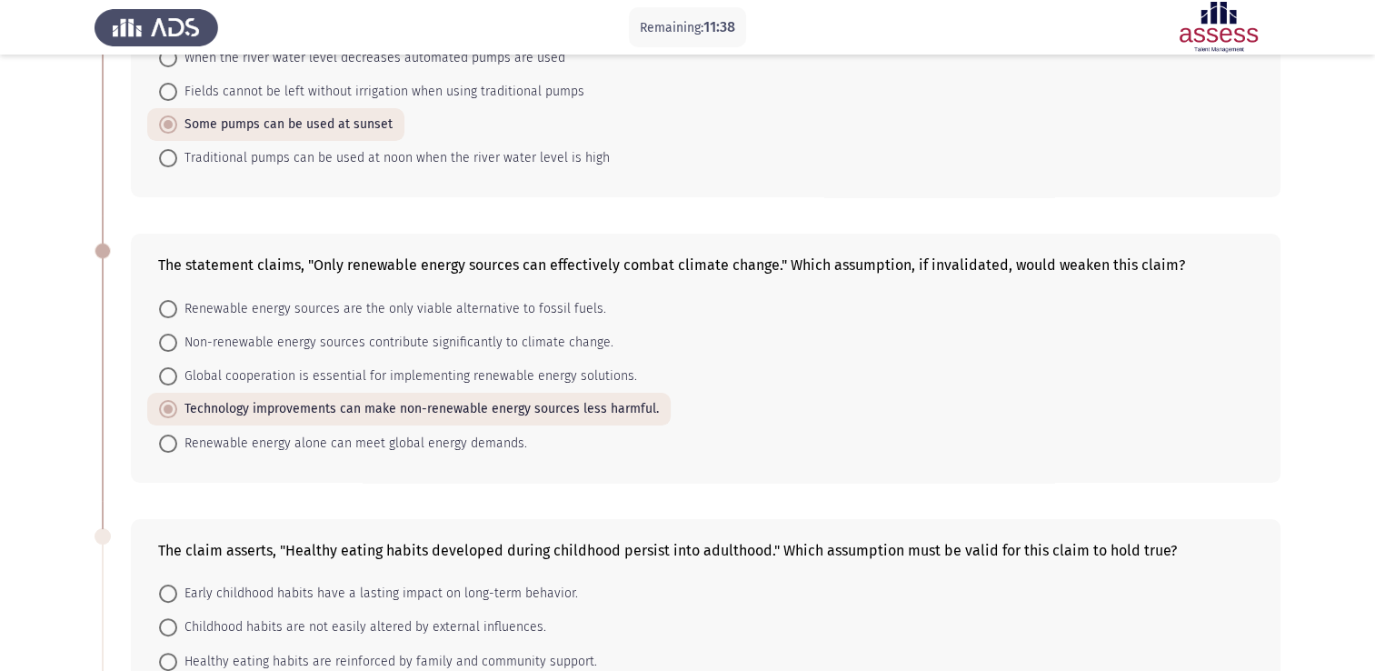
click at [482, 445] on span "Renewable energy alone can meet global energy demands." at bounding box center [352, 444] width 350 height 22
click at [177, 445] on input "Renewable energy alone can meet global energy demands." at bounding box center [168, 444] width 18 height 18
radio input "true"
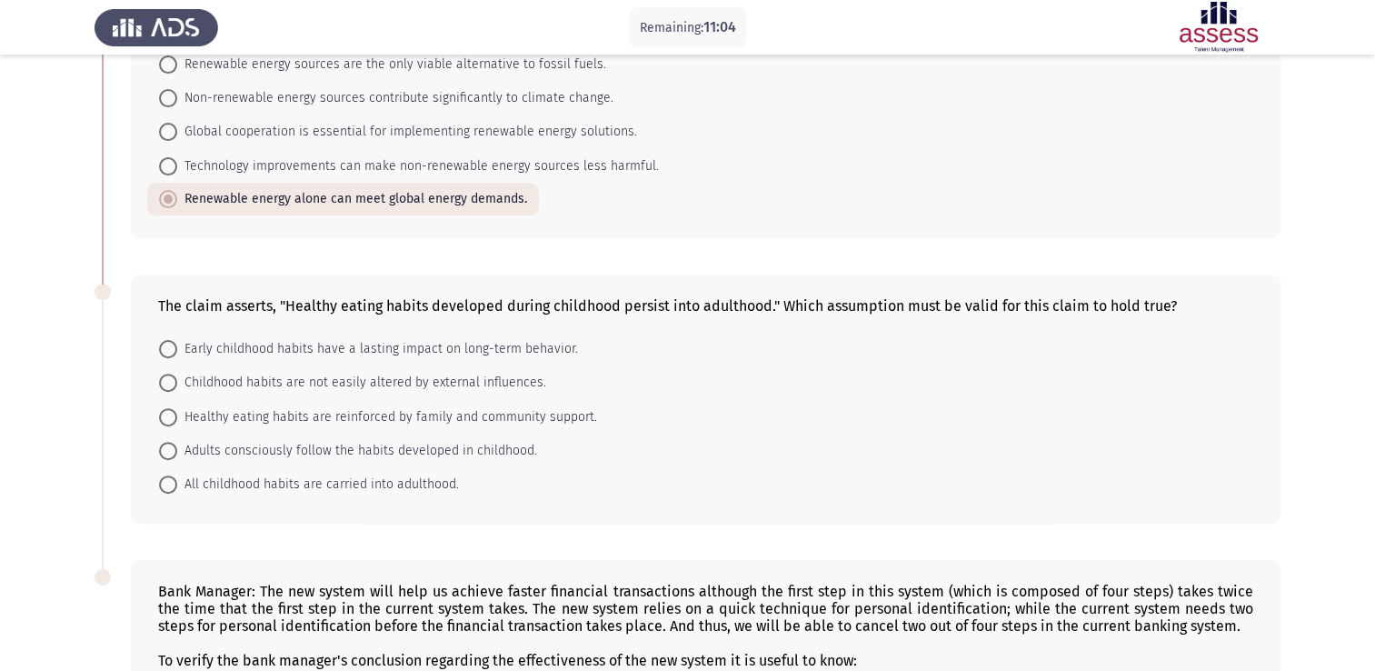
scroll to position [364, 0]
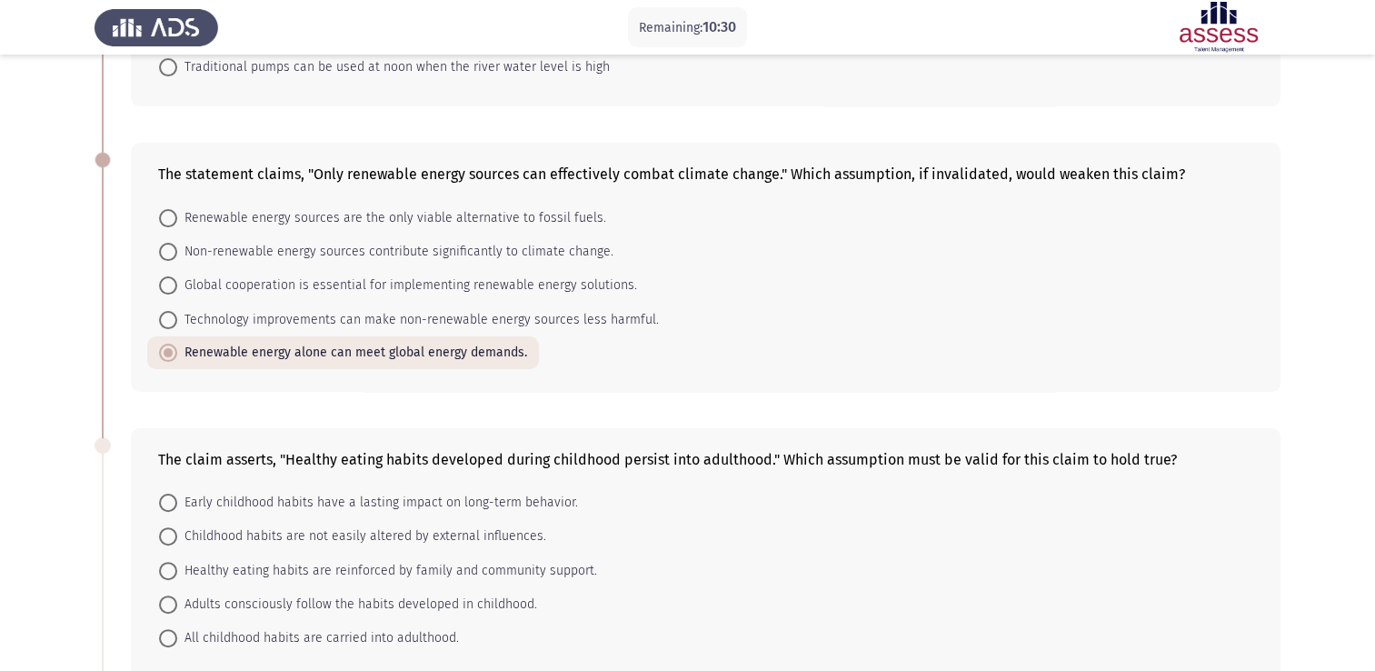
click at [436, 355] on span "Renewable energy alone can meet global energy demands." at bounding box center [352, 353] width 350 height 22
click at [177, 355] on input "Renewable energy alone can meet global energy demands." at bounding box center [168, 353] width 18 height 18
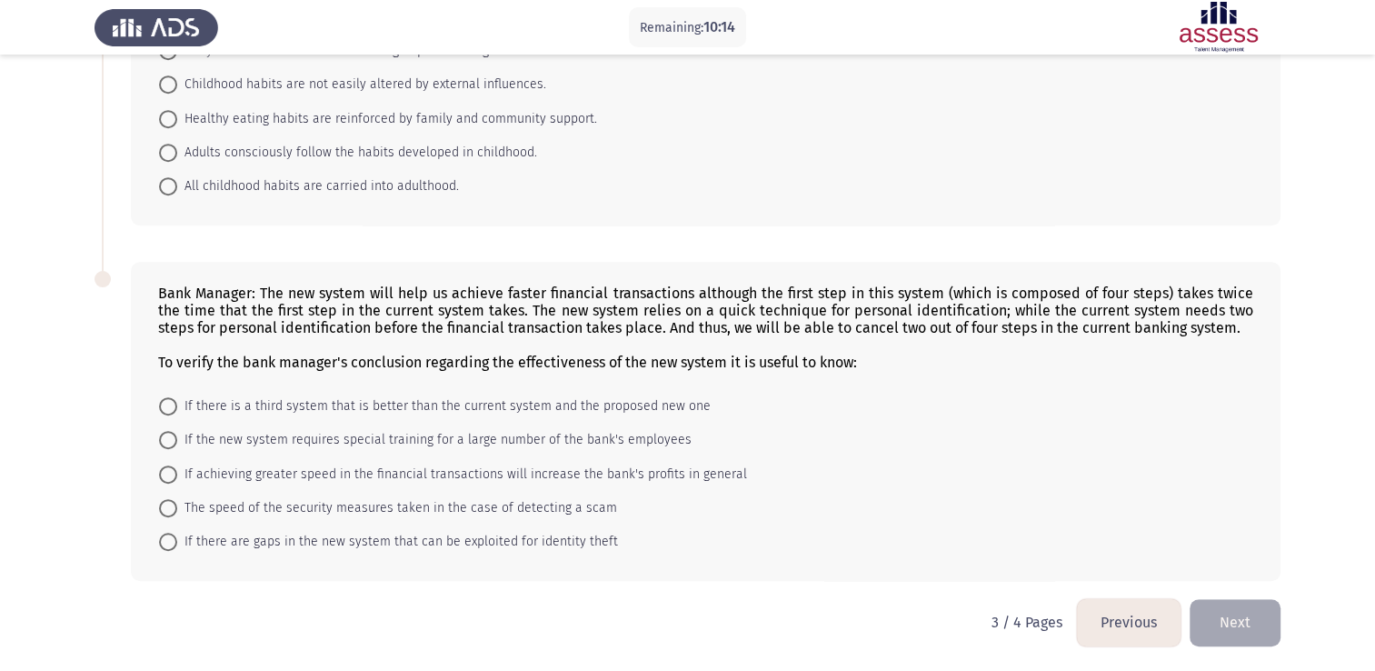
scroll to position [634, 0]
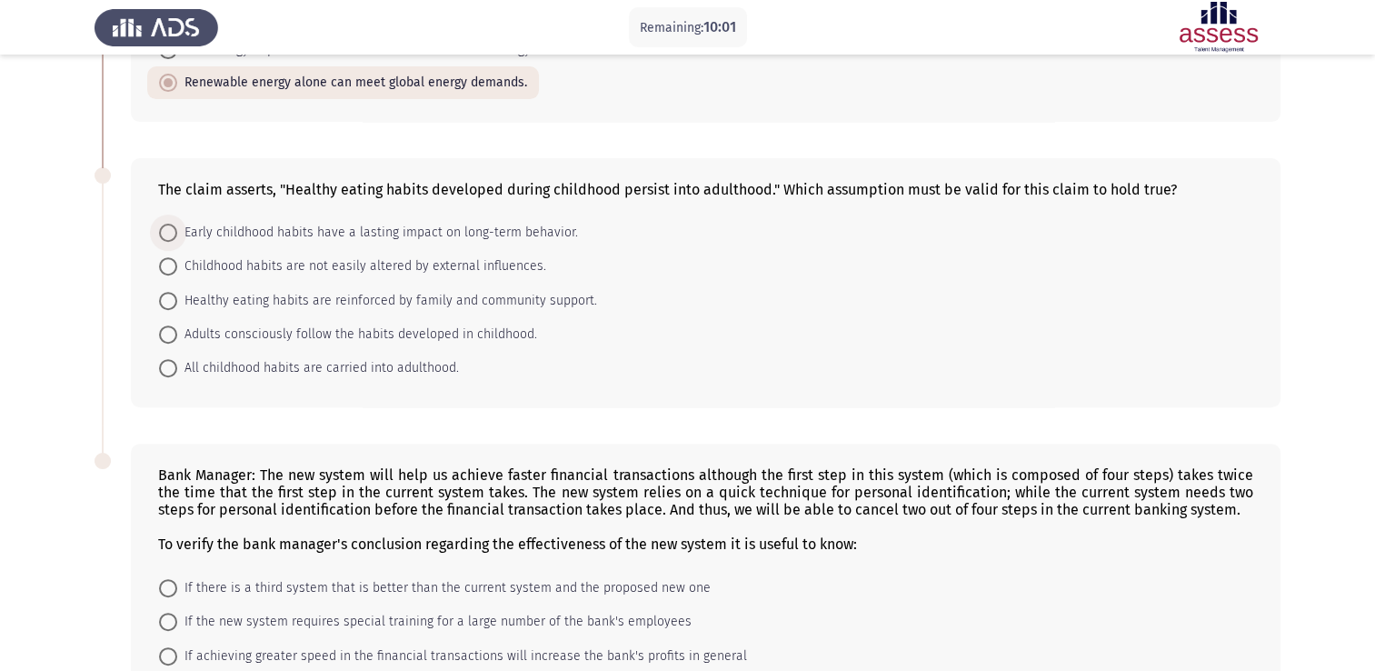
click at [469, 238] on span "Early childhood habits have a lasting impact on long-term behavior." at bounding box center [377, 233] width 401 height 22
click at [177, 238] on input "Early childhood habits have a lasting impact on long-term behavior." at bounding box center [168, 233] width 18 height 18
radio input "true"
click at [395, 369] on span "All childhood habits are carried into adulthood." at bounding box center [318, 367] width 282 height 22
click at [177, 369] on input "All childhood habits are carried into adulthood." at bounding box center [168, 367] width 18 height 18
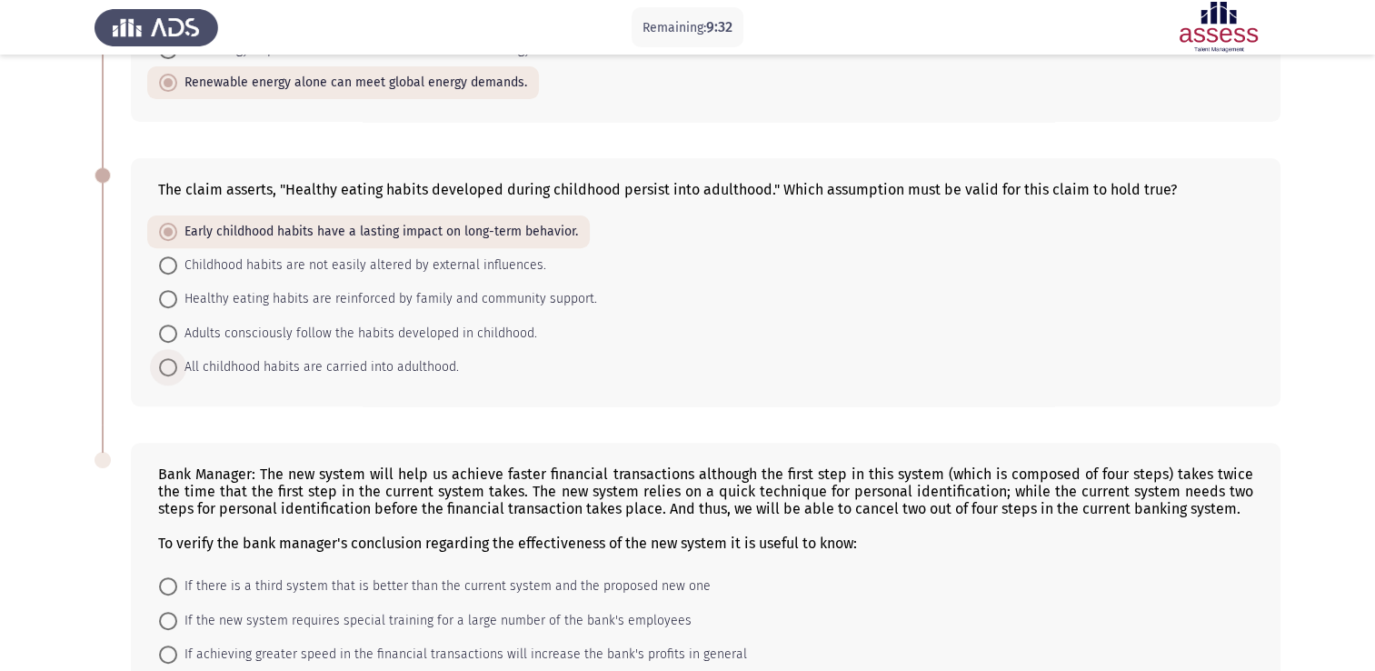
radio input "true"
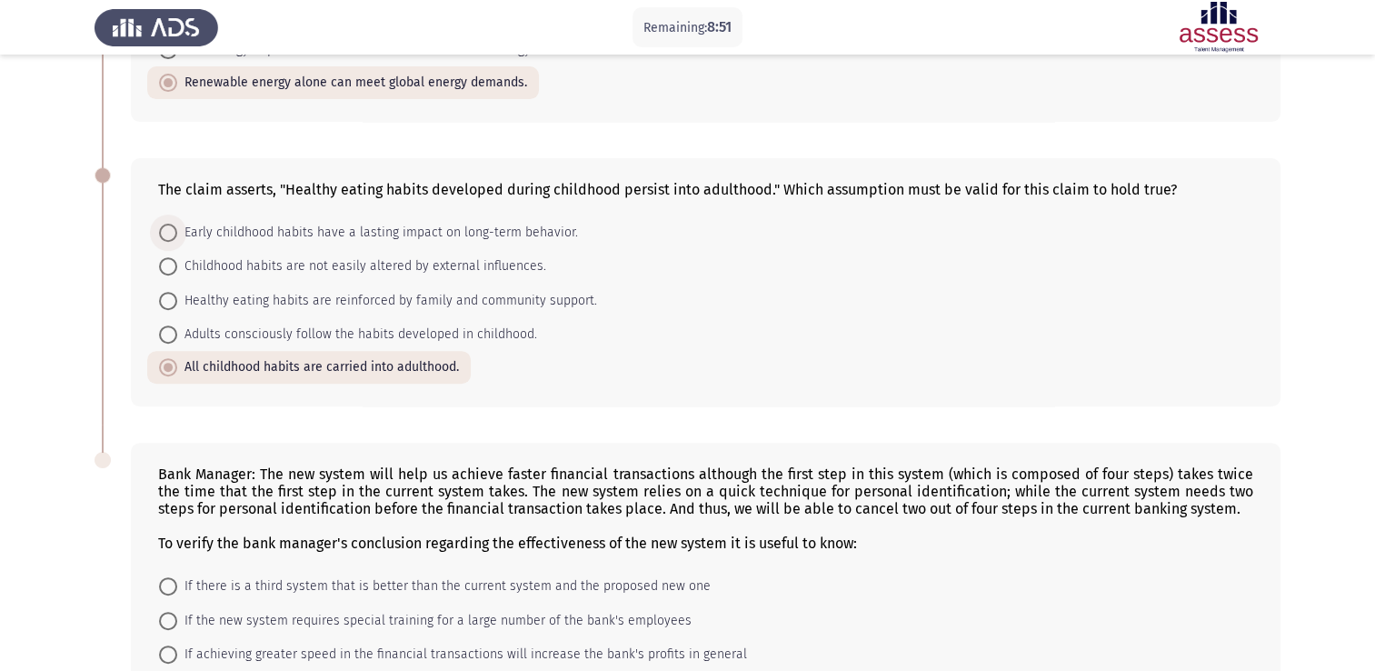
click at [367, 235] on span "Early childhood habits have a lasting impact on long-term behavior." at bounding box center [377, 233] width 401 height 22
click at [177, 235] on input "Early childhood habits have a lasting impact on long-term behavior." at bounding box center [168, 233] width 18 height 18
radio input "true"
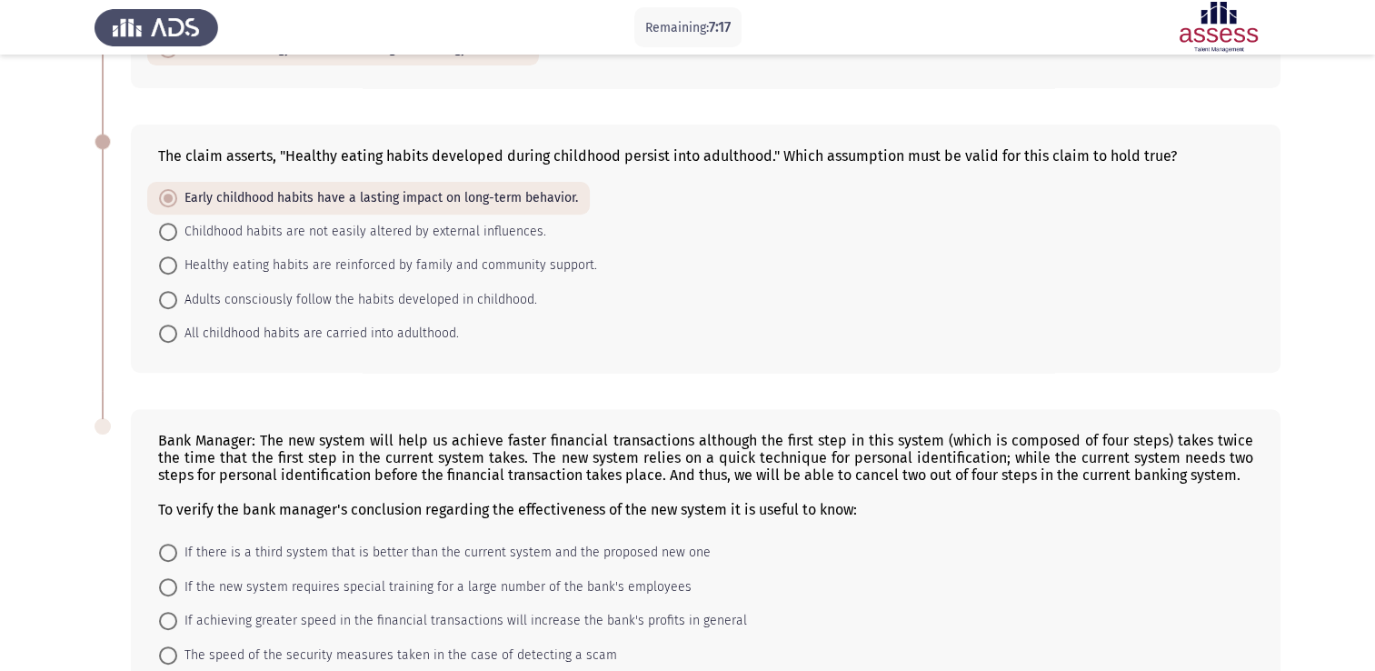
scroll to position [814, 0]
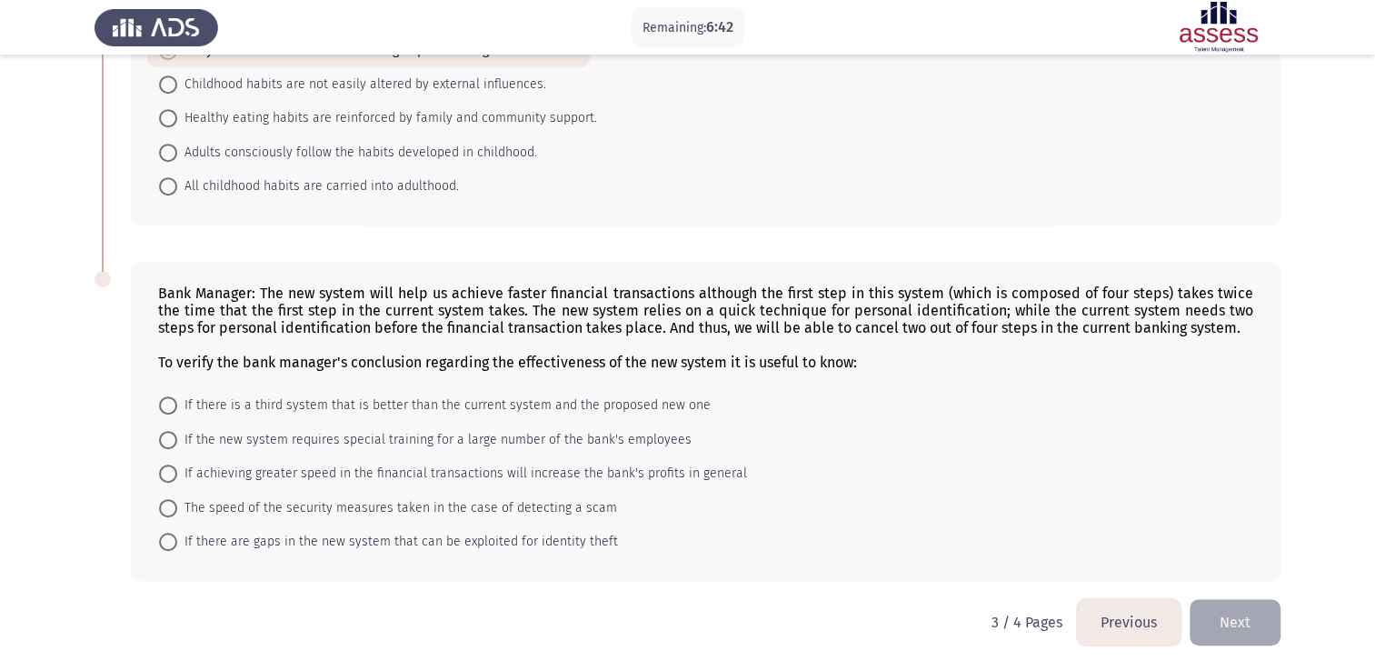
click at [172, 395] on label "If there is a third system that is better than the current system and the propo…" at bounding box center [435, 406] width 552 height 22
click at [172, 396] on input "If there is a third system that is better than the current system and the propo…" at bounding box center [168, 405] width 18 height 18
radio input "true"
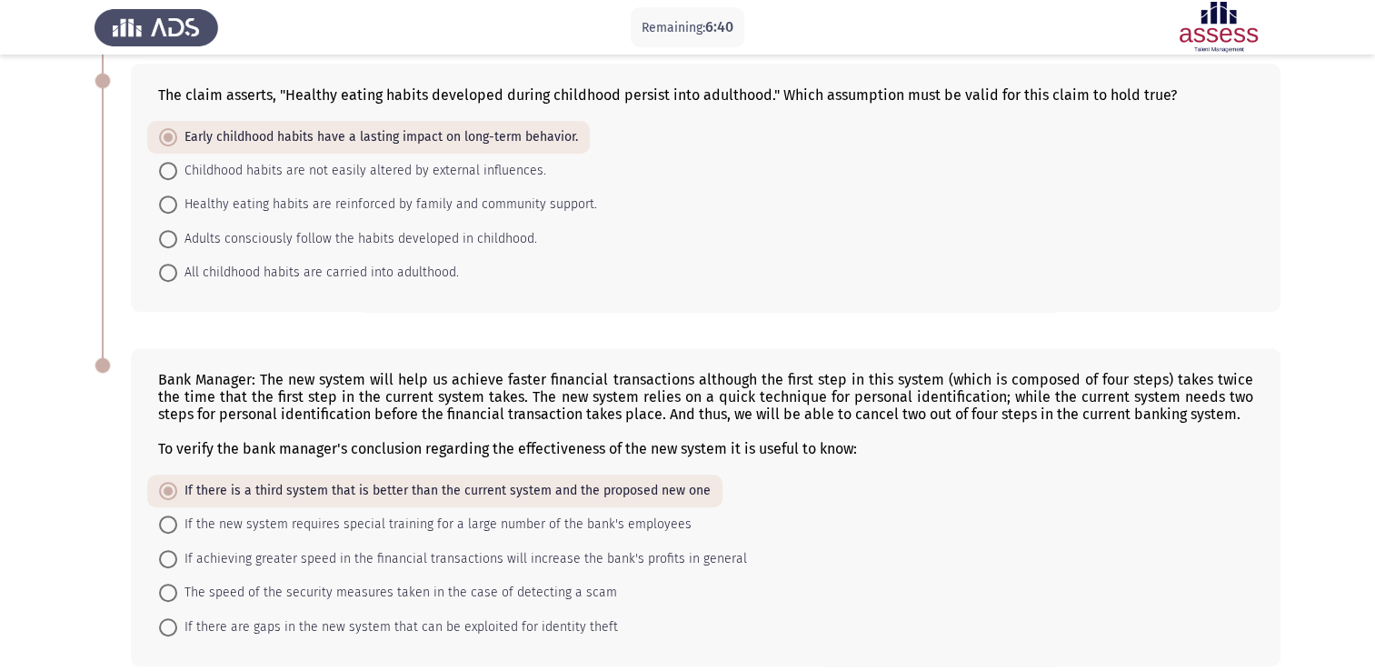
scroll to position [632, 0]
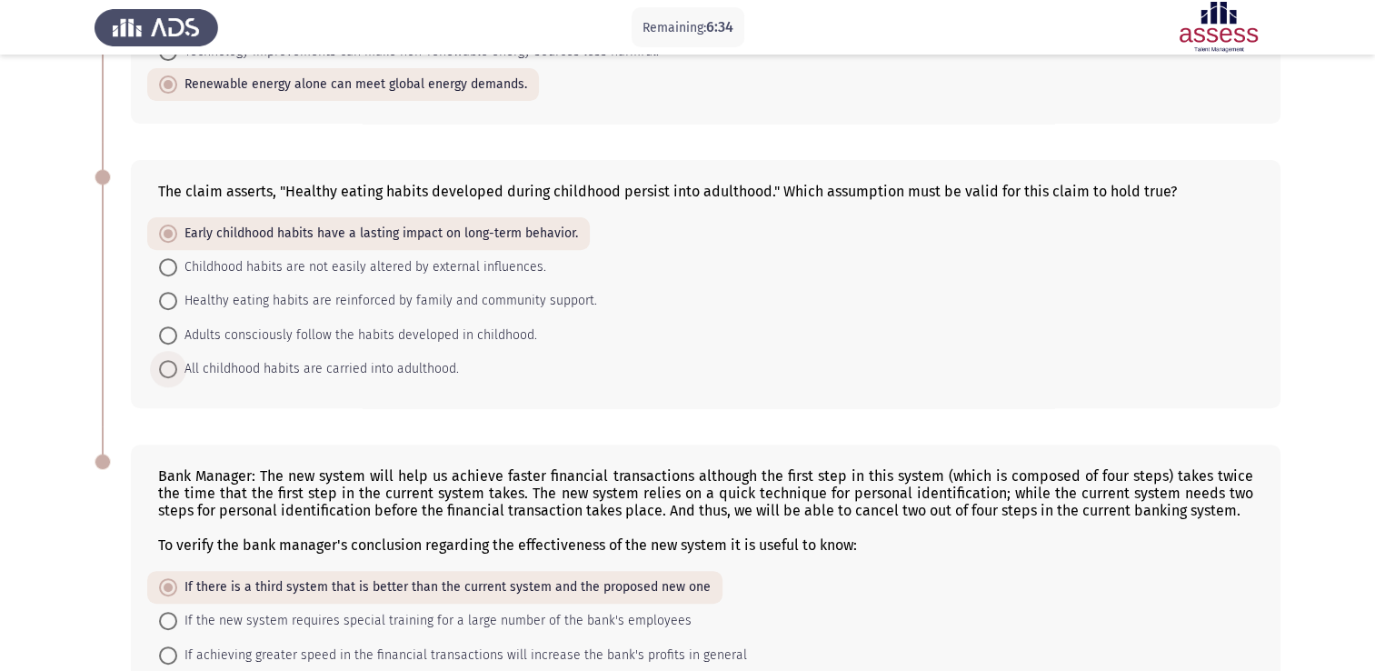
click at [369, 367] on span "All childhood habits are carried into adulthood." at bounding box center [318, 369] width 282 height 22
click at [177, 367] on input "All childhood habits are carried into adulthood." at bounding box center [168, 369] width 18 height 18
radio input "true"
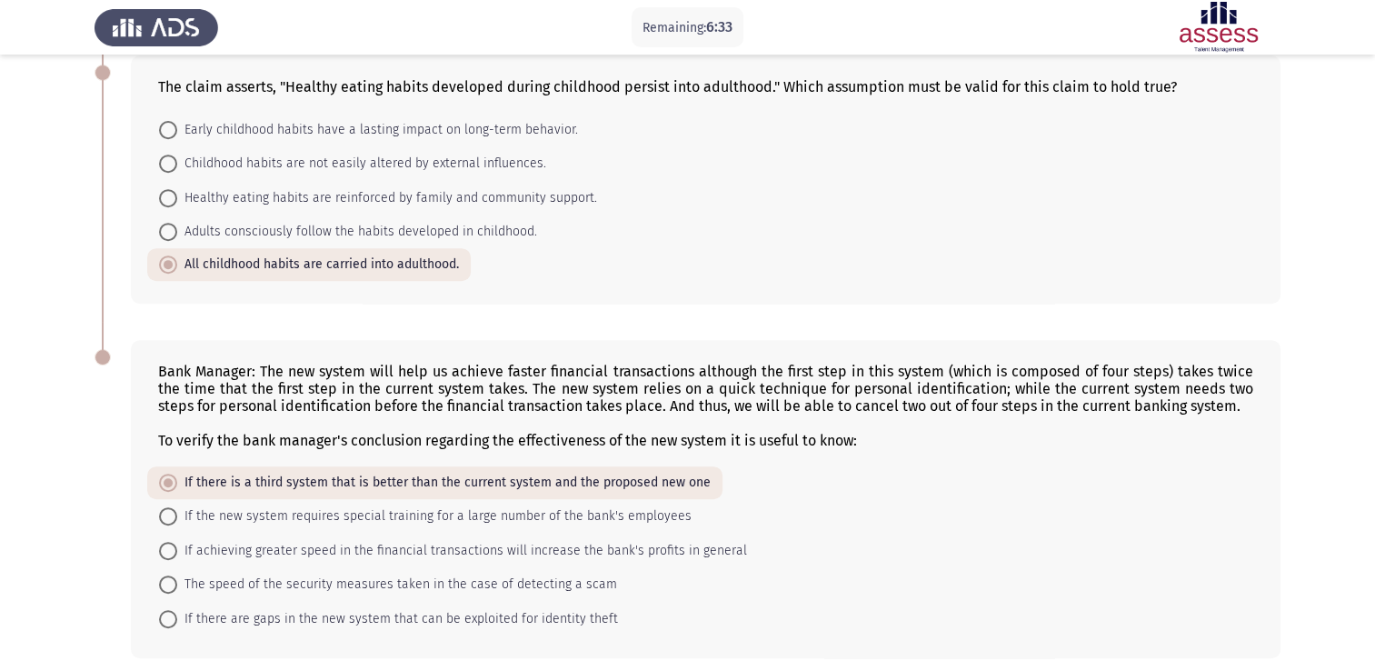
scroll to position [814, 0]
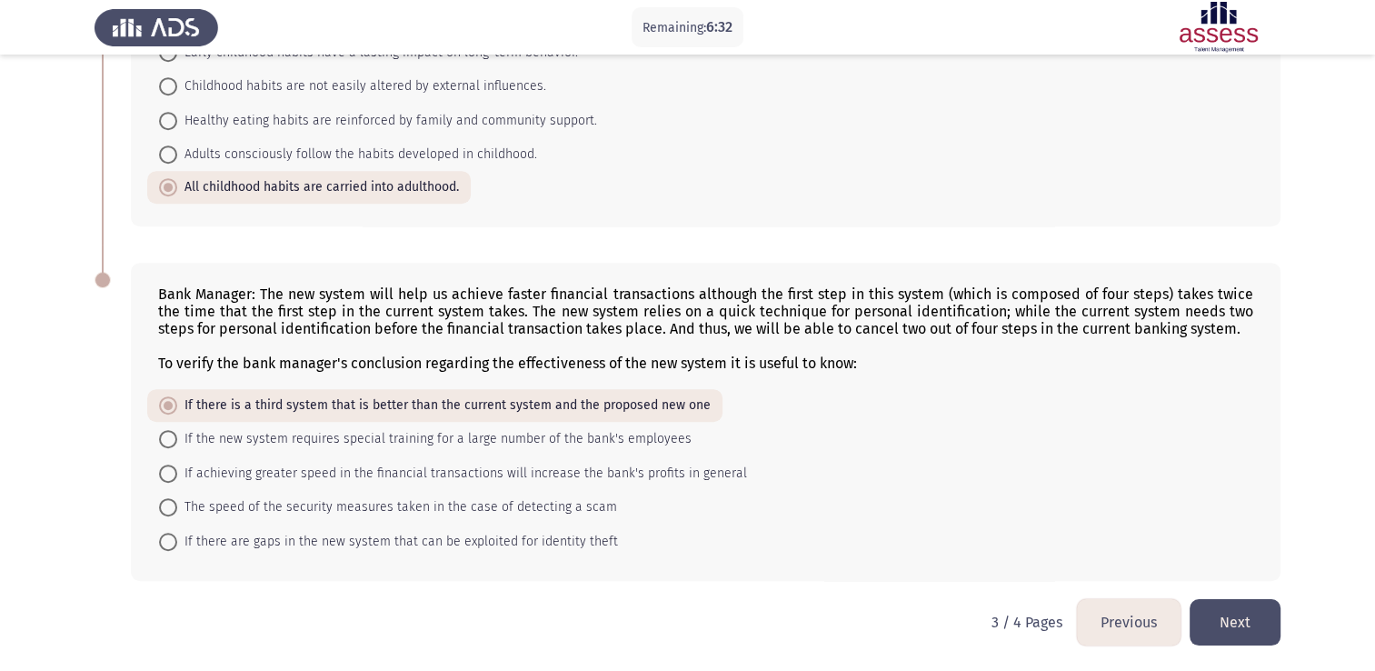
click at [1250, 613] on button "Next" at bounding box center [1235, 622] width 91 height 46
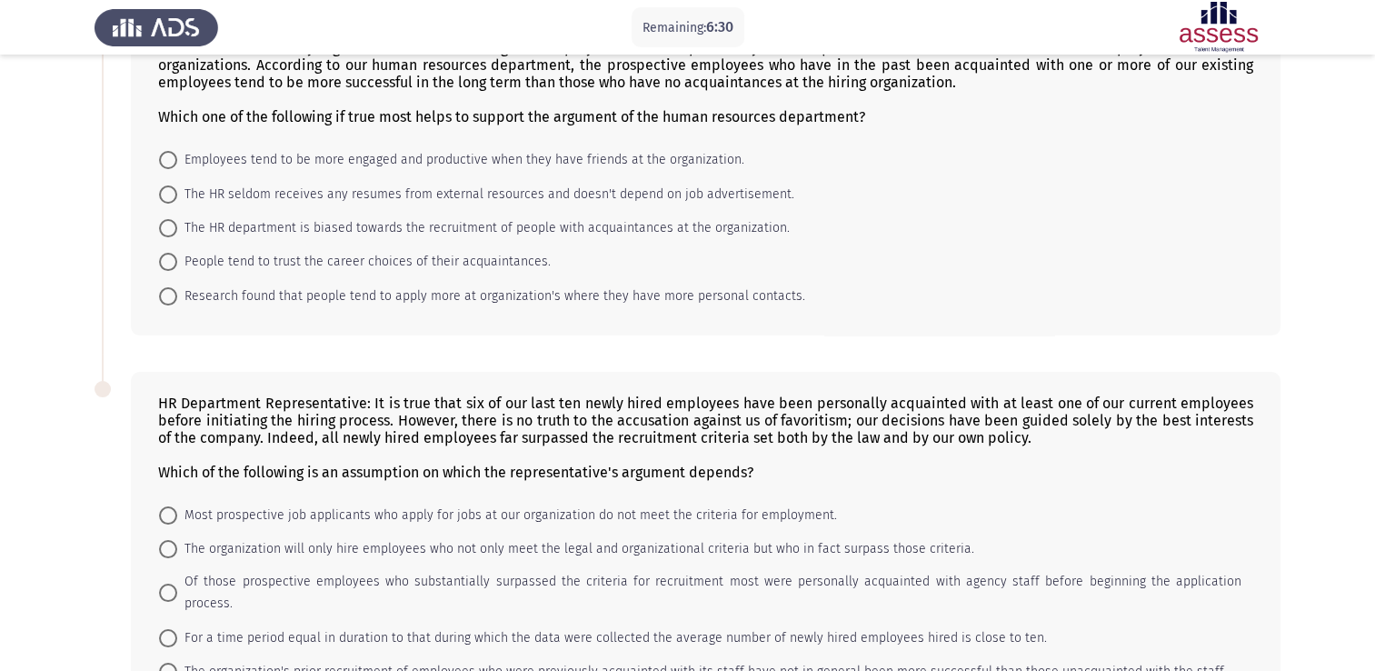
scroll to position [0, 0]
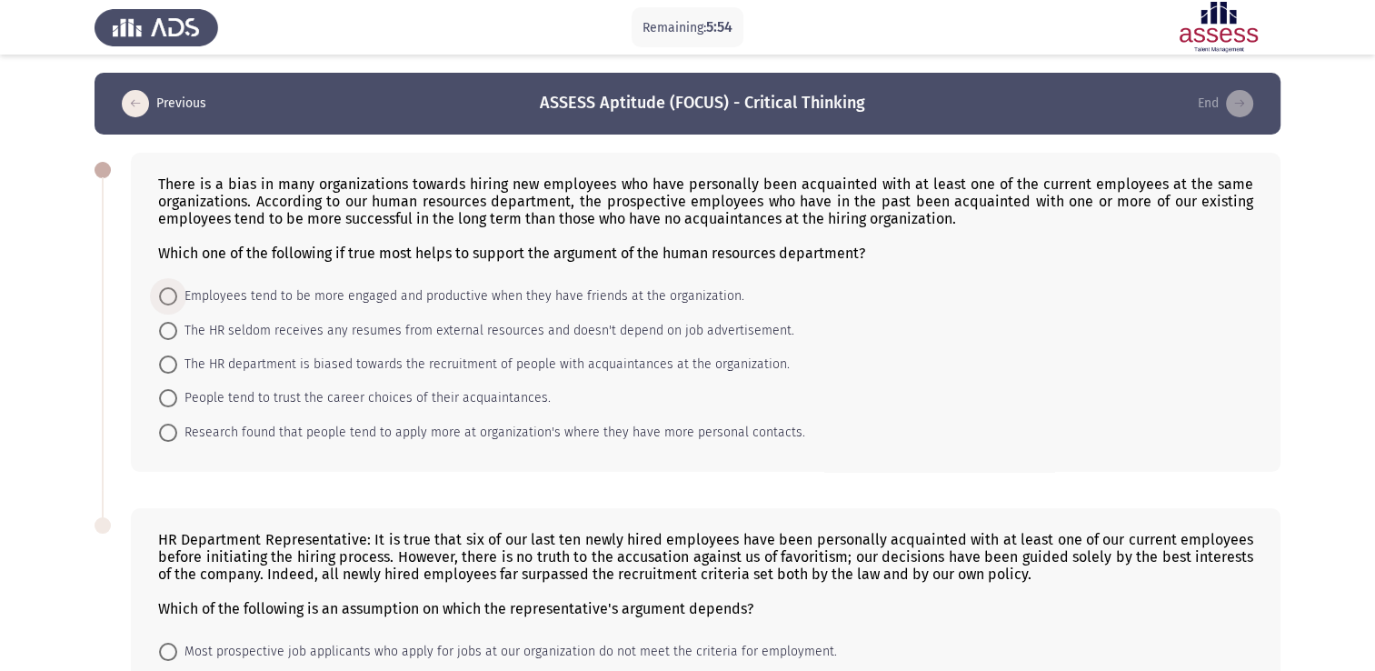
drag, startPoint x: 167, startPoint y: 289, endPoint x: 261, endPoint y: 351, distance: 112.2
click at [168, 289] on span at bounding box center [168, 296] width 18 height 18
click at [168, 289] on input "Employees tend to be more engaged and productive when they have friends at the …" at bounding box center [168, 296] width 18 height 18
radio input "true"
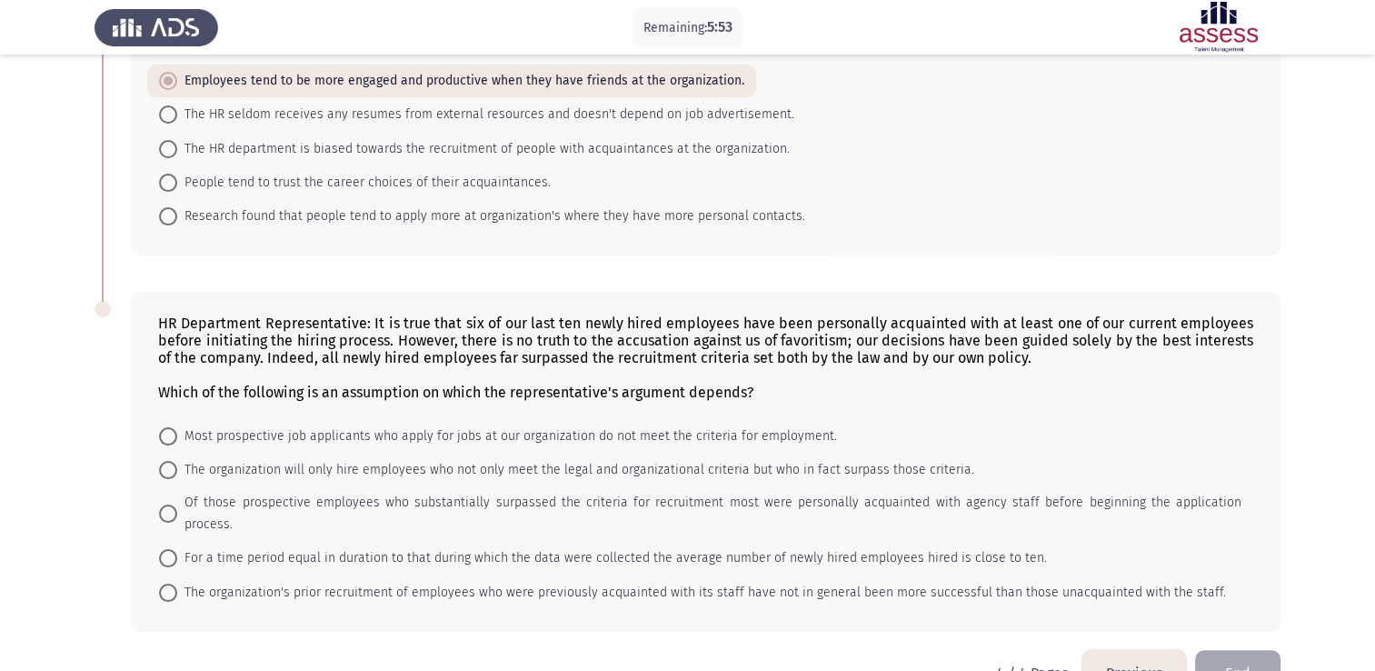
scroll to position [245, 0]
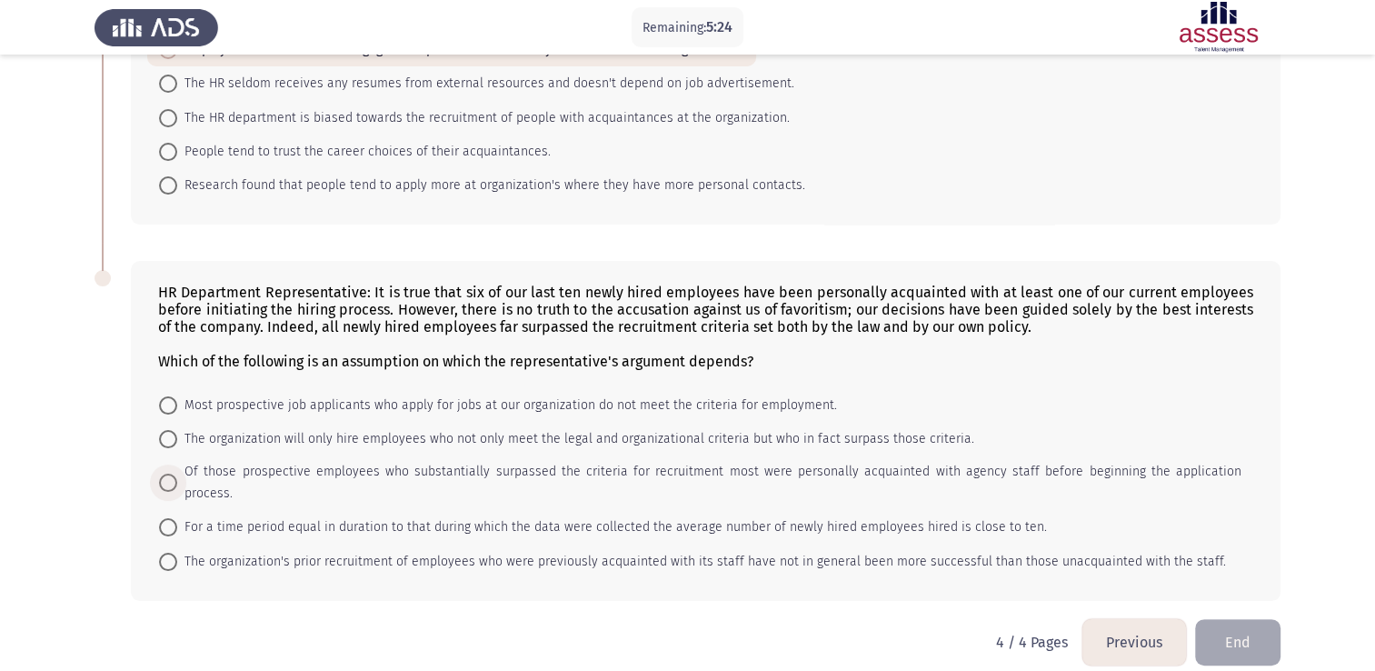
click at [169, 474] on span at bounding box center [168, 483] width 18 height 18
click at [169, 474] on input "Of those prospective employees who substantially surpassed the criteria for rec…" at bounding box center [168, 483] width 18 height 18
radio input "true"
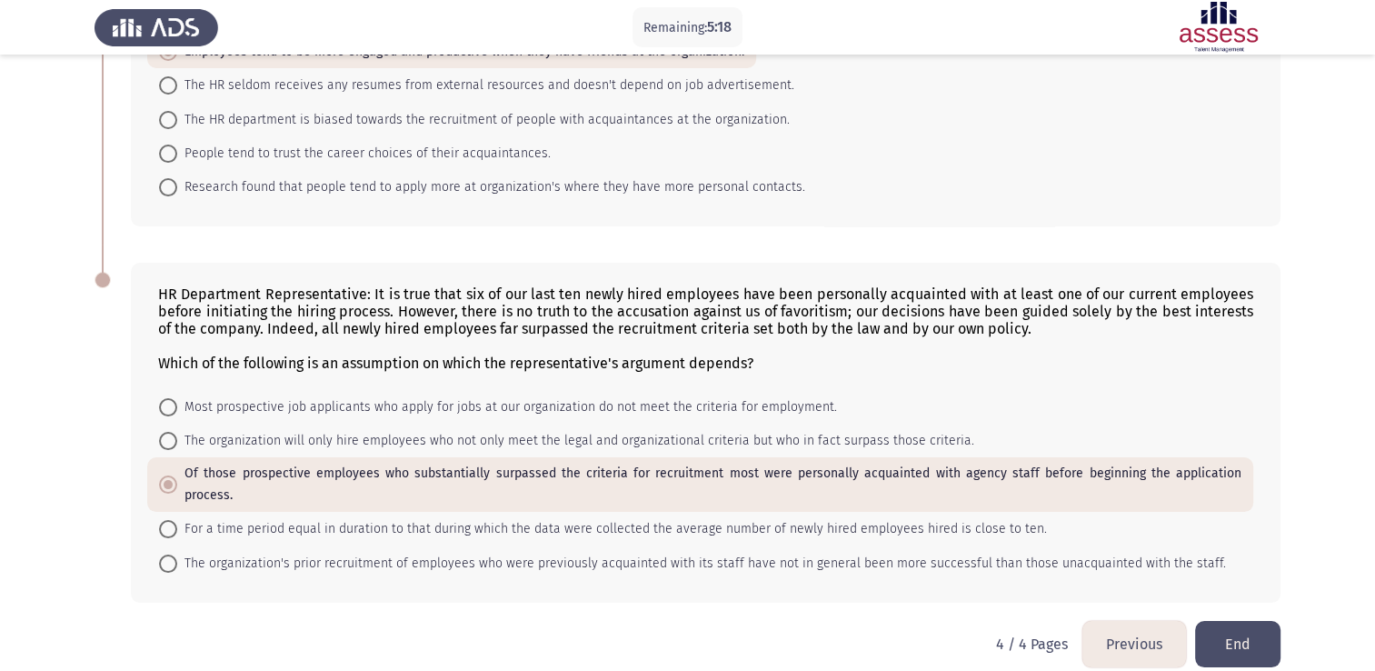
click at [1234, 624] on button "End" at bounding box center [1237, 644] width 85 height 46
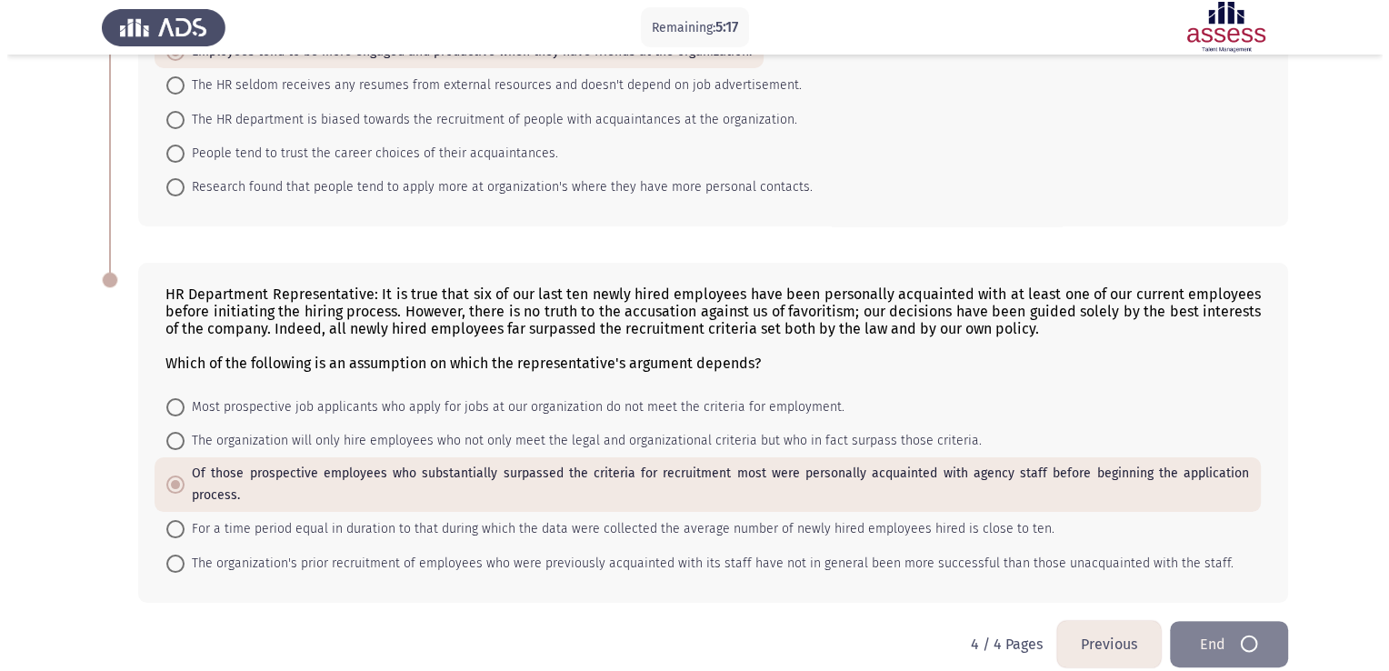
scroll to position [0, 0]
